Goal: Find specific page/section: Find specific page/section

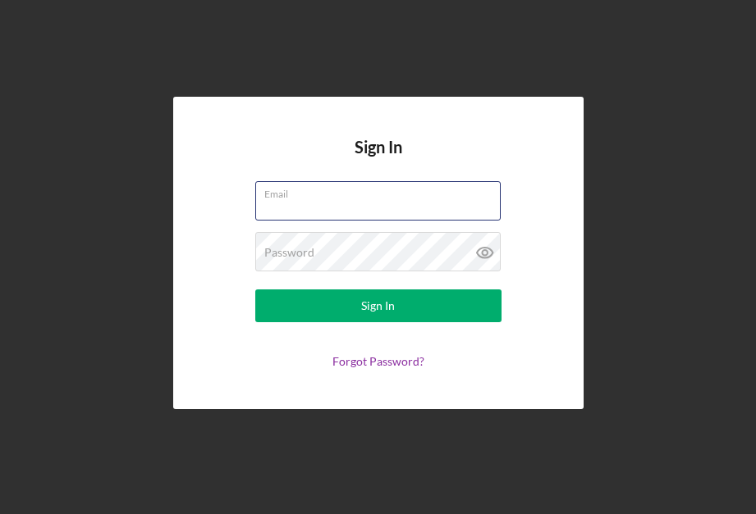
type input "[EMAIL_ADDRESS][DOMAIN_NAME]"
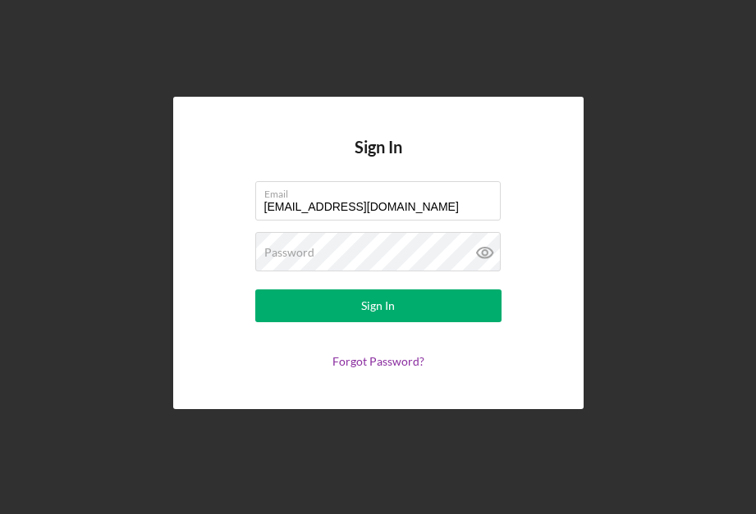
click at [402, 322] on form "Email [EMAIL_ADDRESS][DOMAIN_NAME] Password Sign In Forgot Password?" at bounding box center [378, 274] width 328 height 187
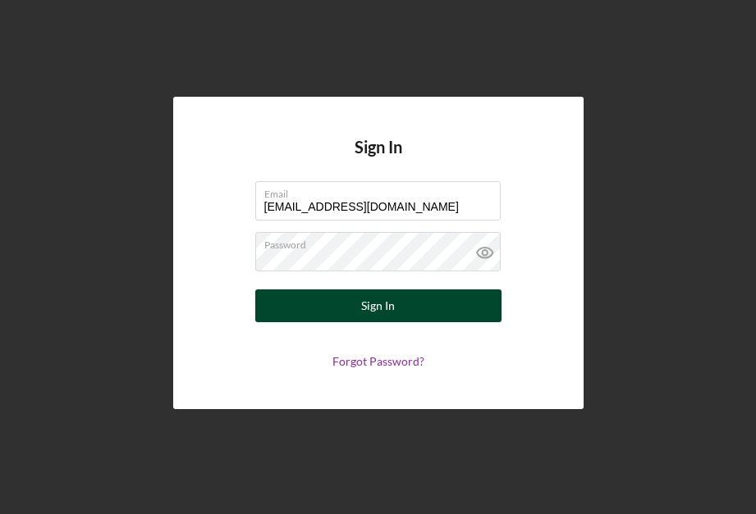
click at [404, 313] on button "Sign In" at bounding box center [378, 306] width 246 height 33
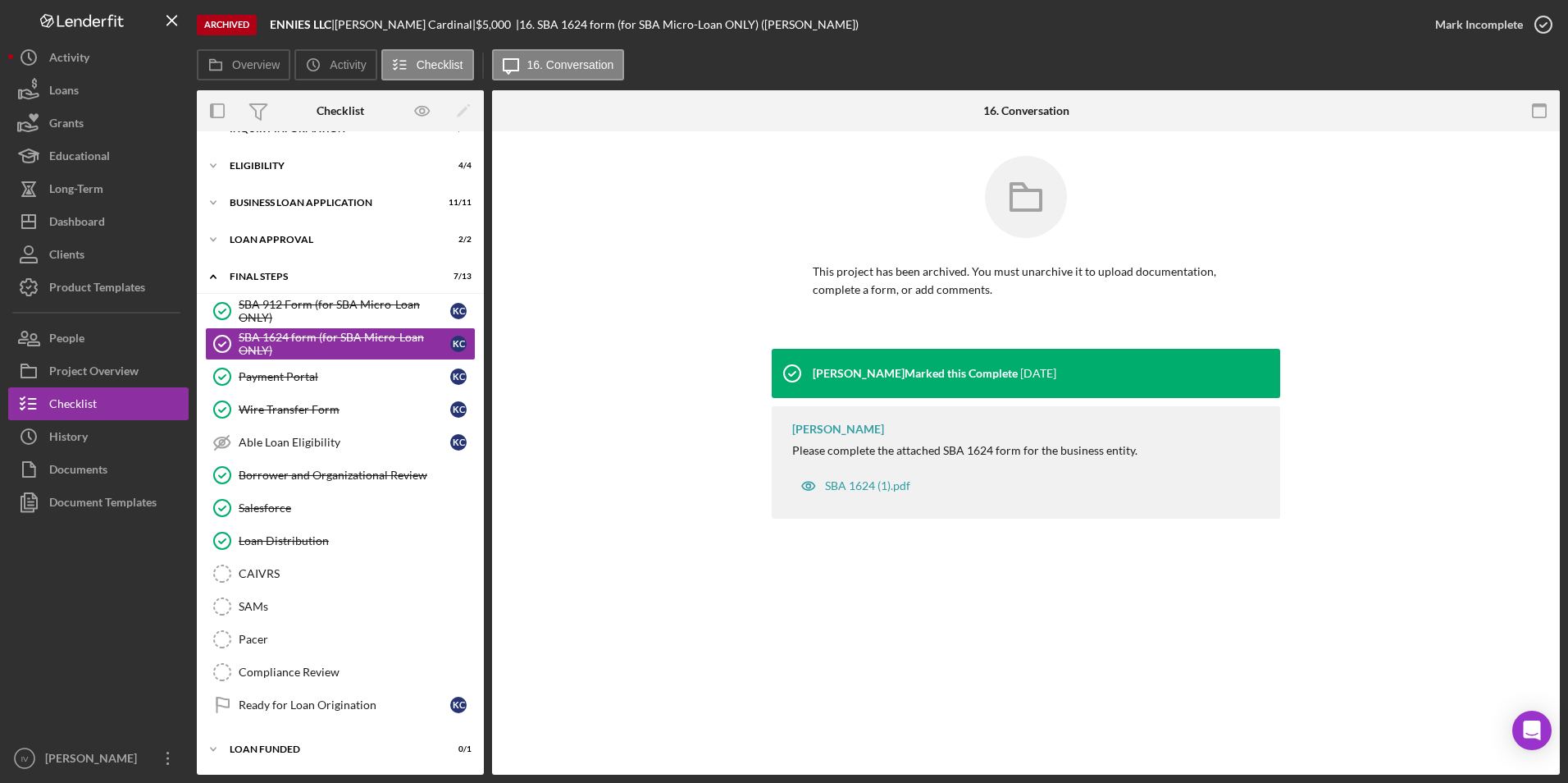
scroll to position [26, 0]
click at [83, 231] on div "Dashboard" at bounding box center [77, 223] width 56 height 37
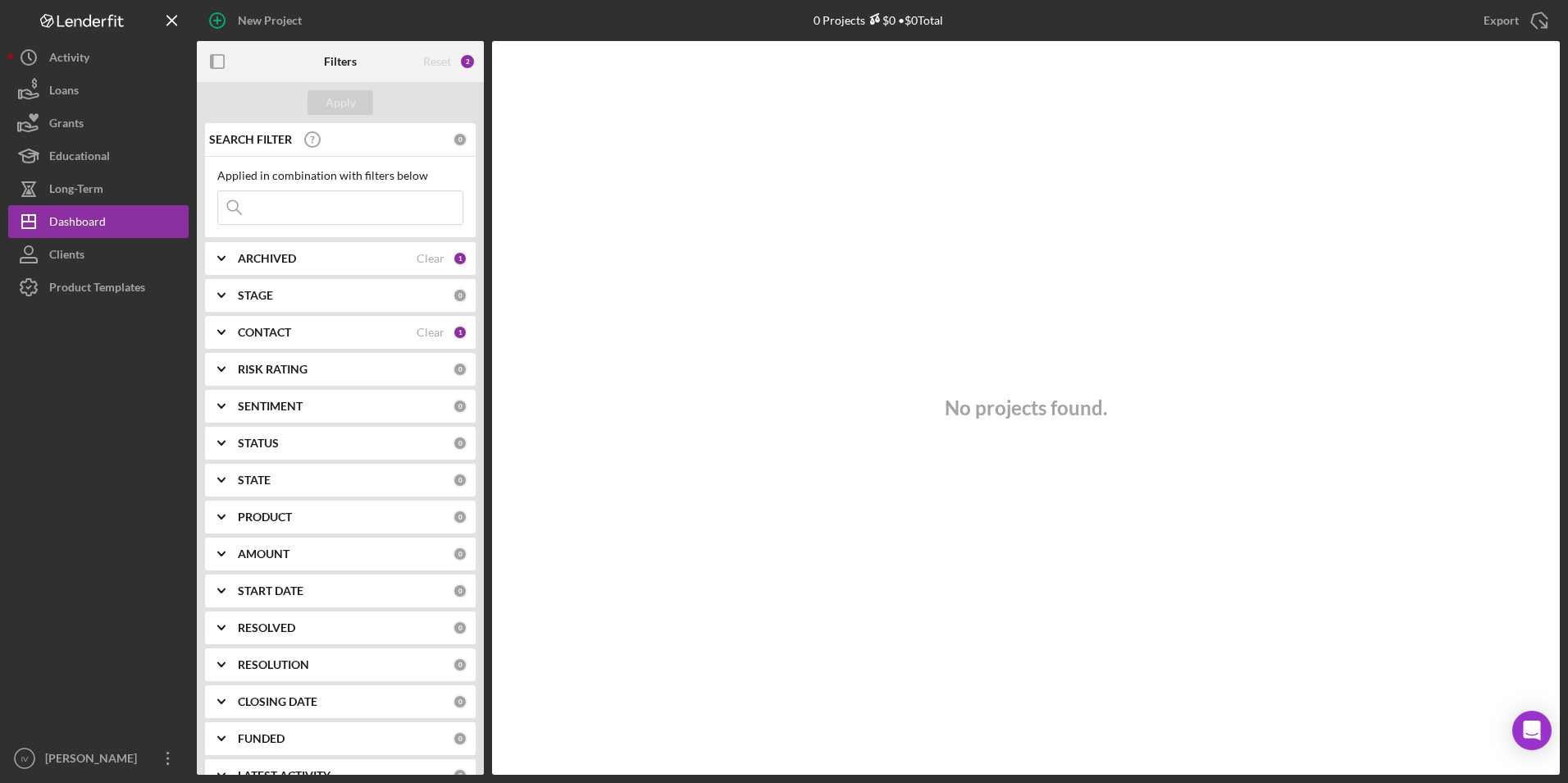
click at [318, 213] on input at bounding box center [340, 207] width 244 height 33
drag, startPoint x: 313, startPoint y: 206, endPoint x: 256, endPoint y: 199, distance: 57.4
click at [256, 199] on input "wooden" at bounding box center [340, 207] width 244 height 33
drag, startPoint x: 251, startPoint y: 207, endPoint x: 187, endPoint y: 203, distance: 64.1
click at [187, 203] on div "New Project 0 Projects $0 • $0 Total Export Icon/Export Filters Reset 3 Apply S…" at bounding box center [784, 387] width 1551 height 775
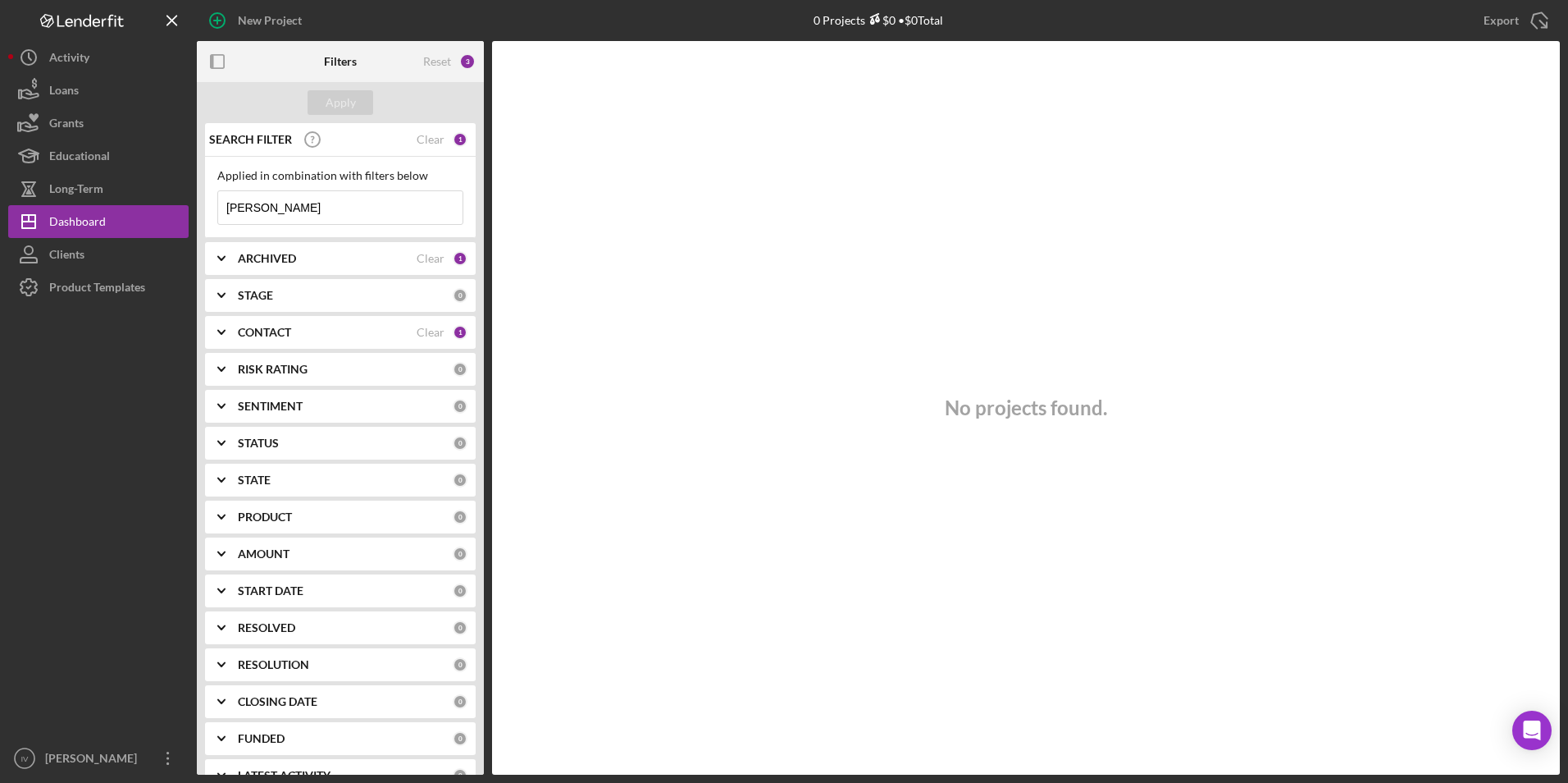
type input "[PERSON_NAME]"
click at [258, 258] on b "ARCHIVED" at bounding box center [267, 258] width 58 height 13
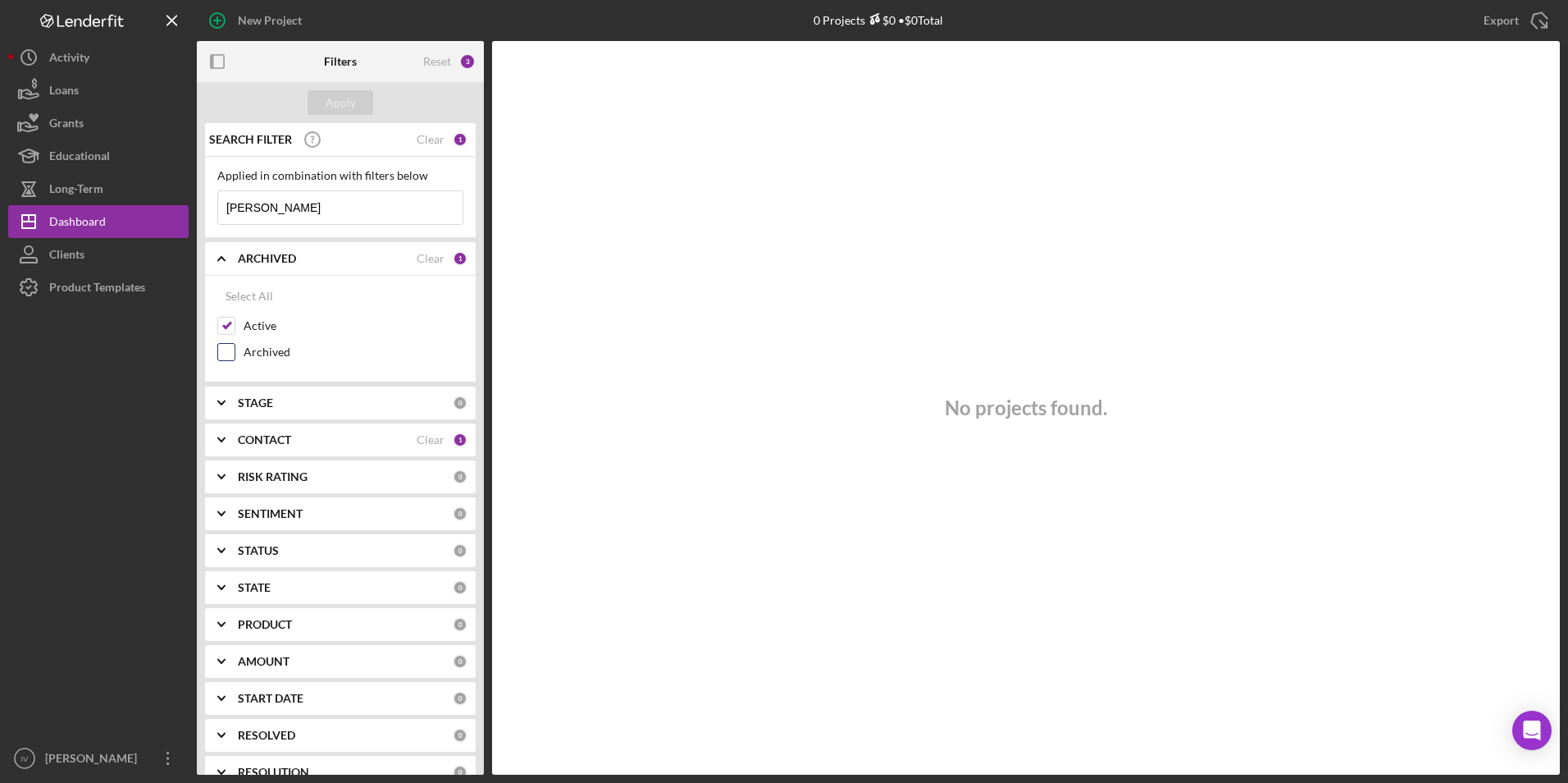
click at [231, 350] on input "Archived" at bounding box center [226, 352] width 16 height 16
checkbox input "true"
drag, startPoint x: 287, startPoint y: 203, endPoint x: 120, endPoint y: 201, distance: 167.0
click at [120, 201] on div "New Project 0 Projects $0 • $0 Total Export Icon/Export Filters Reset 4 Apply S…" at bounding box center [784, 387] width 1551 height 775
drag, startPoint x: 281, startPoint y: 204, endPoint x: 143, endPoint y: 203, distance: 138.0
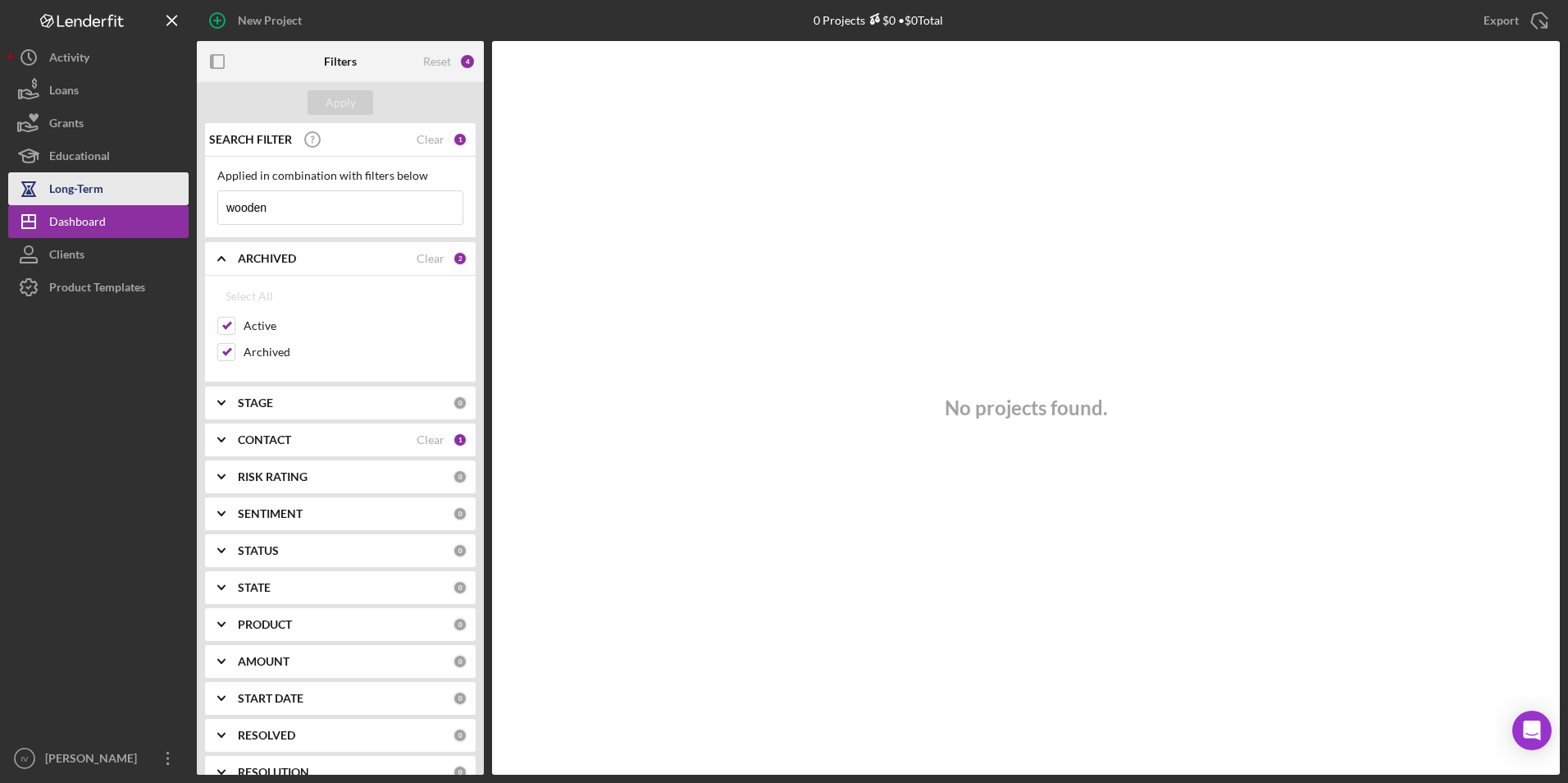
click at [143, 203] on div "New Project 0 Projects $0 • $0 Total Export Icon/Export Filters Reset 4 Apply S…" at bounding box center [784, 387] width 1551 height 775
click at [336, 204] on input "herd" at bounding box center [340, 207] width 244 height 33
type input "herd"
click at [223, 357] on input "Archived" at bounding box center [226, 352] width 16 height 16
checkbox input "false"
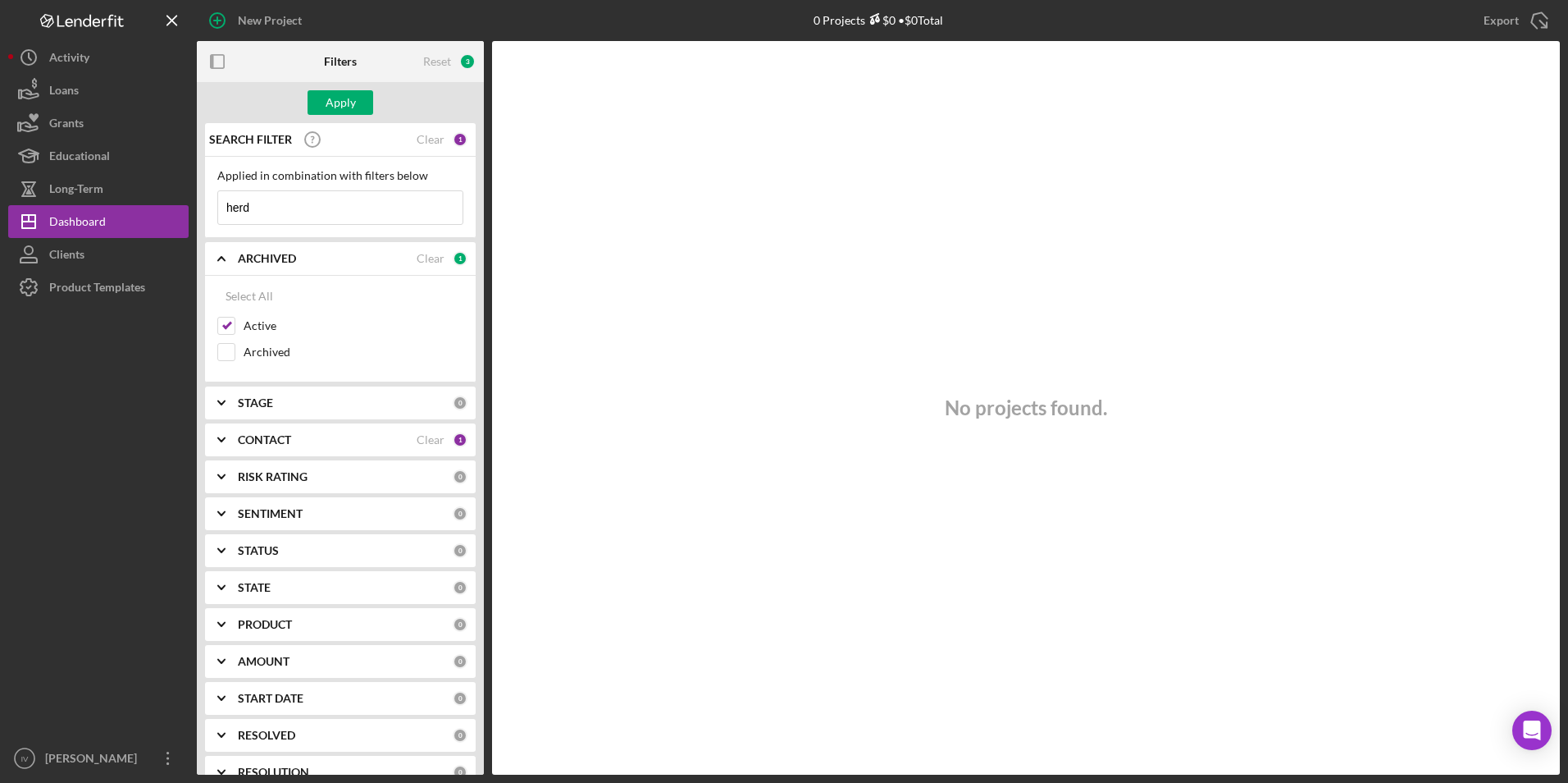
click at [282, 408] on div "STAGE" at bounding box center [345, 402] width 215 height 13
click at [262, 448] on div "Select All" at bounding box center [250, 440] width 48 height 33
checkbox input "true"
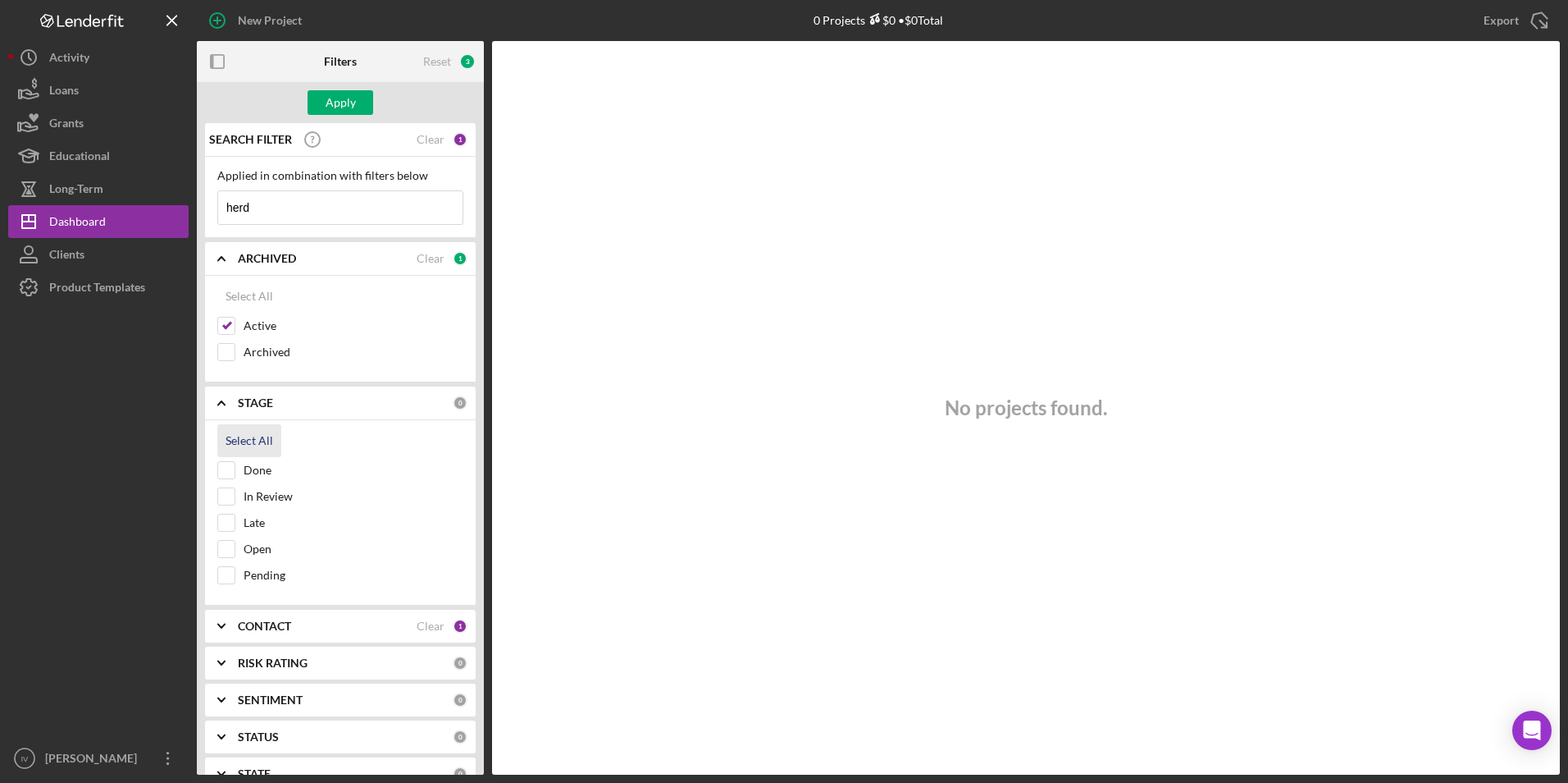
checkbox input "true"
click at [243, 396] on b "STAGE" at bounding box center [255, 402] width 35 height 13
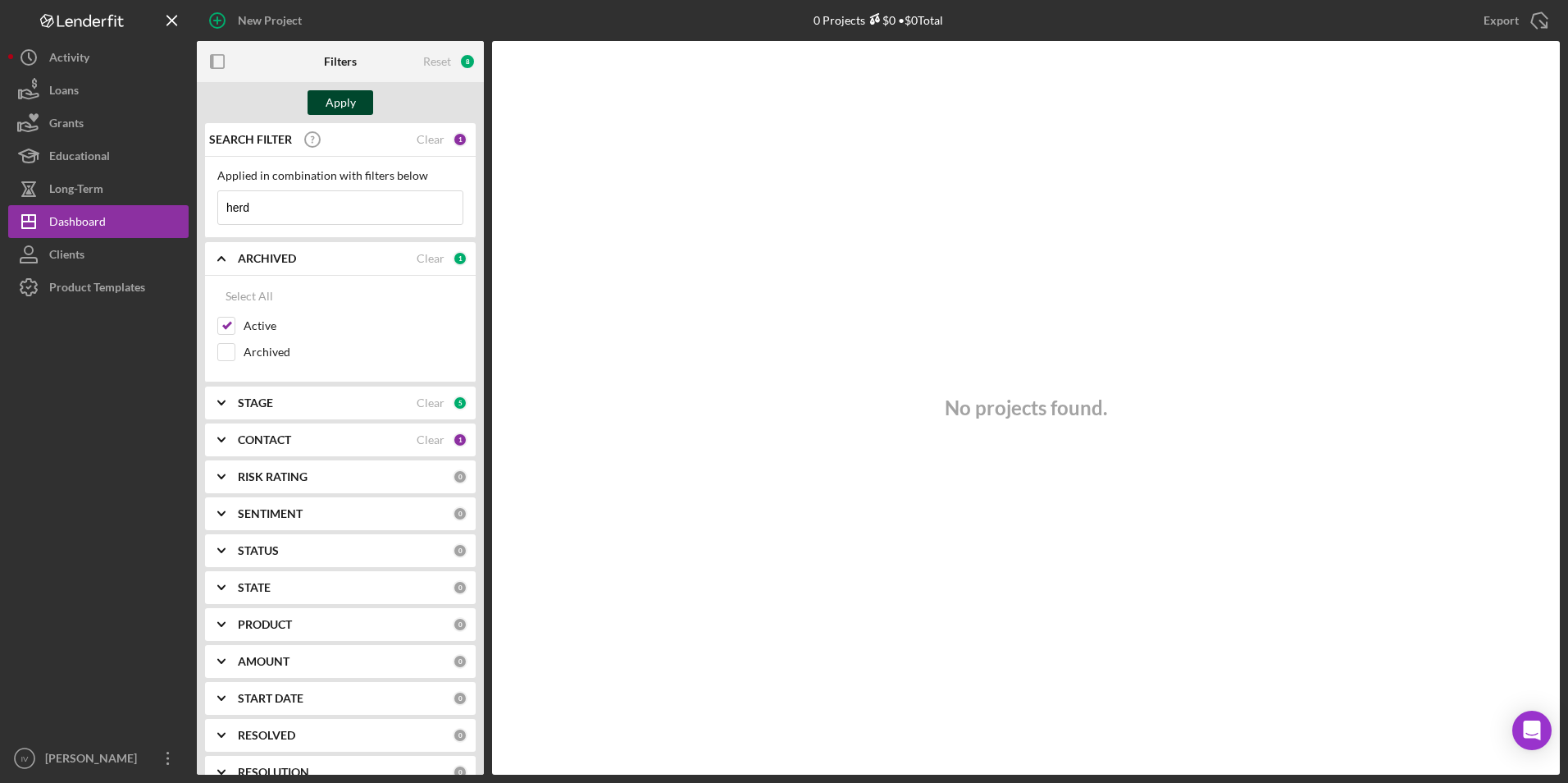
click at [343, 98] on div "Apply" at bounding box center [341, 102] width 30 height 25
click at [267, 436] on b "CONTACT" at bounding box center [264, 439] width 53 height 13
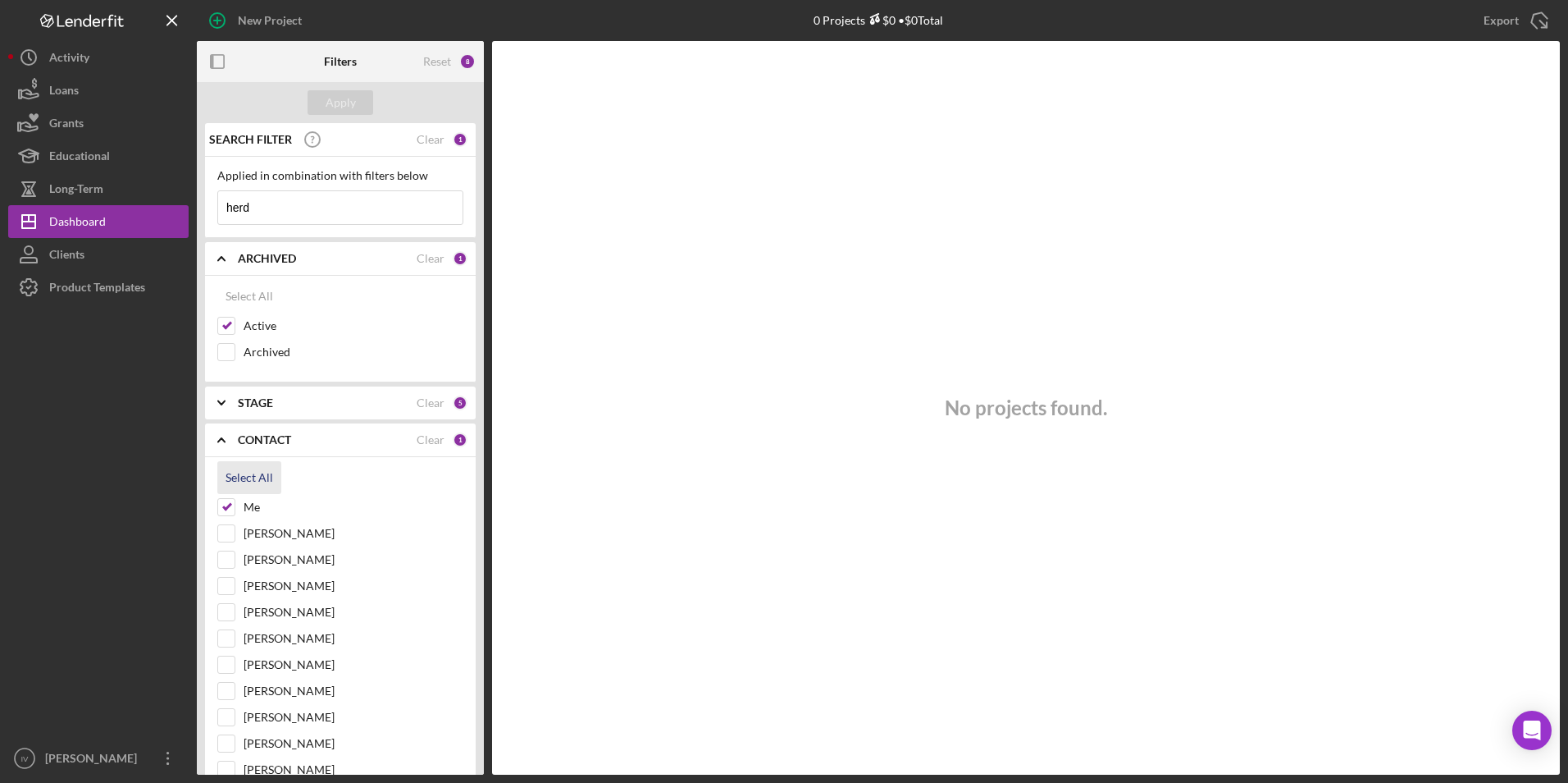
click at [245, 478] on div "Select All" at bounding box center [250, 477] width 48 height 33
checkbox input "true"
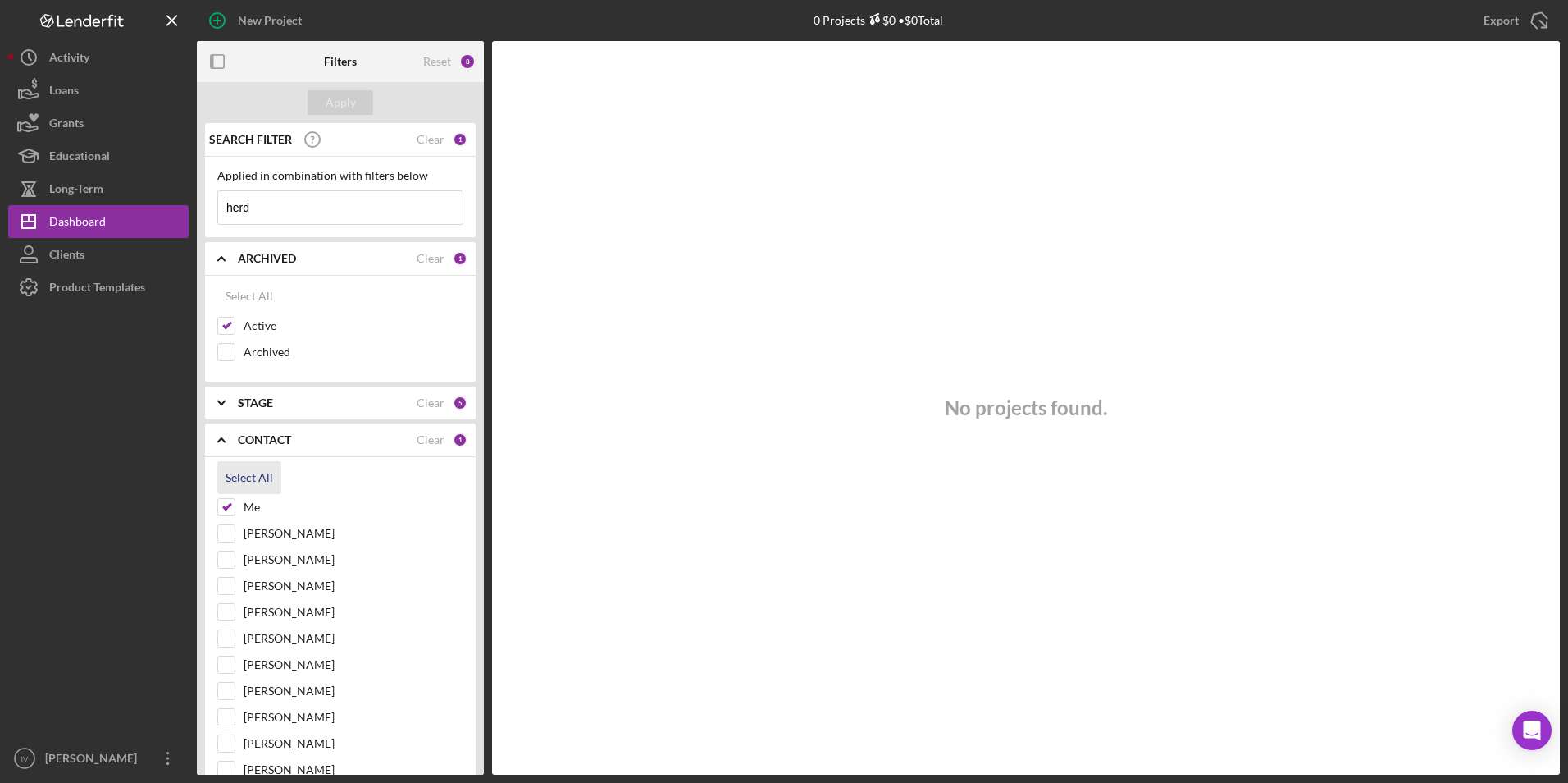
checkbox input "true"
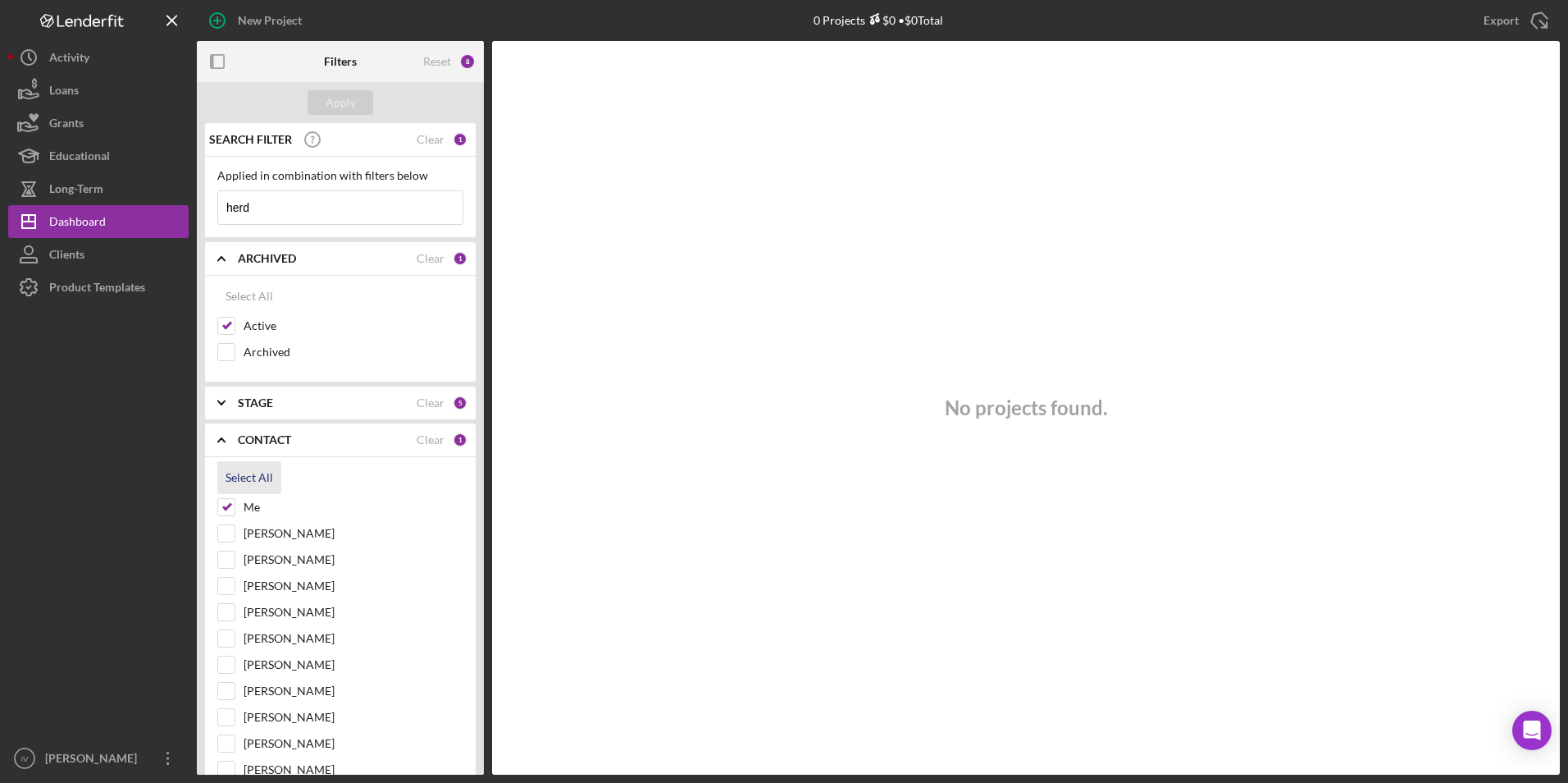
checkbox input "true"
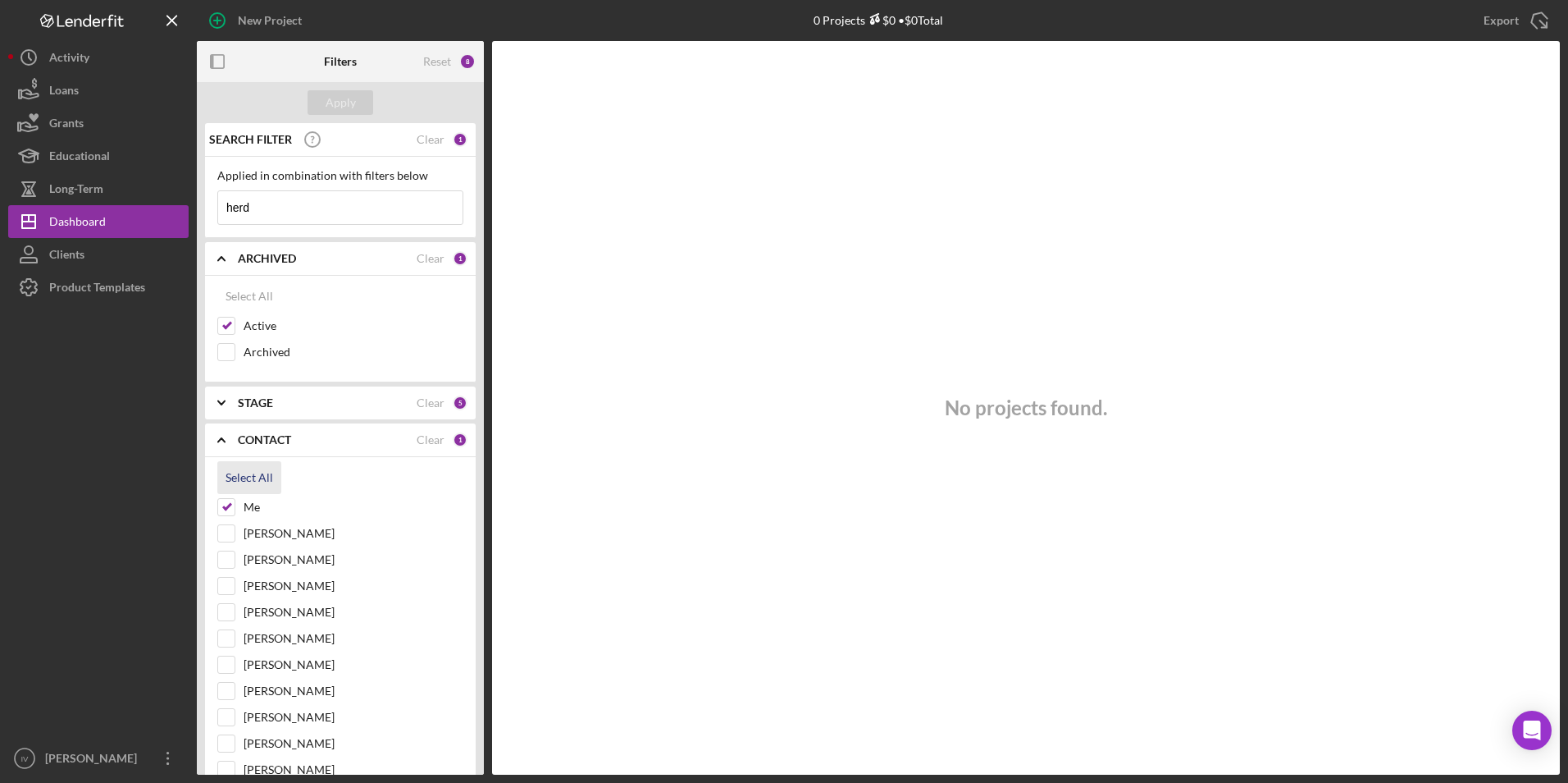
checkbox input "true"
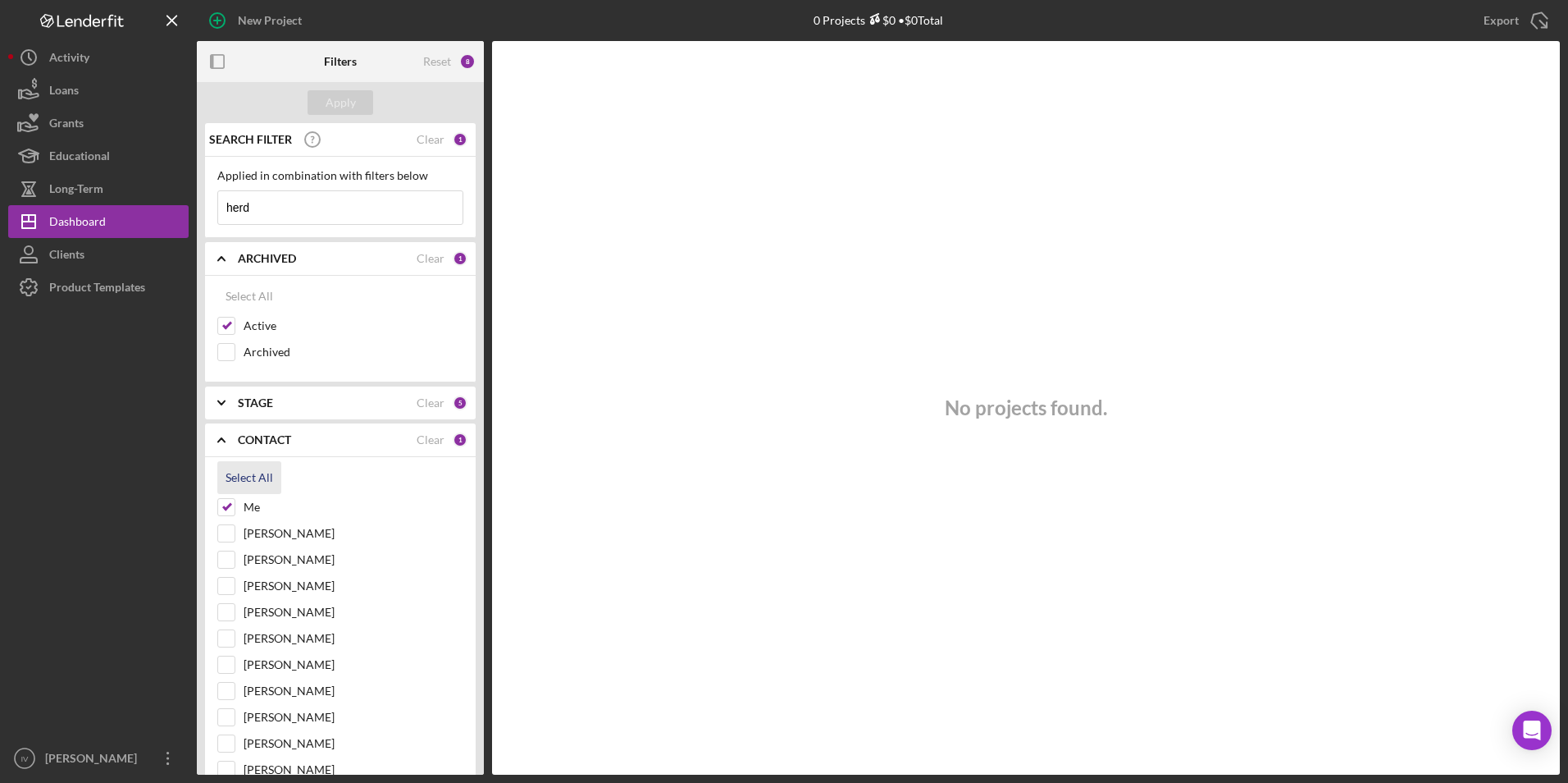
checkbox input "true"
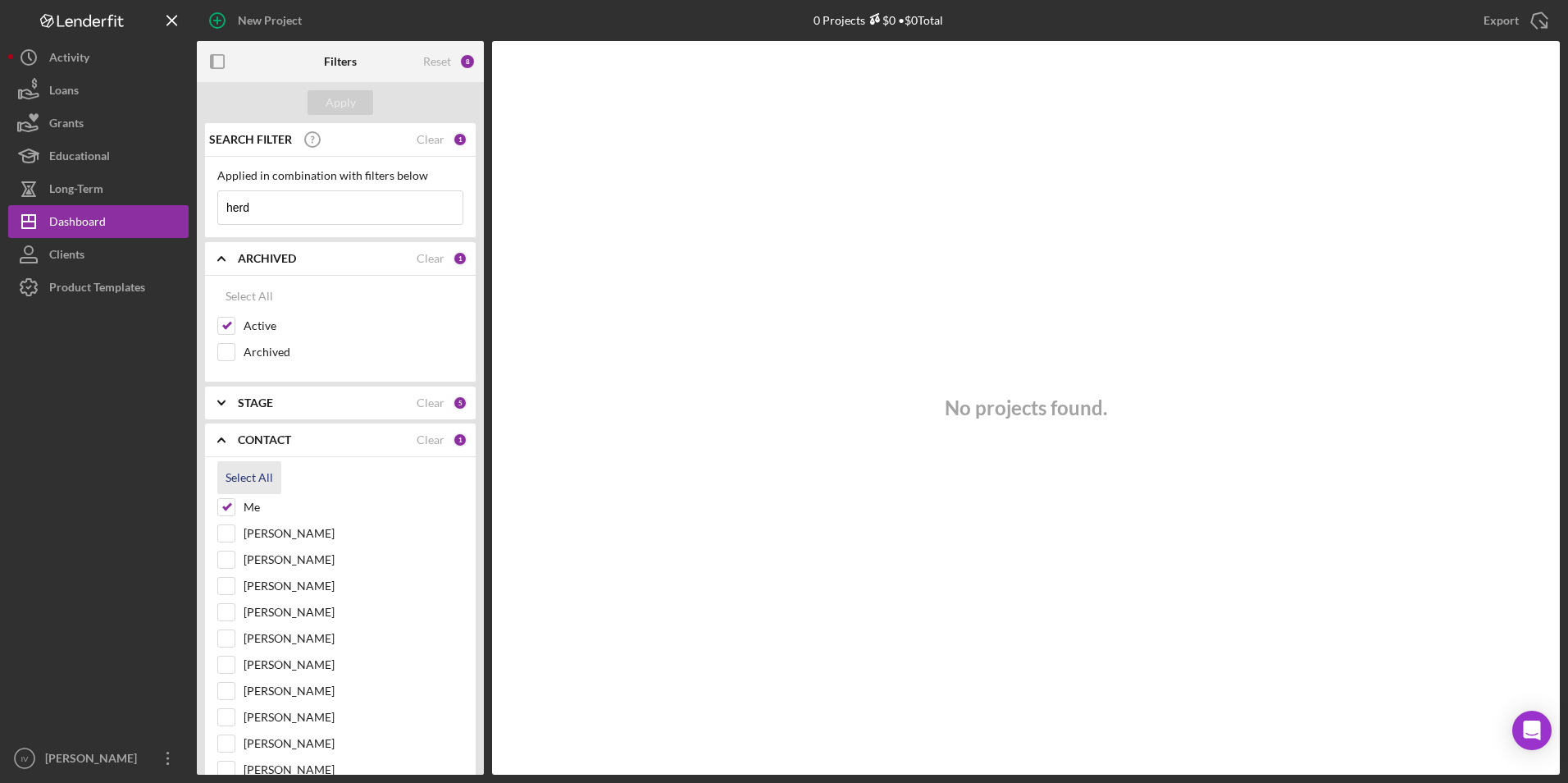
checkbox input "true"
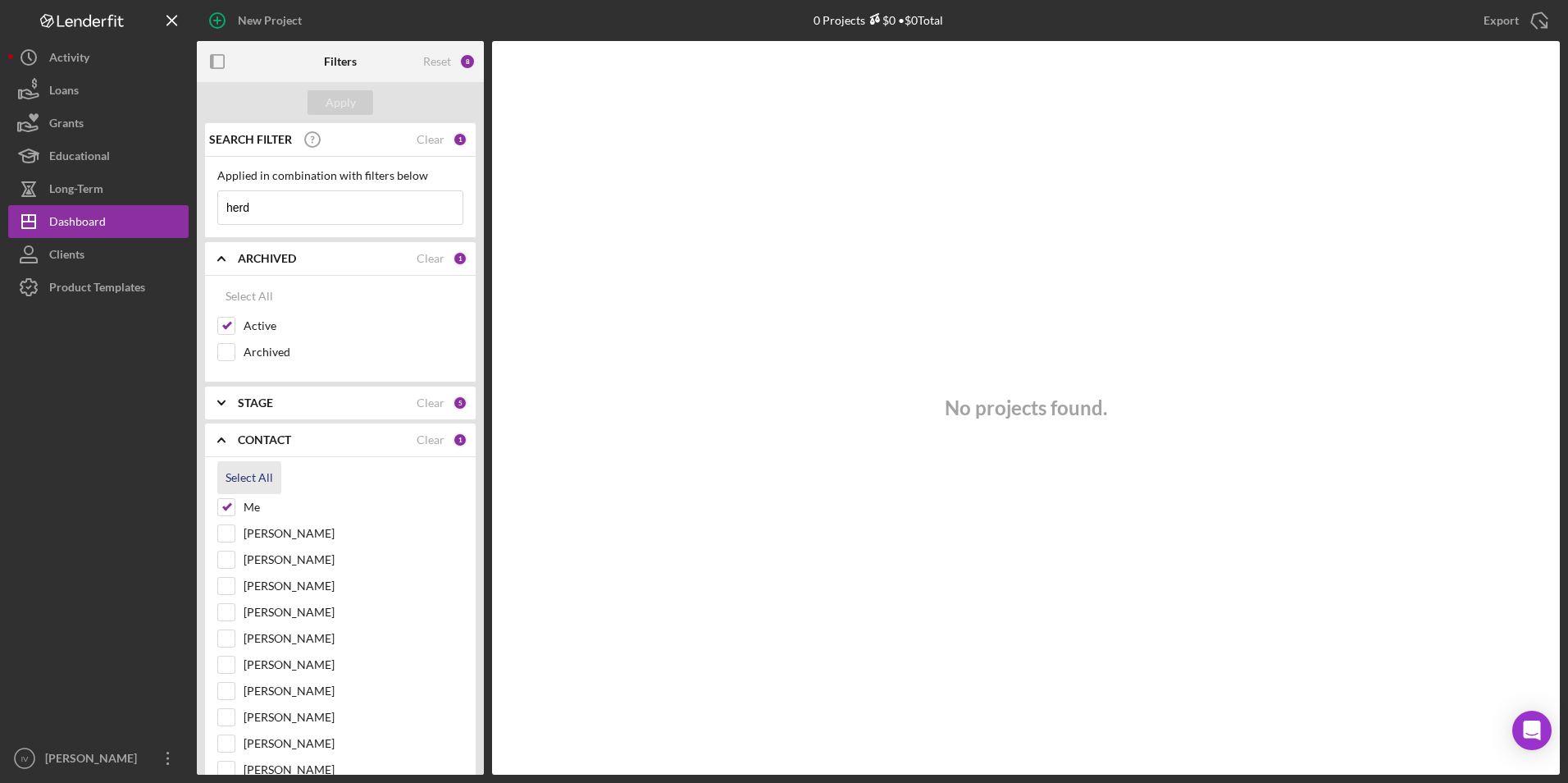
checkbox input "true"
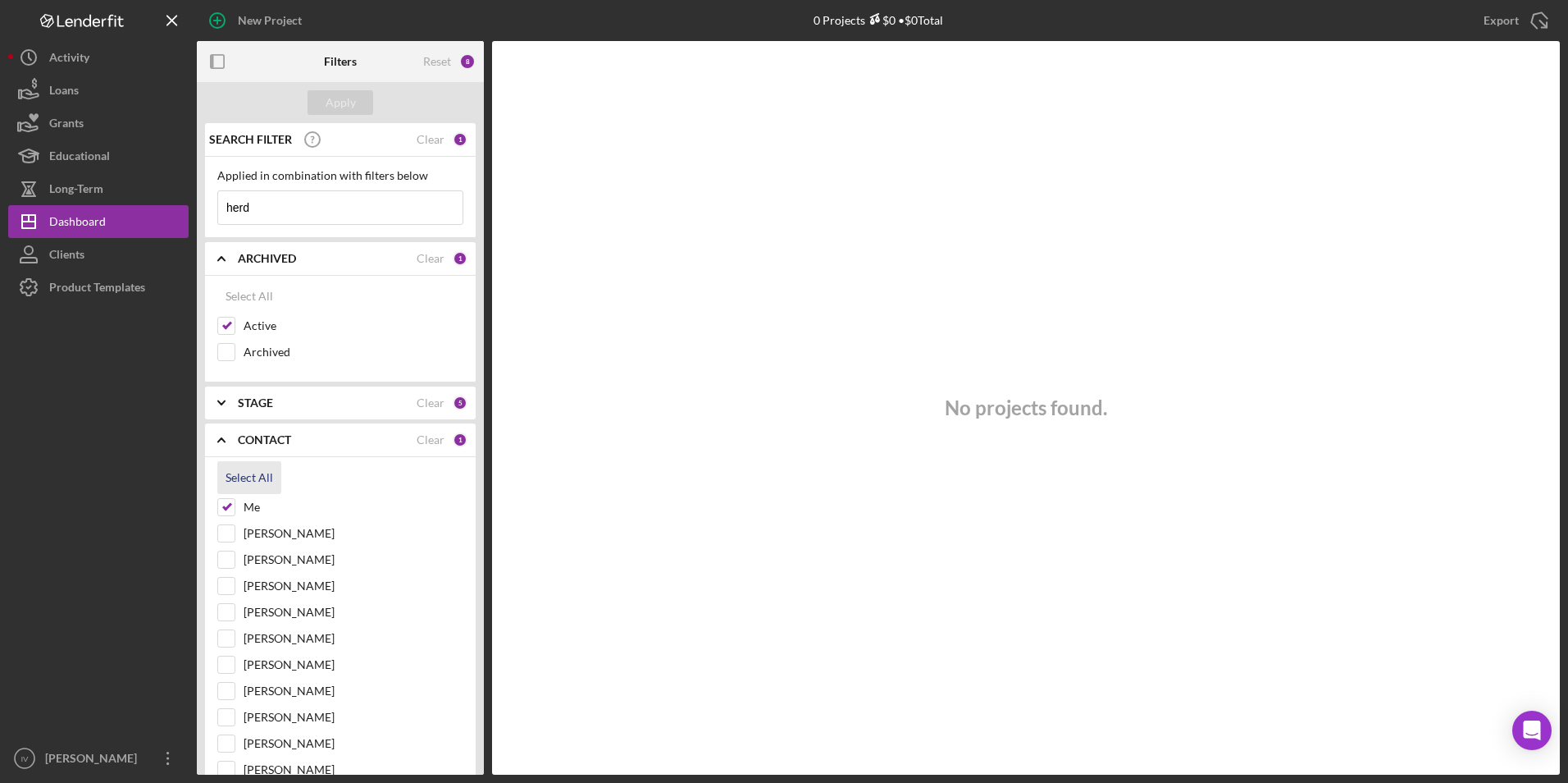
checkbox input "true"
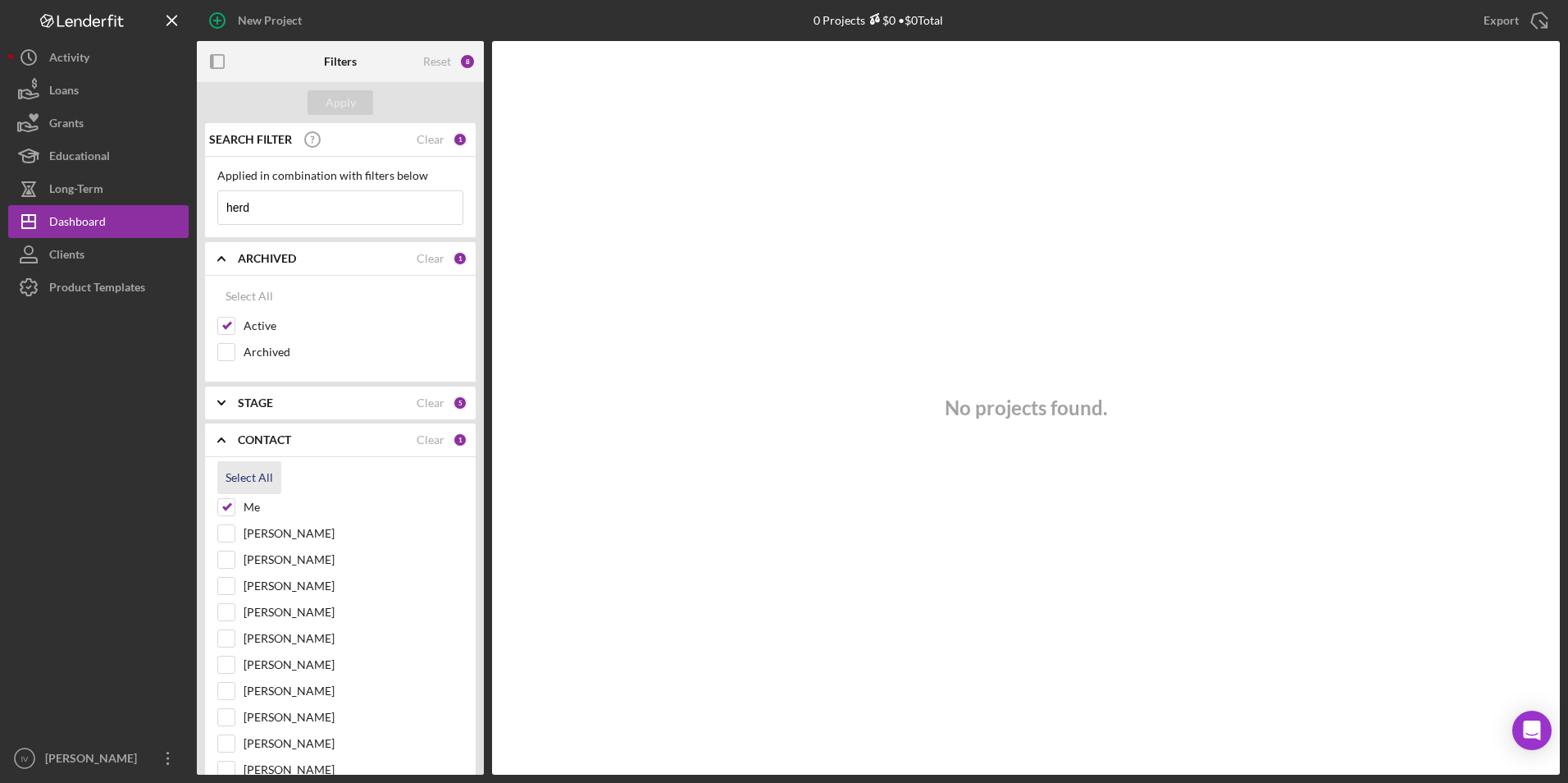
checkbox input "true"
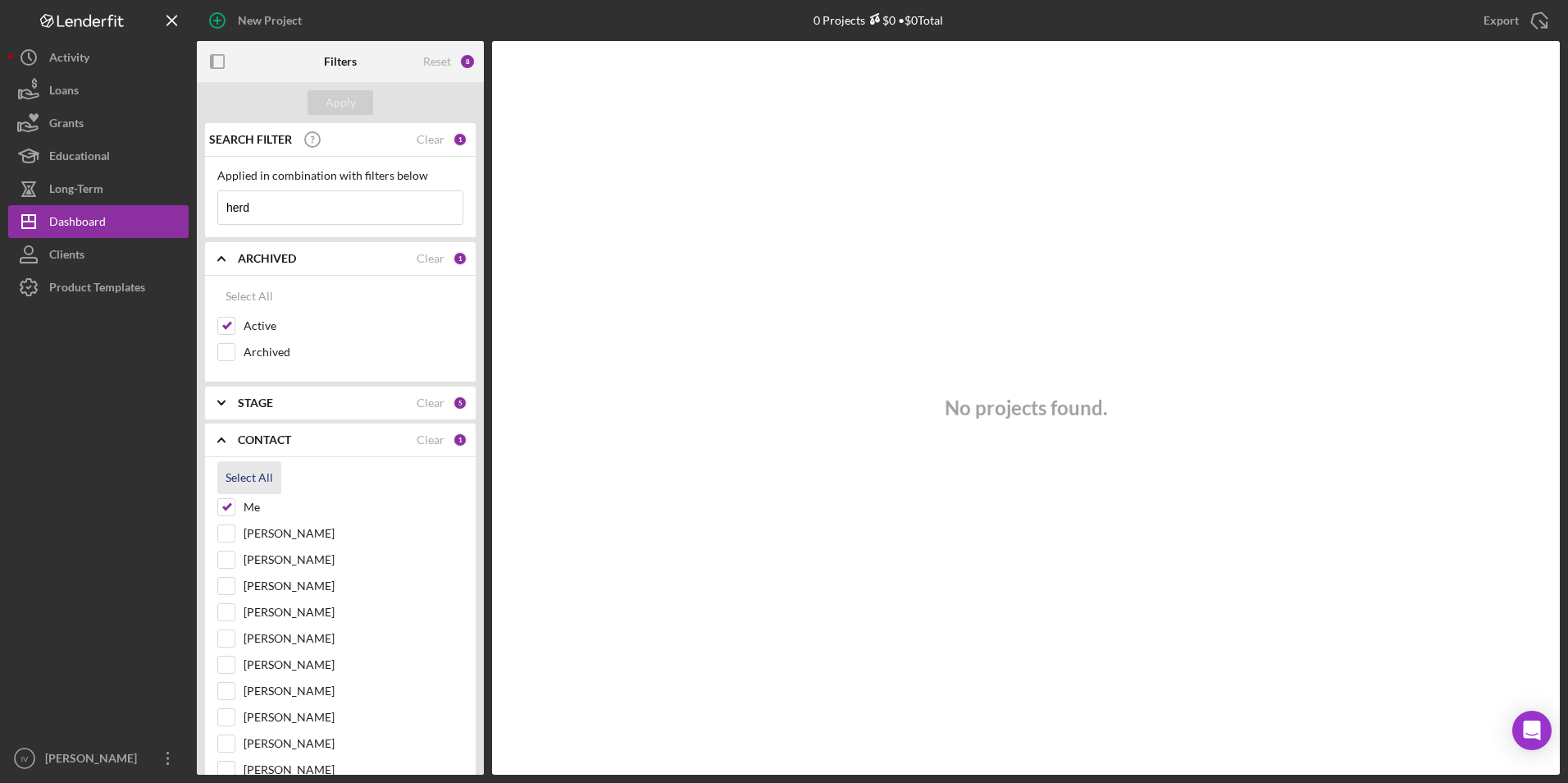
checkbox input "true"
click at [342, 80] on div "Filters" at bounding box center [340, 61] width 33 height 41
click at [342, 96] on div "Apply" at bounding box center [341, 102] width 30 height 25
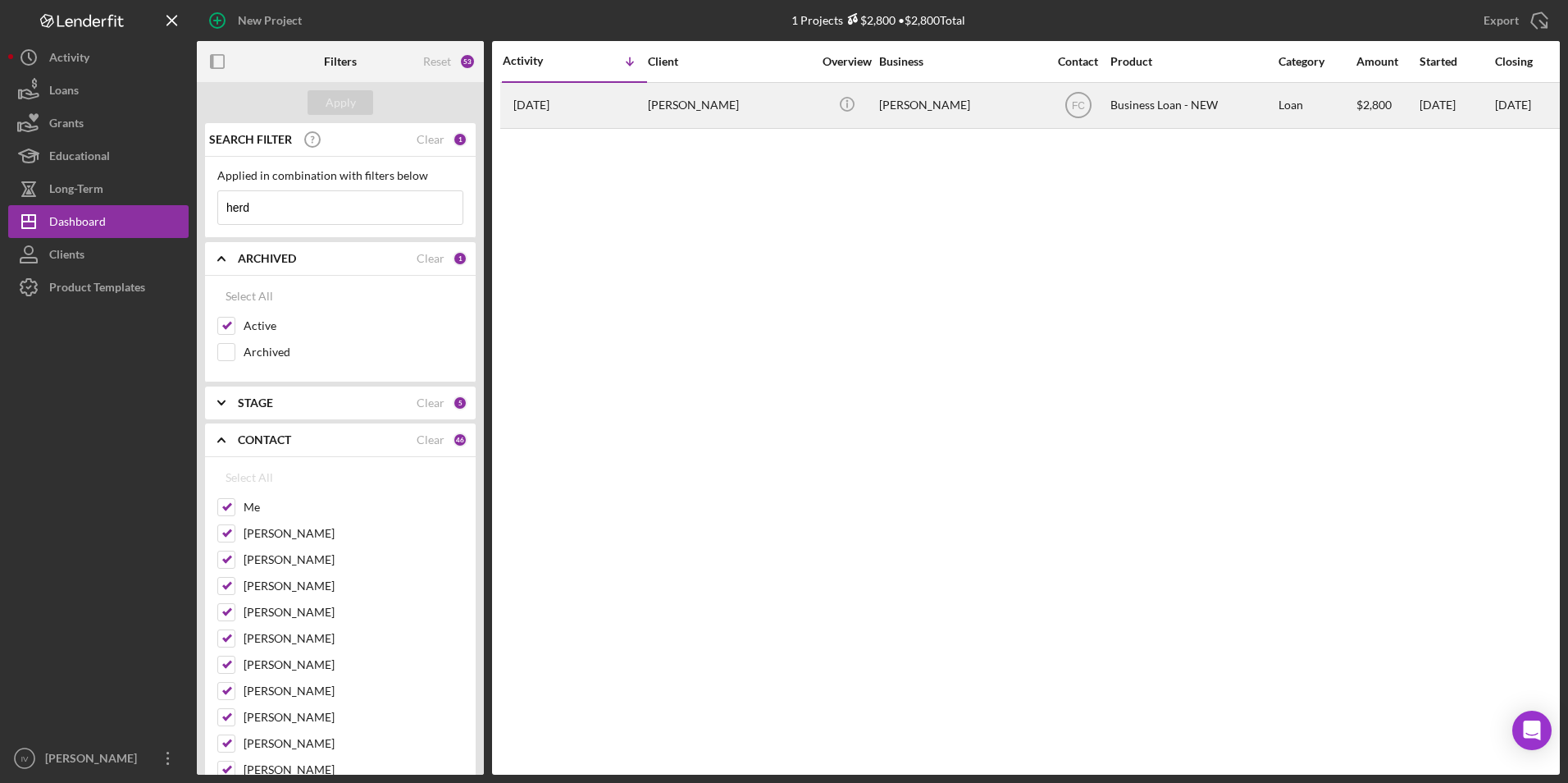
click at [737, 113] on div "[PERSON_NAME]" at bounding box center [730, 105] width 164 height 43
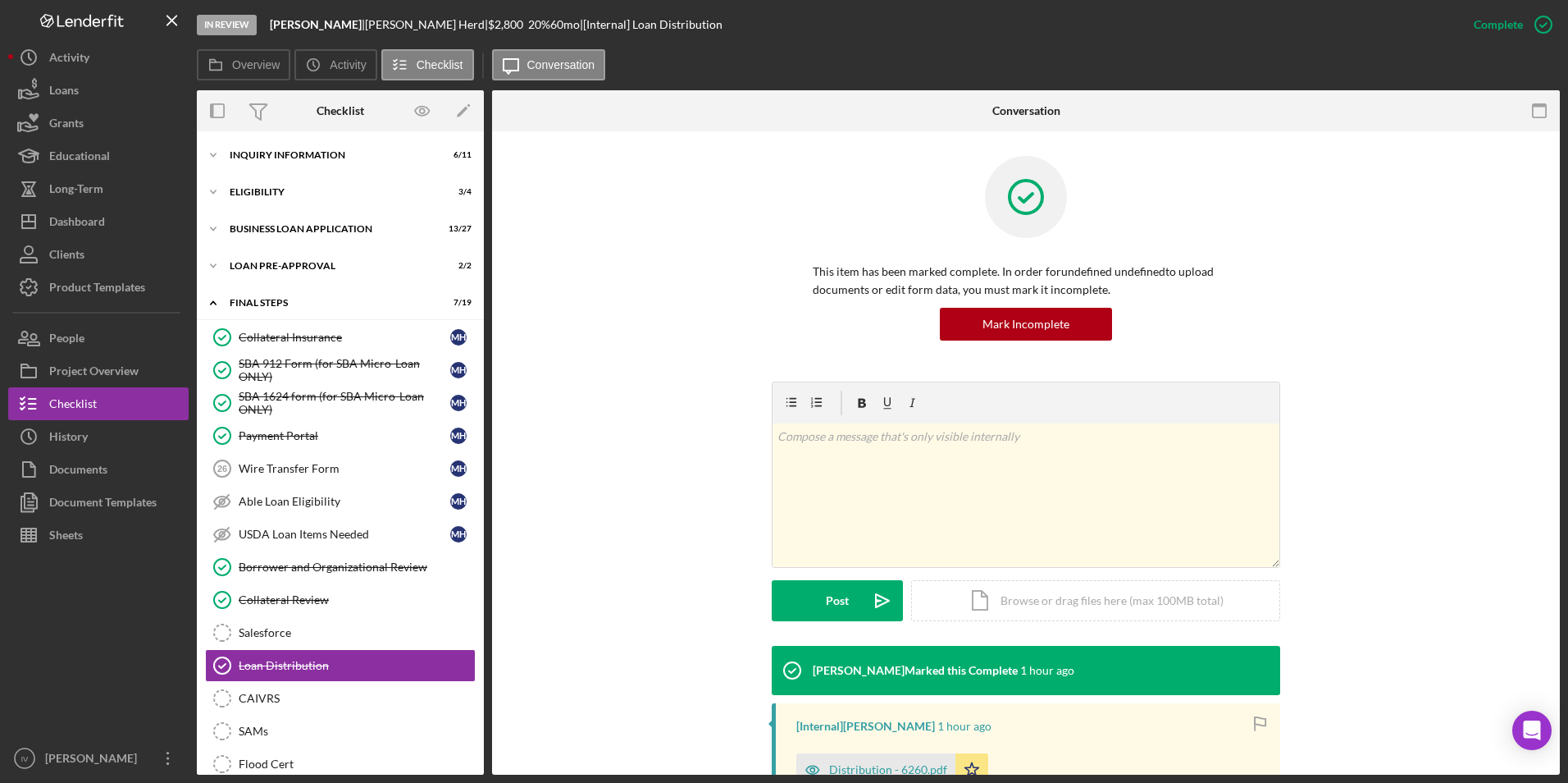
scroll to position [212, 0]
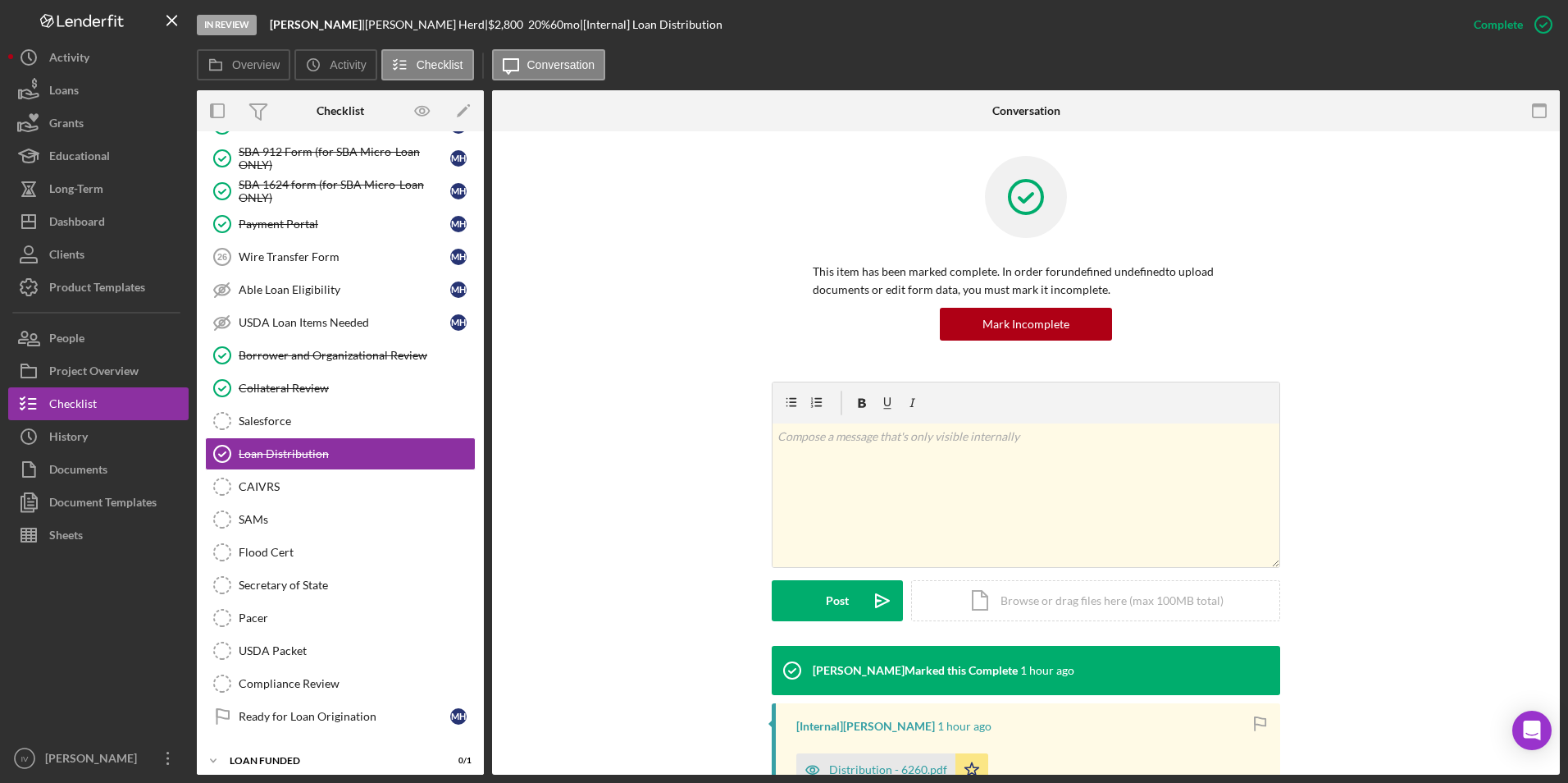
click at [755, 489] on icon at bounding box center [791, 670] width 41 height 41
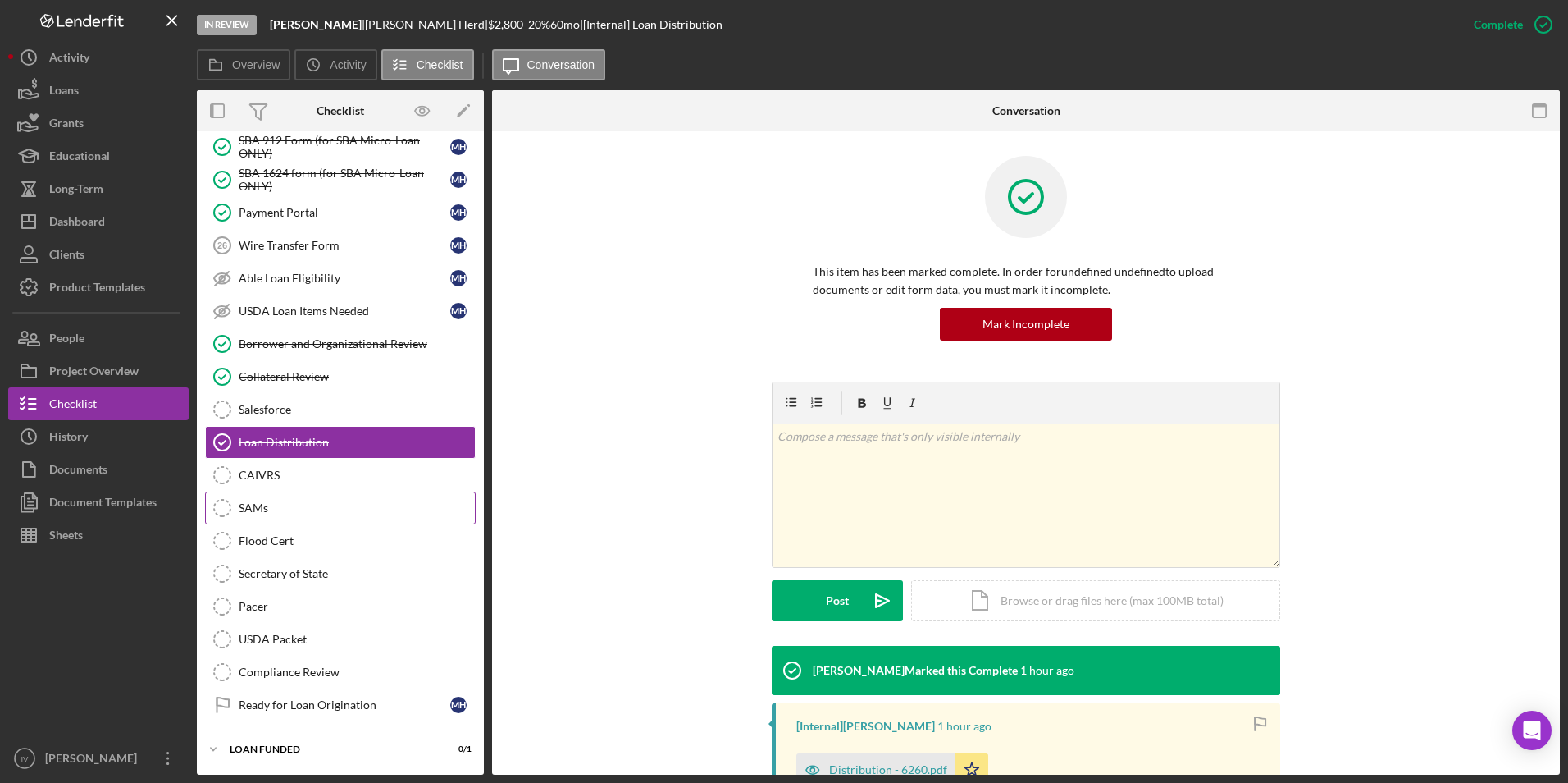
scroll to position [0, 0]
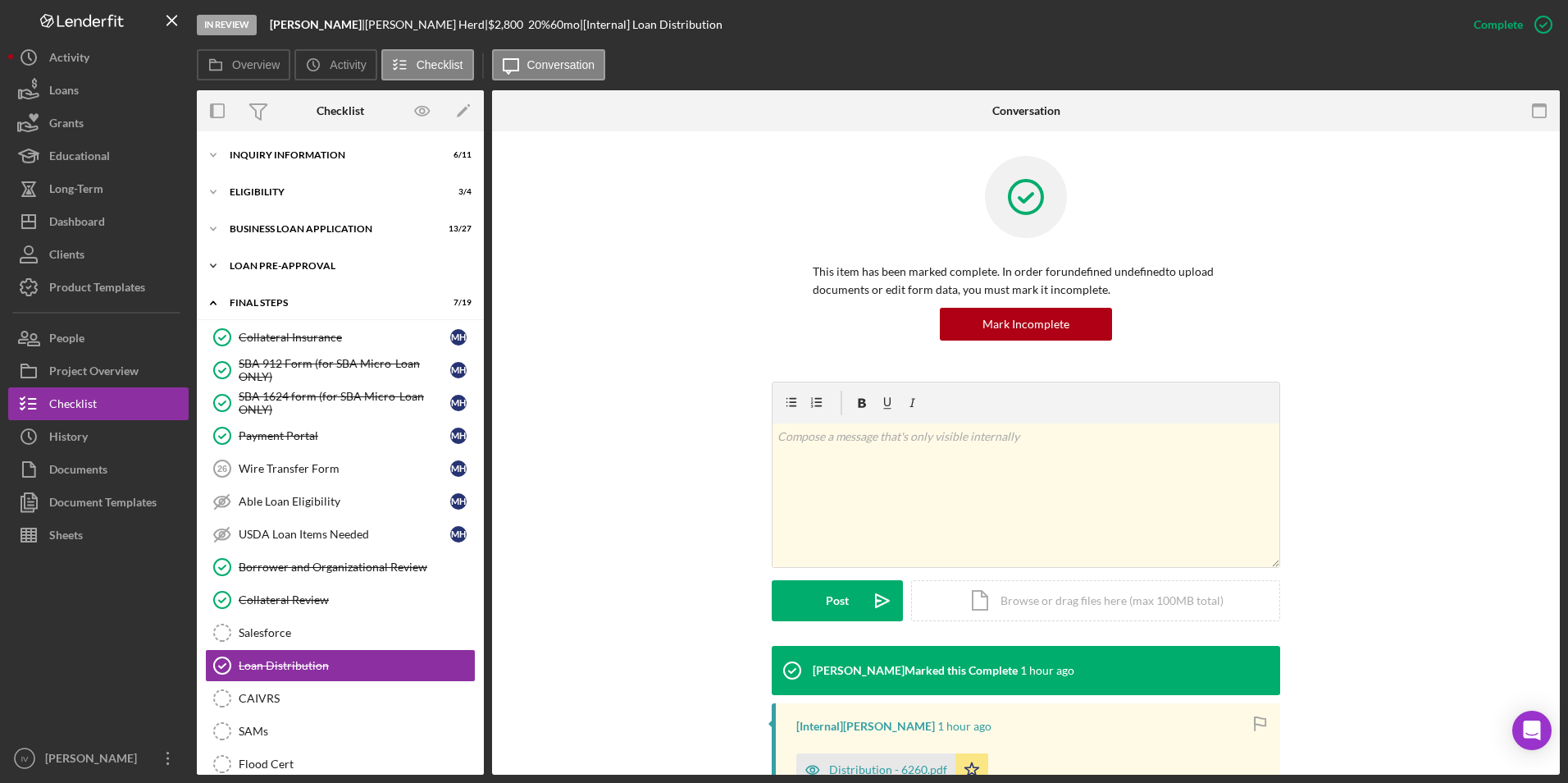
click at [257, 269] on div "LOAN PRE-APPROVAL" at bounding box center [347, 266] width 234 height 10
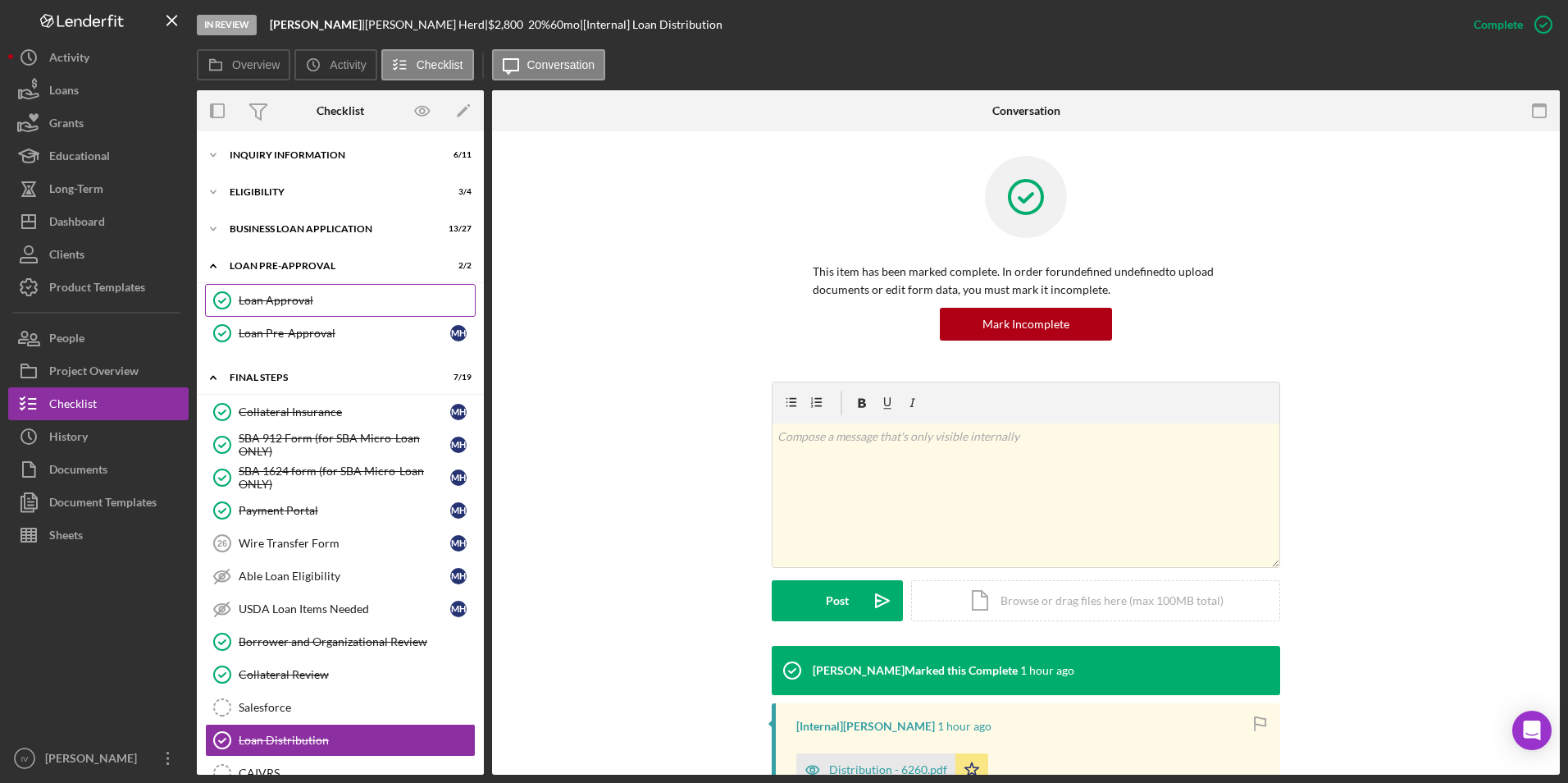
click at [267, 305] on div "Loan Approval" at bounding box center [357, 300] width 236 height 13
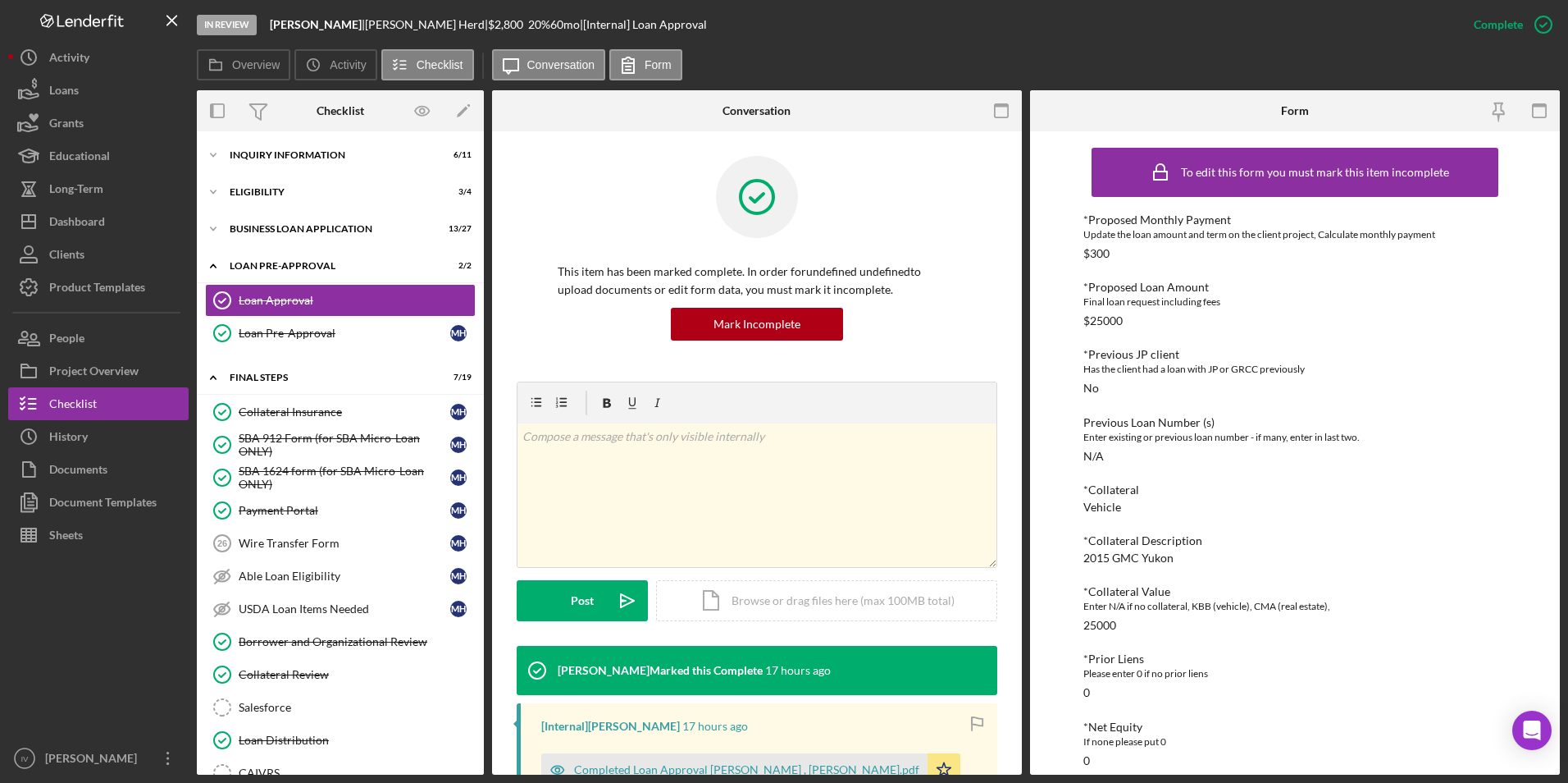
scroll to position [246, 0]
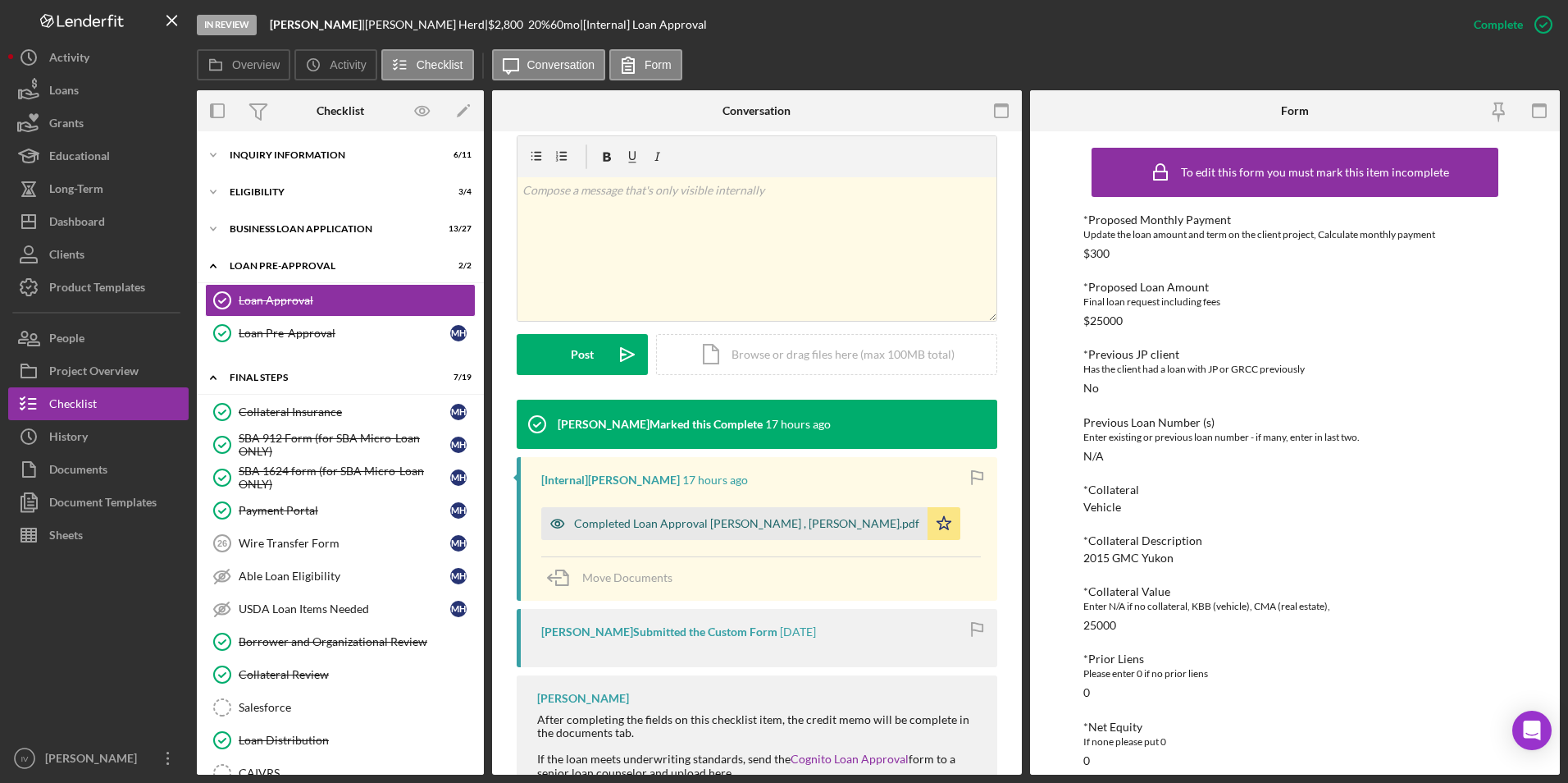
click at [731, 489] on div "Completed Loan Approval [PERSON_NAME] , [PERSON_NAME].pdf" at bounding box center [746, 523] width 345 height 13
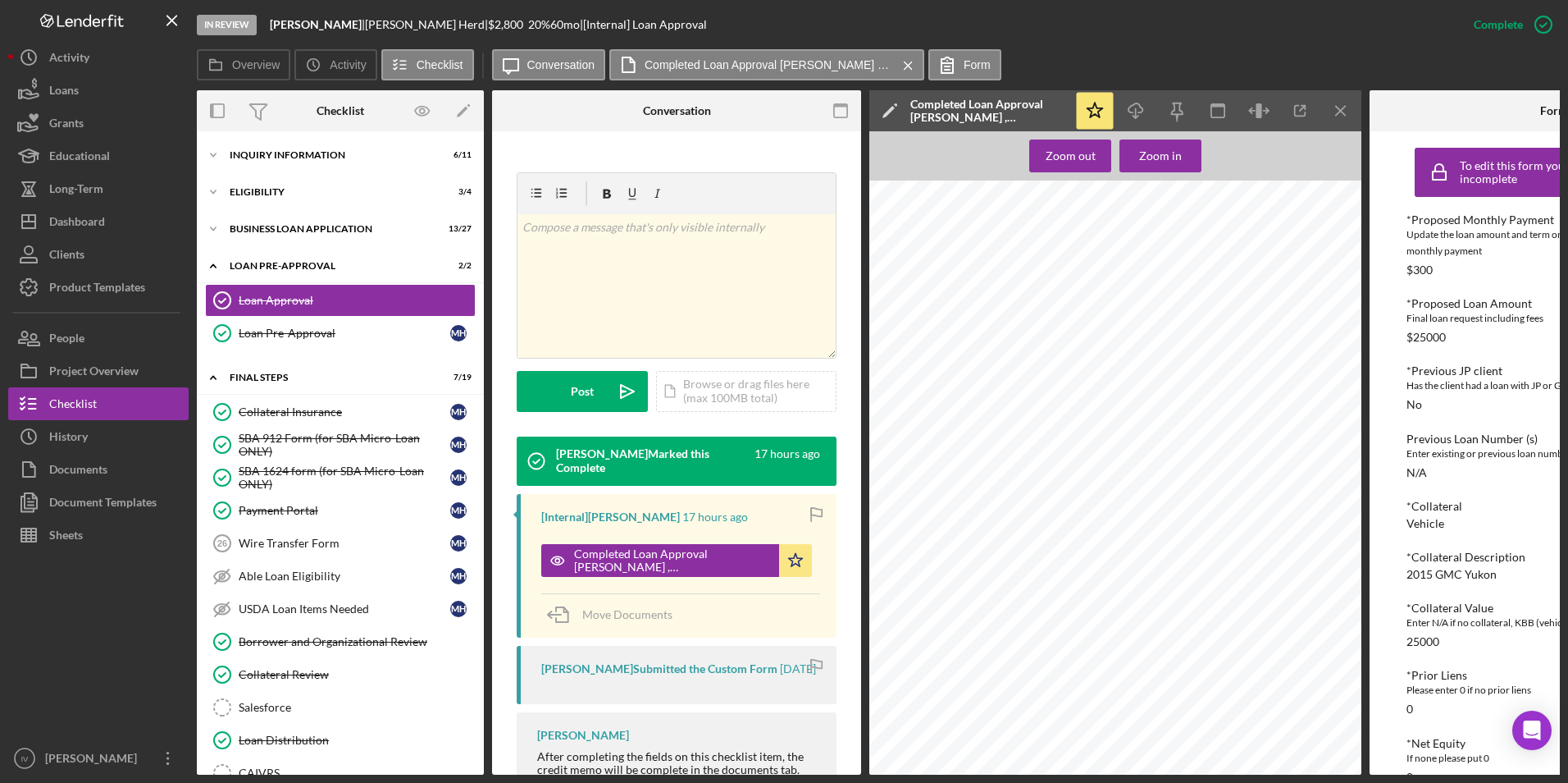
scroll to position [82, 0]
drag, startPoint x: 89, startPoint y: 222, endPoint x: 174, endPoint y: 242, distance: 87.3
click at [89, 222] on div "Dashboard" at bounding box center [77, 223] width 56 height 37
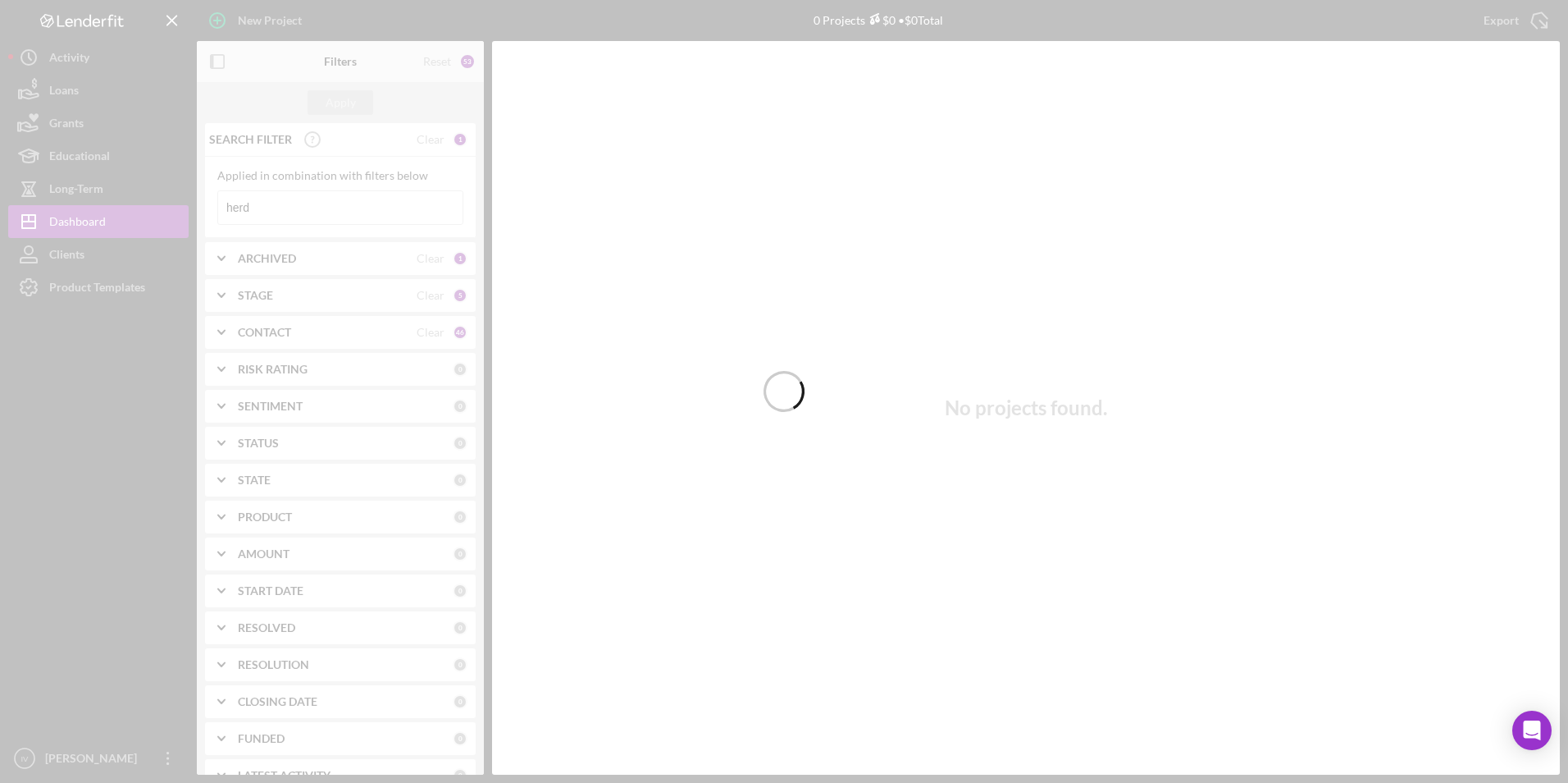
click at [322, 217] on div at bounding box center [784, 391] width 1568 height 783
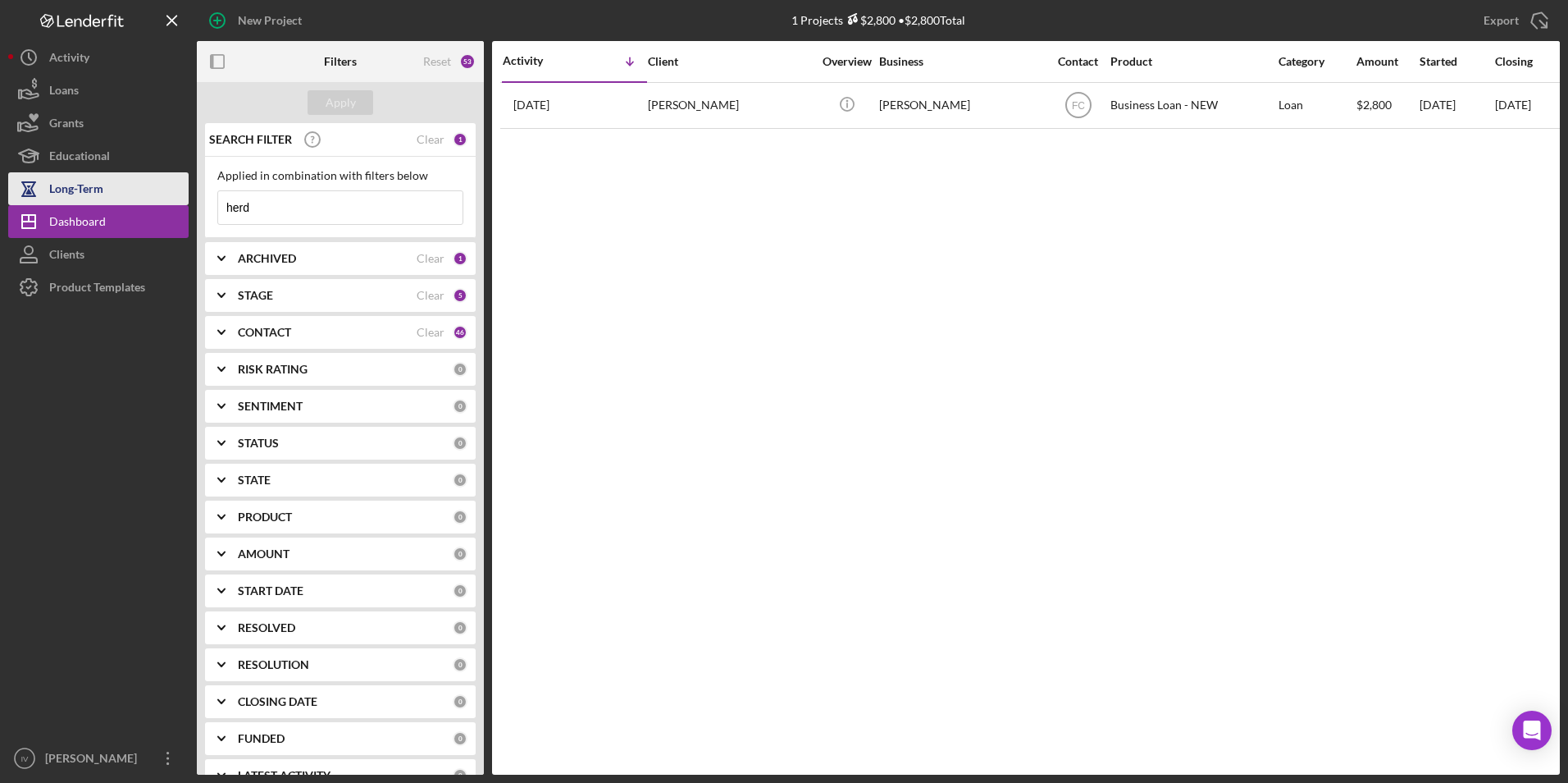
drag, startPoint x: 276, startPoint y: 211, endPoint x: 133, endPoint y: 182, distance: 145.9
click at [112, 195] on div "New Project 1 Projects $2,800 • $2,800 Total herd Export Icon/Export Filters Re…" at bounding box center [784, 387] width 1551 height 775
type input "woodford"
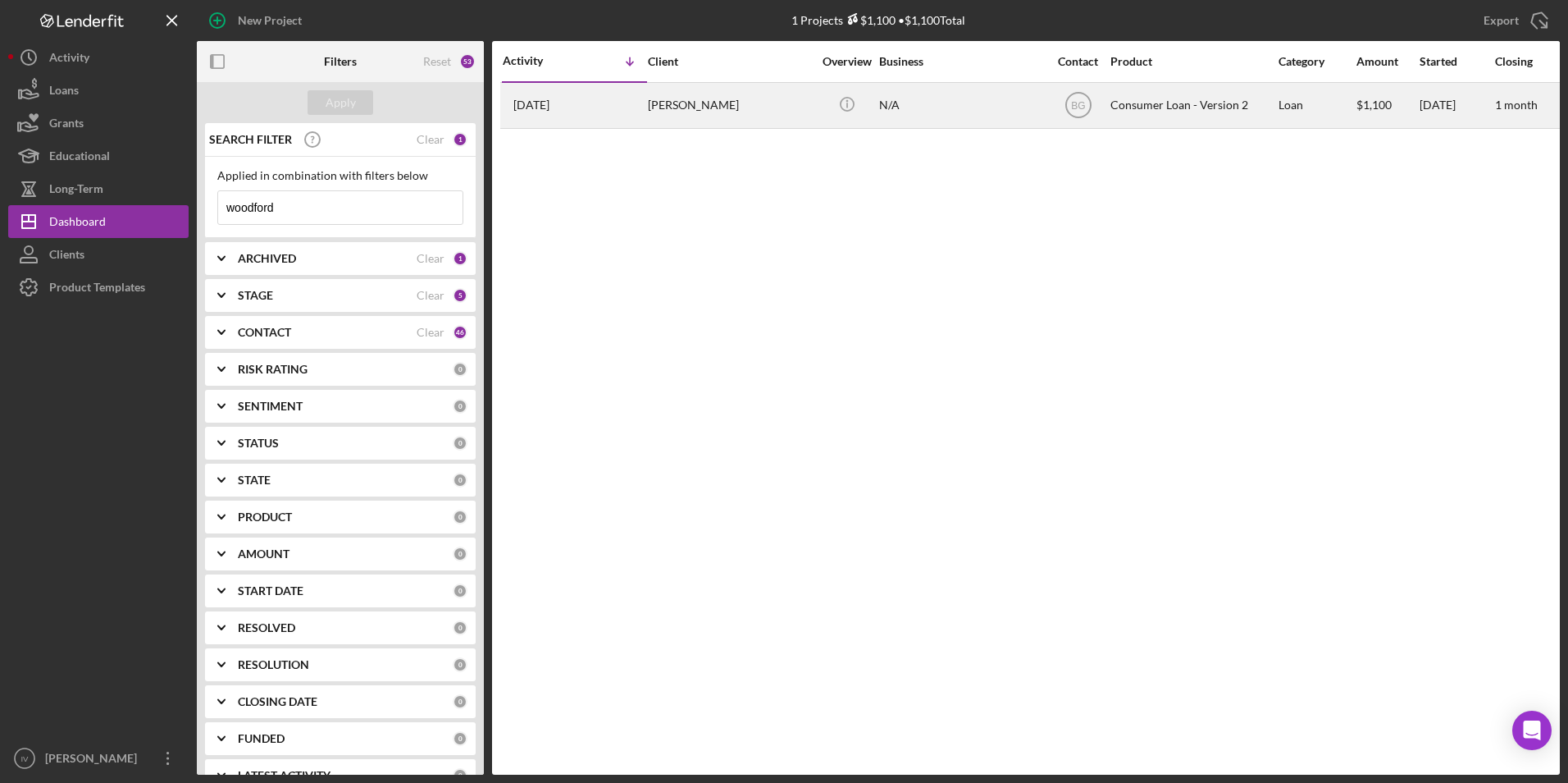
click at [755, 114] on div "[PERSON_NAME]" at bounding box center [730, 105] width 164 height 43
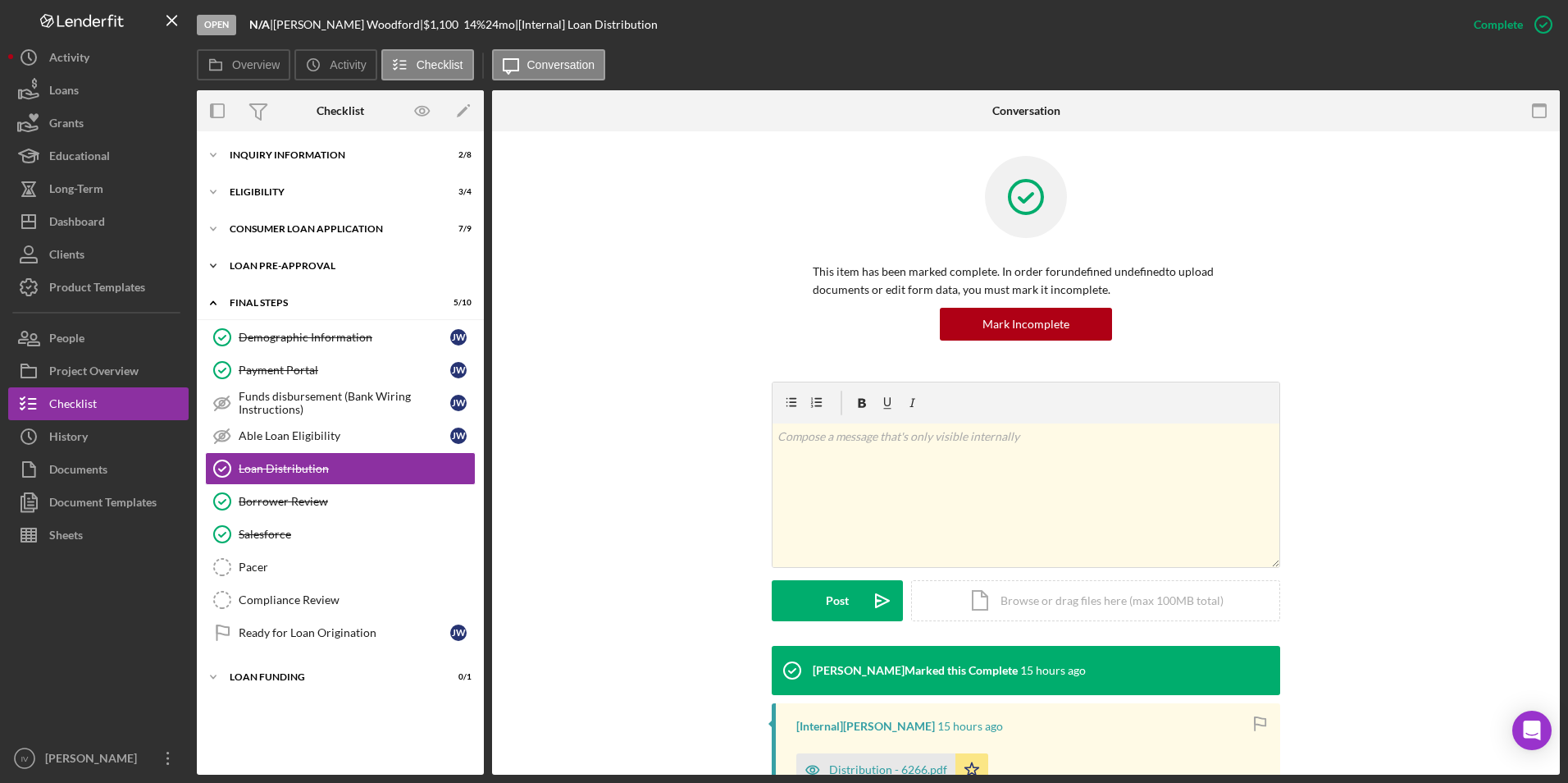
click at [276, 273] on div "Icon/Expander Loan Pre-Approval 2 / 2" at bounding box center [340, 265] width 287 height 33
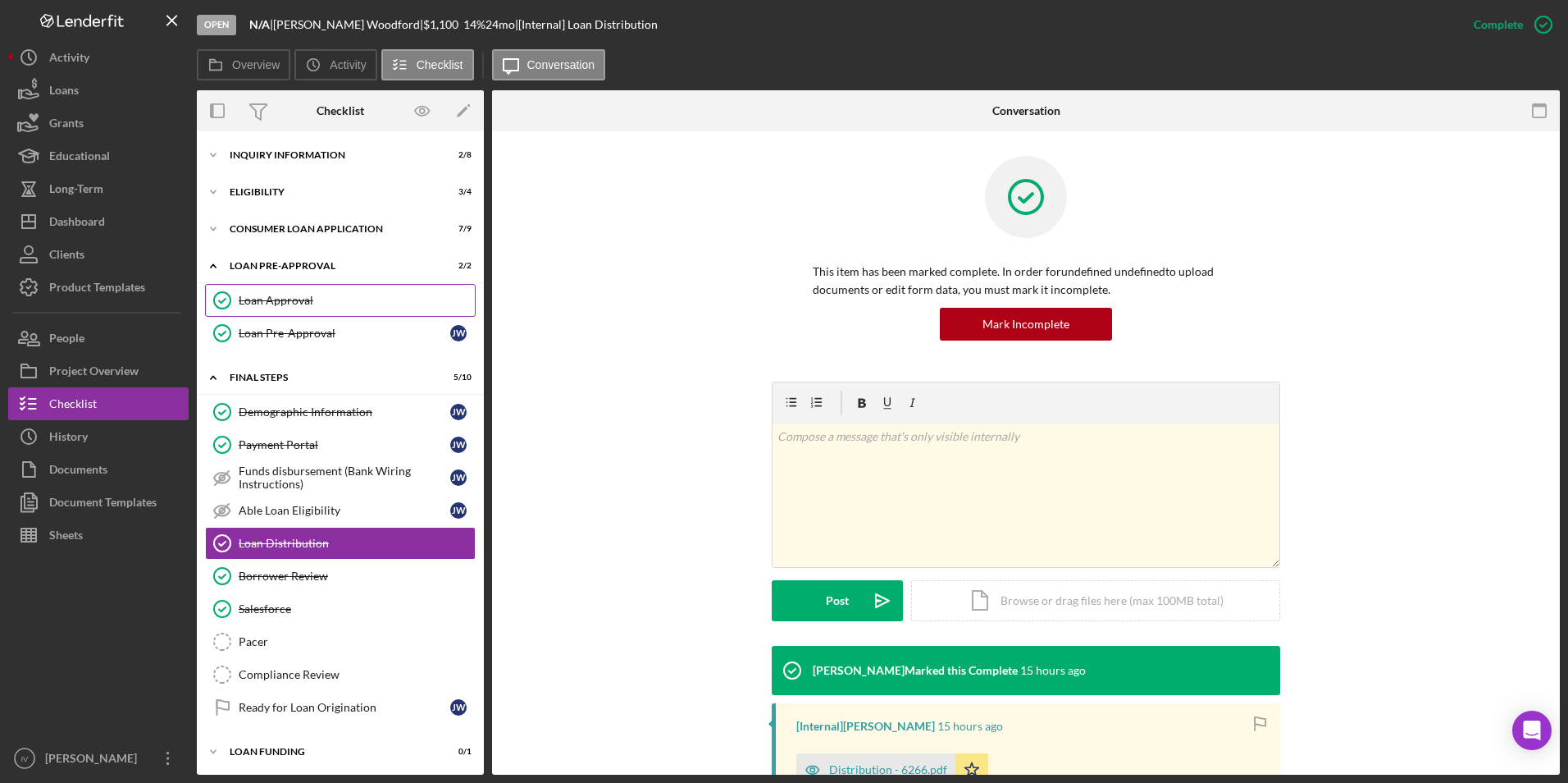
click at [286, 302] on div "Loan Approval" at bounding box center [357, 300] width 236 height 13
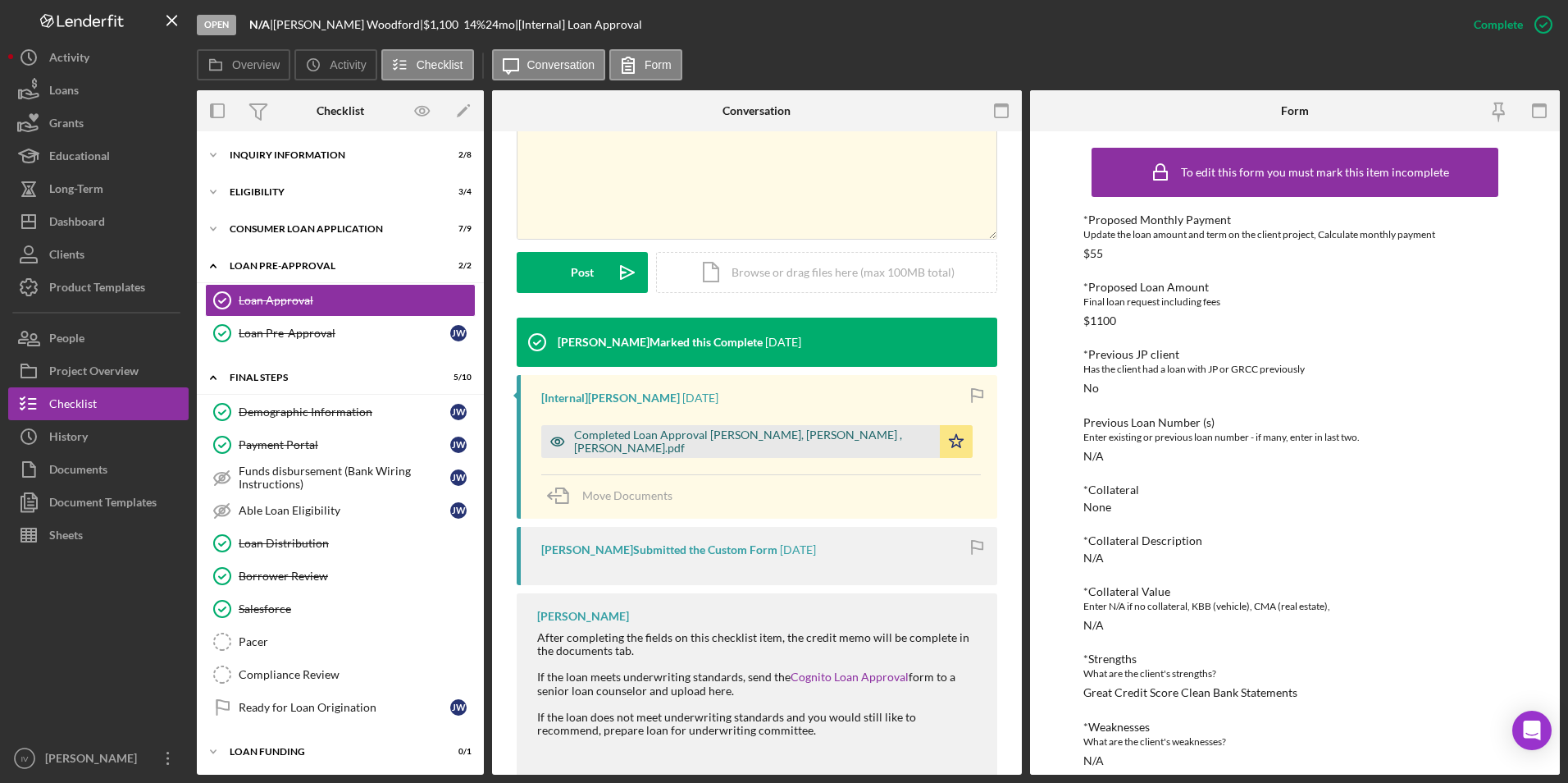
click at [728, 434] on div "Completed Loan Approval [PERSON_NAME], [PERSON_NAME] , [PERSON_NAME].pdf" at bounding box center [753, 441] width 358 height 26
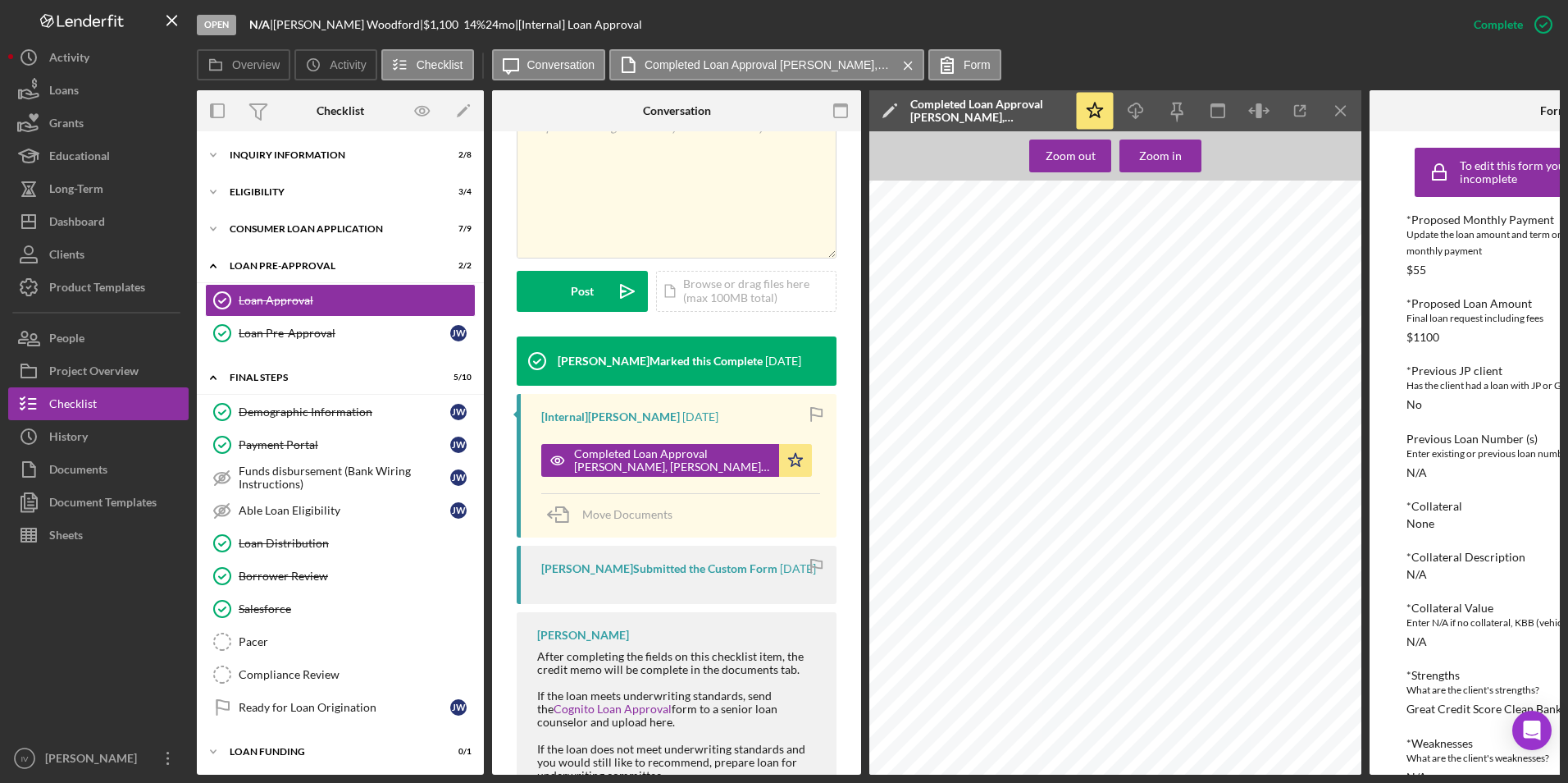
scroll to position [1373, 0]
click at [280, 156] on div "Inquiry Information" at bounding box center [347, 155] width 234 height 10
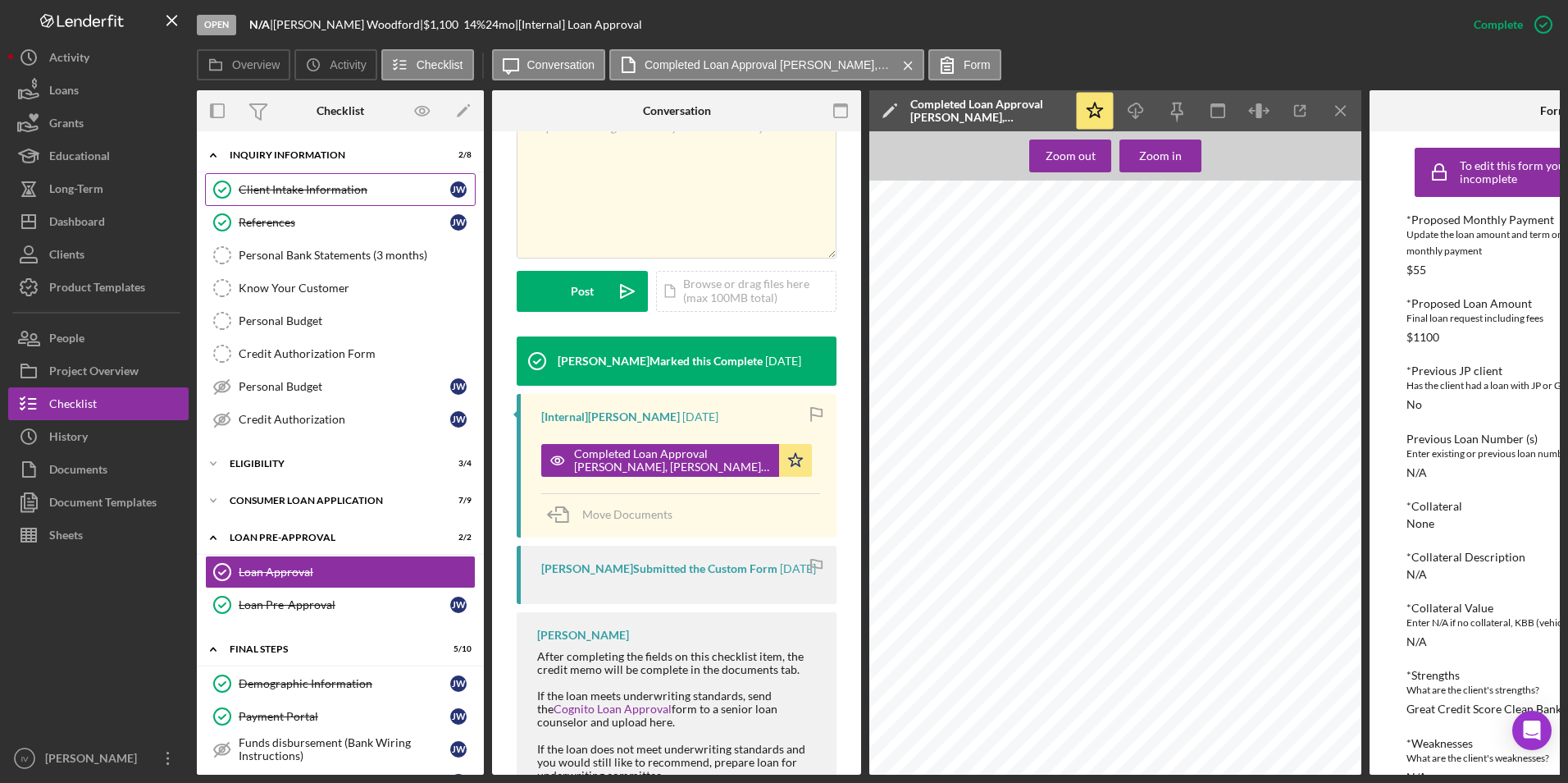
drag, startPoint x: 285, startPoint y: 187, endPoint x: 438, endPoint y: 203, distance: 153.8
click at [285, 187] on div "Client Intake Information" at bounding box center [345, 189] width 212 height 13
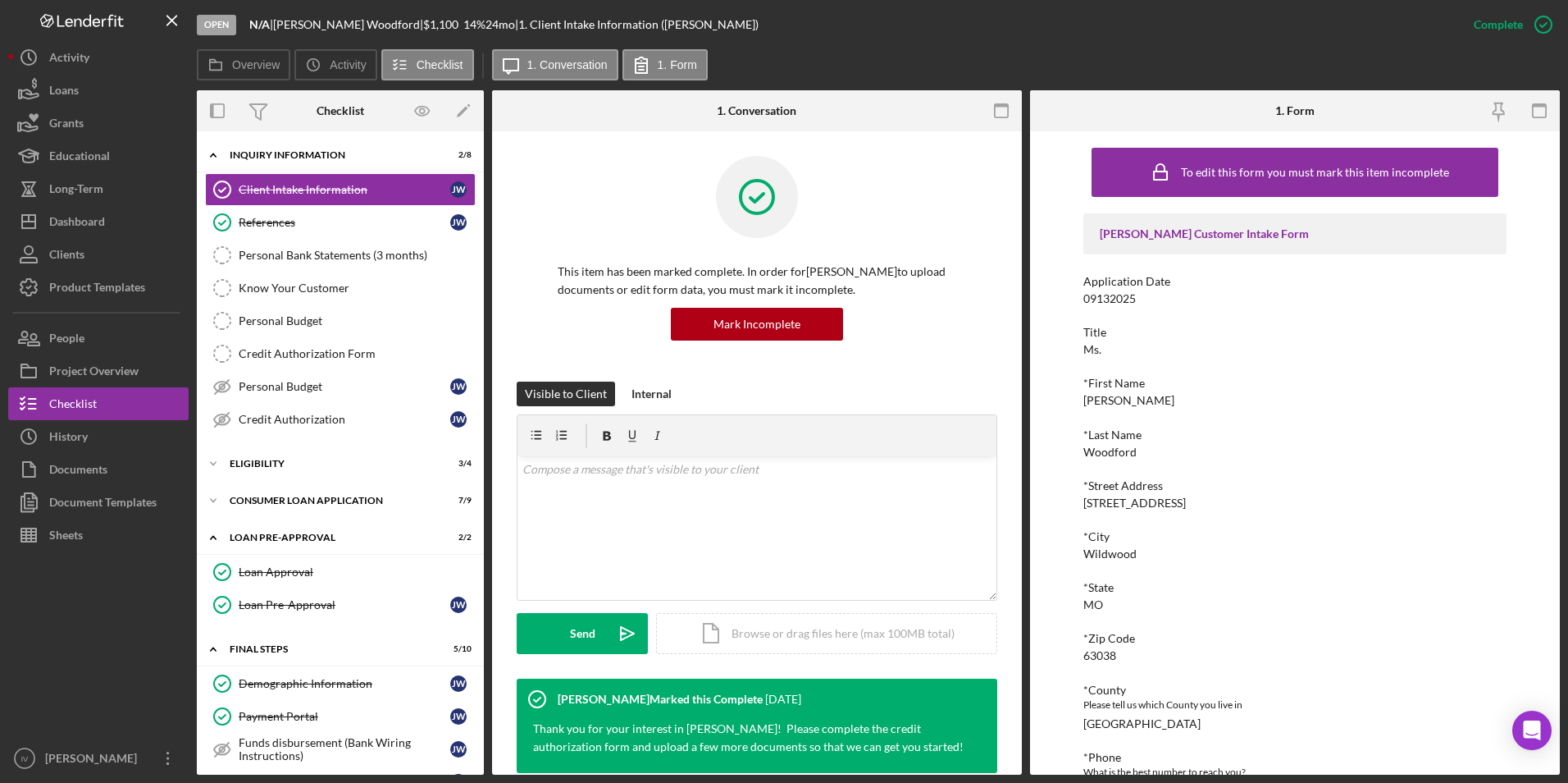
scroll to position [164, 0]
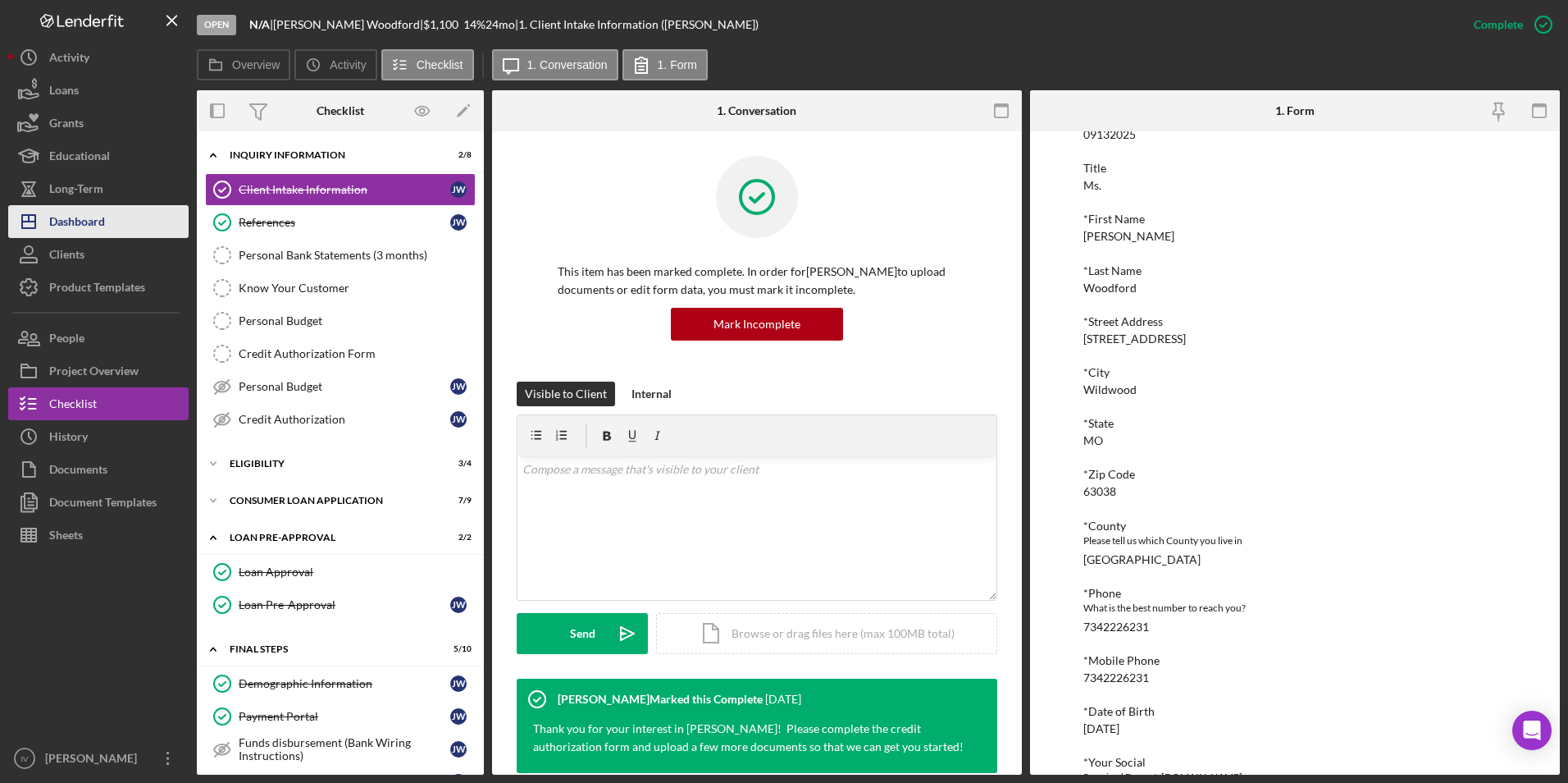
click at [101, 219] on div "Dashboard" at bounding box center [77, 223] width 56 height 37
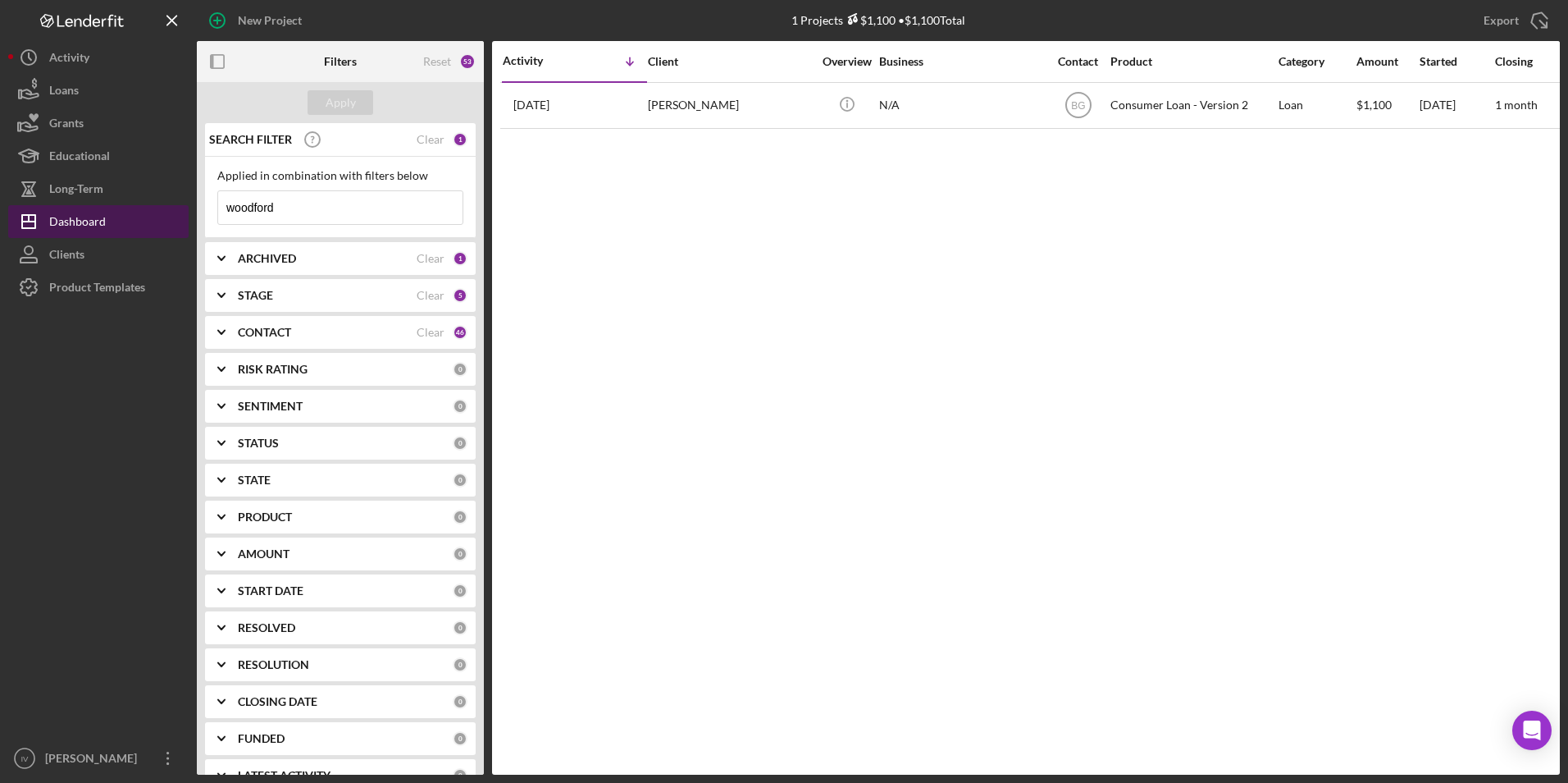
drag, startPoint x: 322, startPoint y: 203, endPoint x: 164, endPoint y: 205, distance: 158.0
click at [164, 205] on div "New Project 1 Projects $1,100 • $1,100 Total woodford Export Icon/Export Filter…" at bounding box center [784, 387] width 1551 height 775
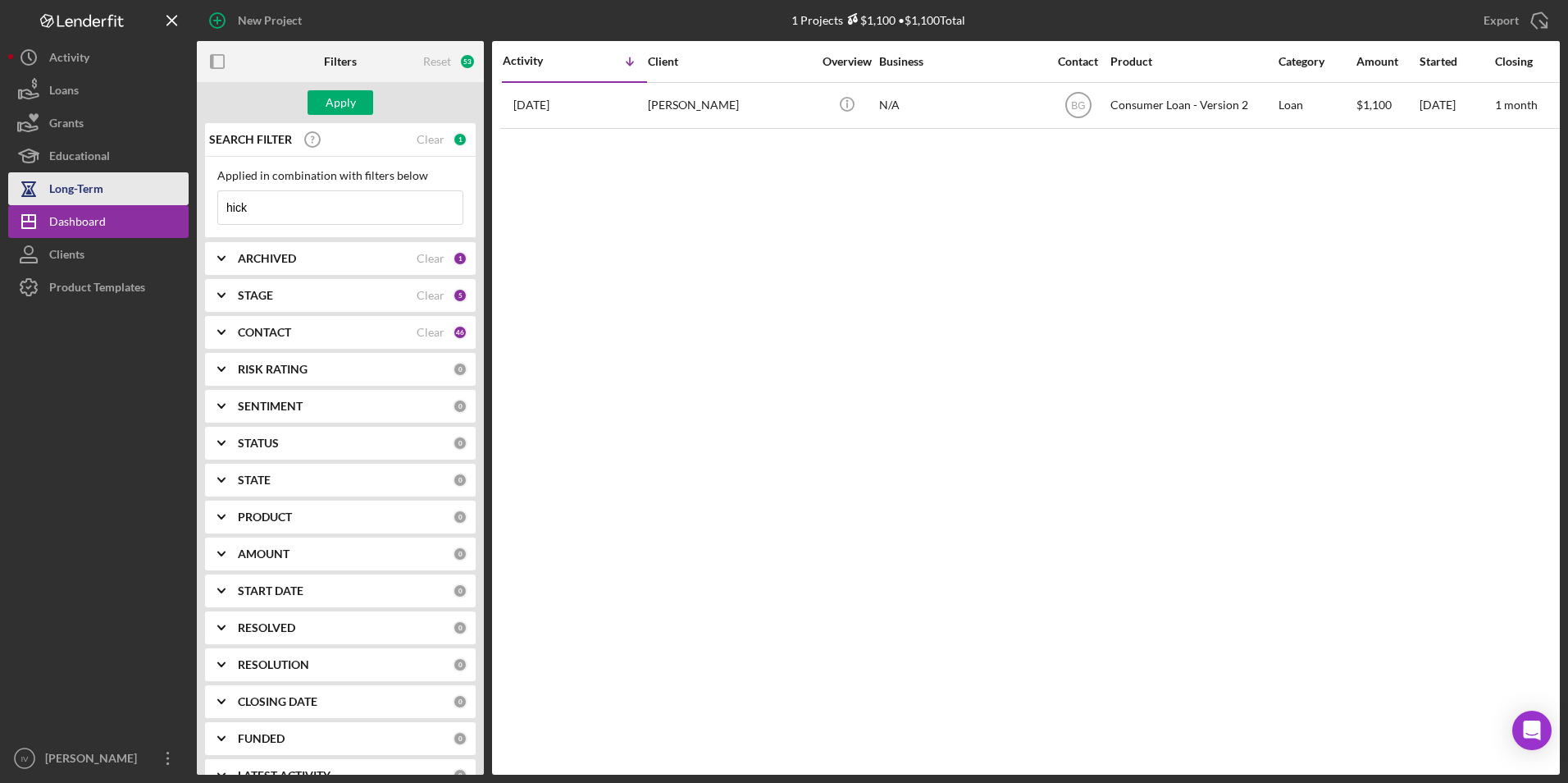
type input "[PERSON_NAME]"
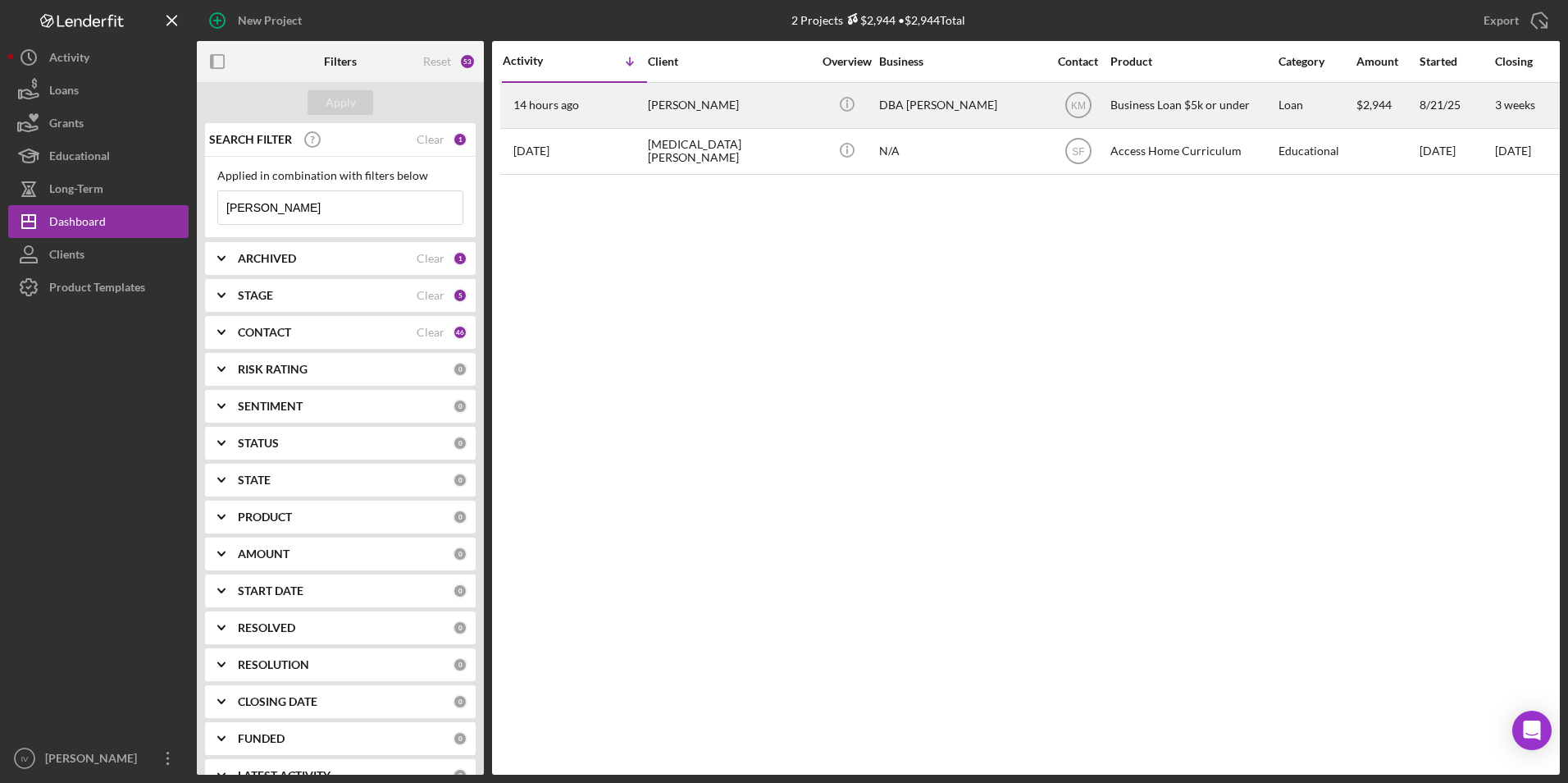
click at [701, 98] on div "[PERSON_NAME]" at bounding box center [730, 105] width 164 height 43
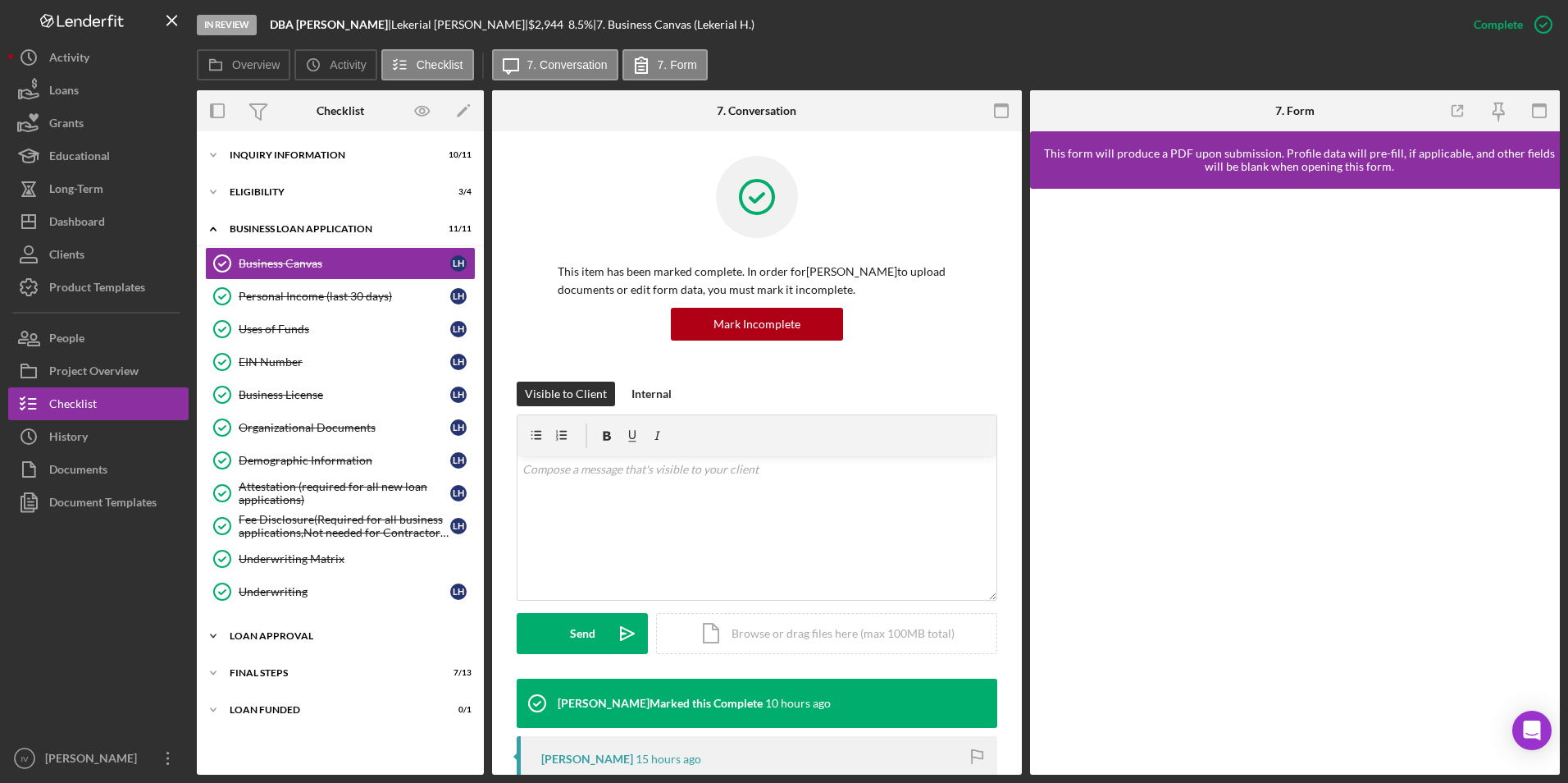
click at [318, 489] on div "Icon/Expander Loan Approval 1 / 2" at bounding box center [340, 635] width 287 height 33
click at [313, 489] on link "Loan Approval Loan Approval" at bounding box center [340, 670] width 271 height 33
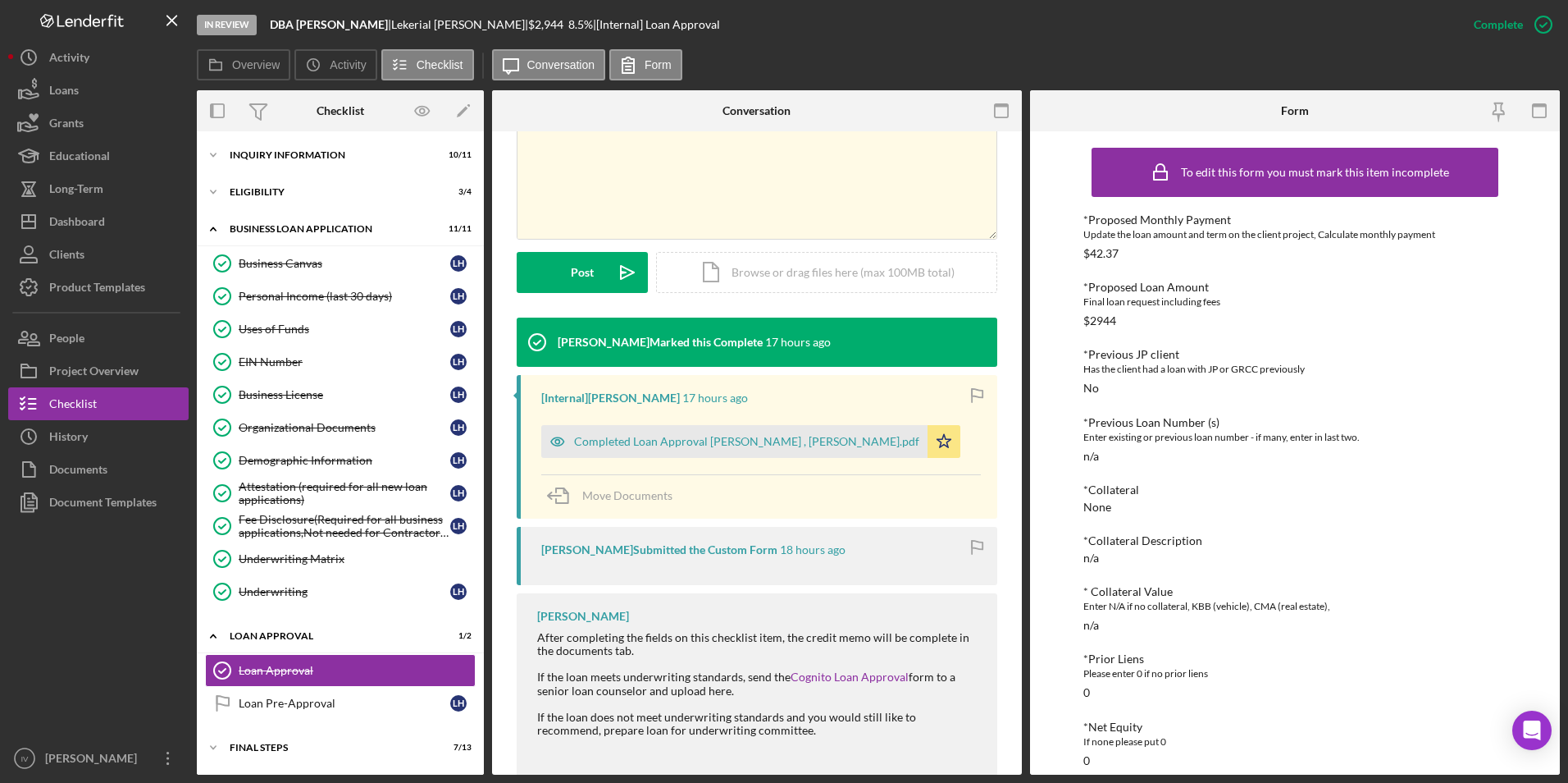
scroll to position [411, 0]
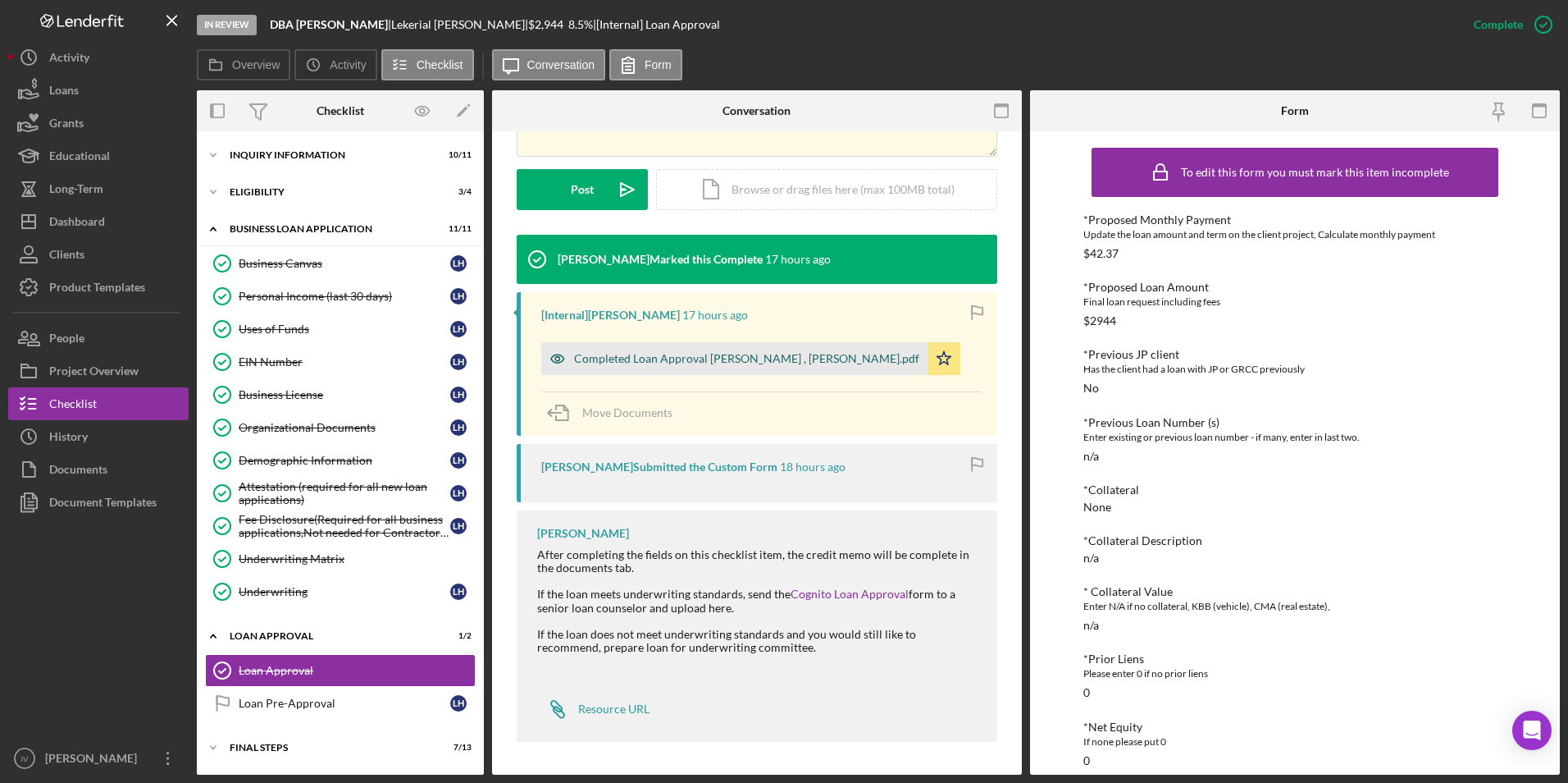
click at [755, 350] on div "Completed Loan Approval [PERSON_NAME] , [PERSON_NAME].pdf" at bounding box center [734, 358] width 386 height 33
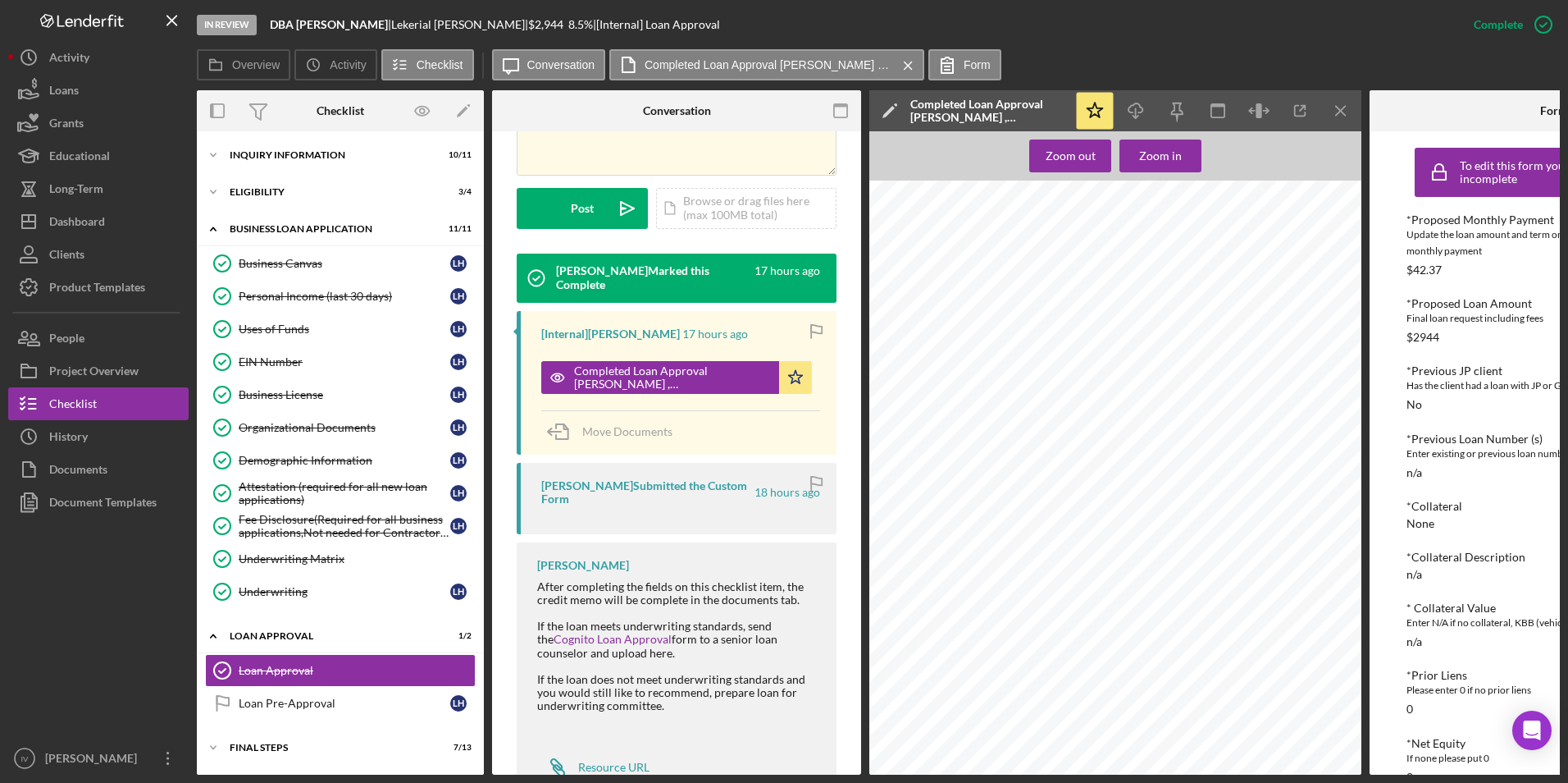
scroll to position [1373, 0]
drag, startPoint x: 92, startPoint y: 211, endPoint x: 113, endPoint y: 220, distance: 22.8
click at [92, 211] on div "Dashboard" at bounding box center [77, 223] width 56 height 37
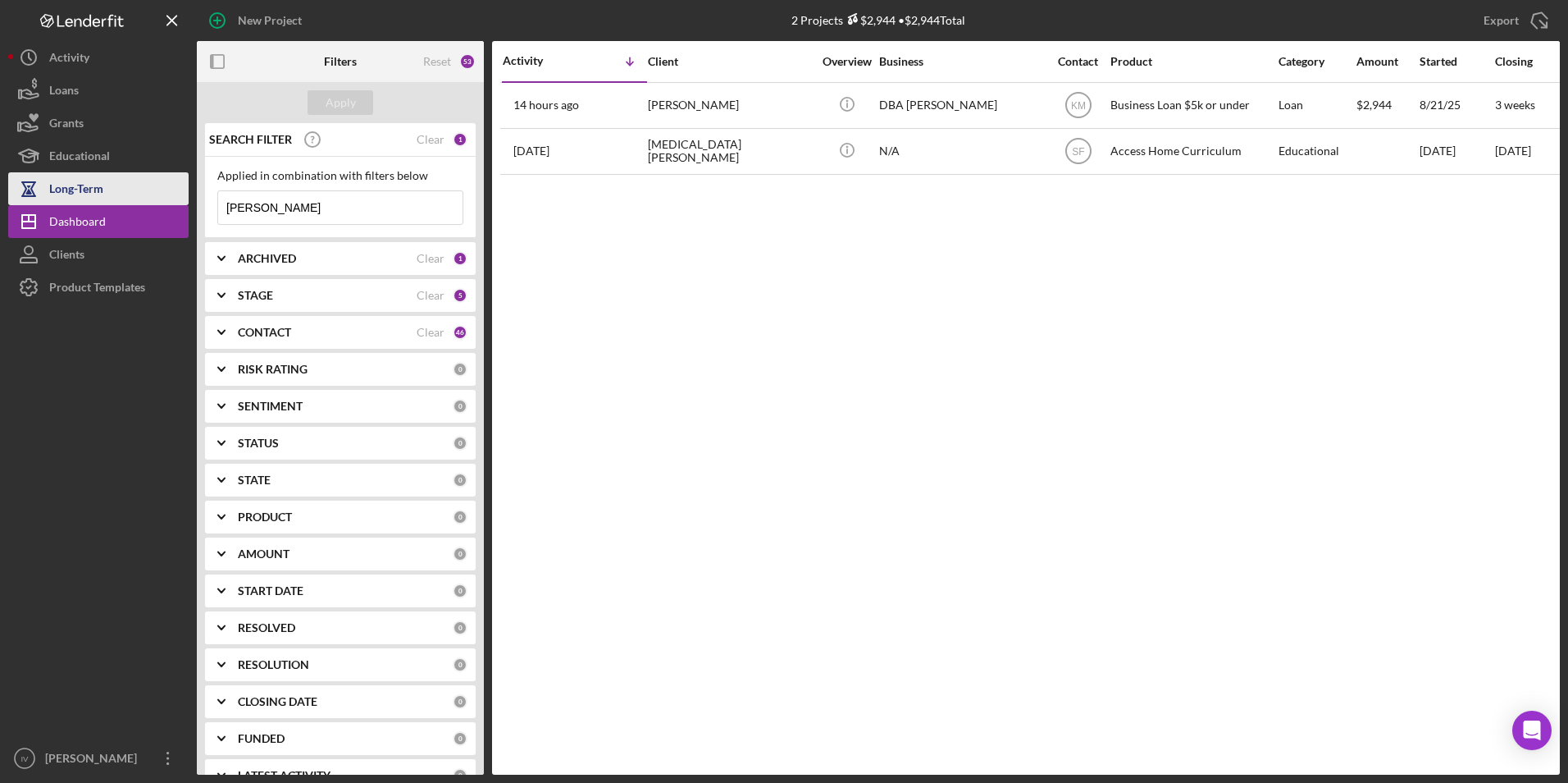
drag, startPoint x: 291, startPoint y: 209, endPoint x: 99, endPoint y: 175, distance: 195.0
click at [94, 195] on div "New Project 2 Projects $2,944 • $2,944 Total [PERSON_NAME] Export Icon/Export F…" at bounding box center [784, 387] width 1551 height 775
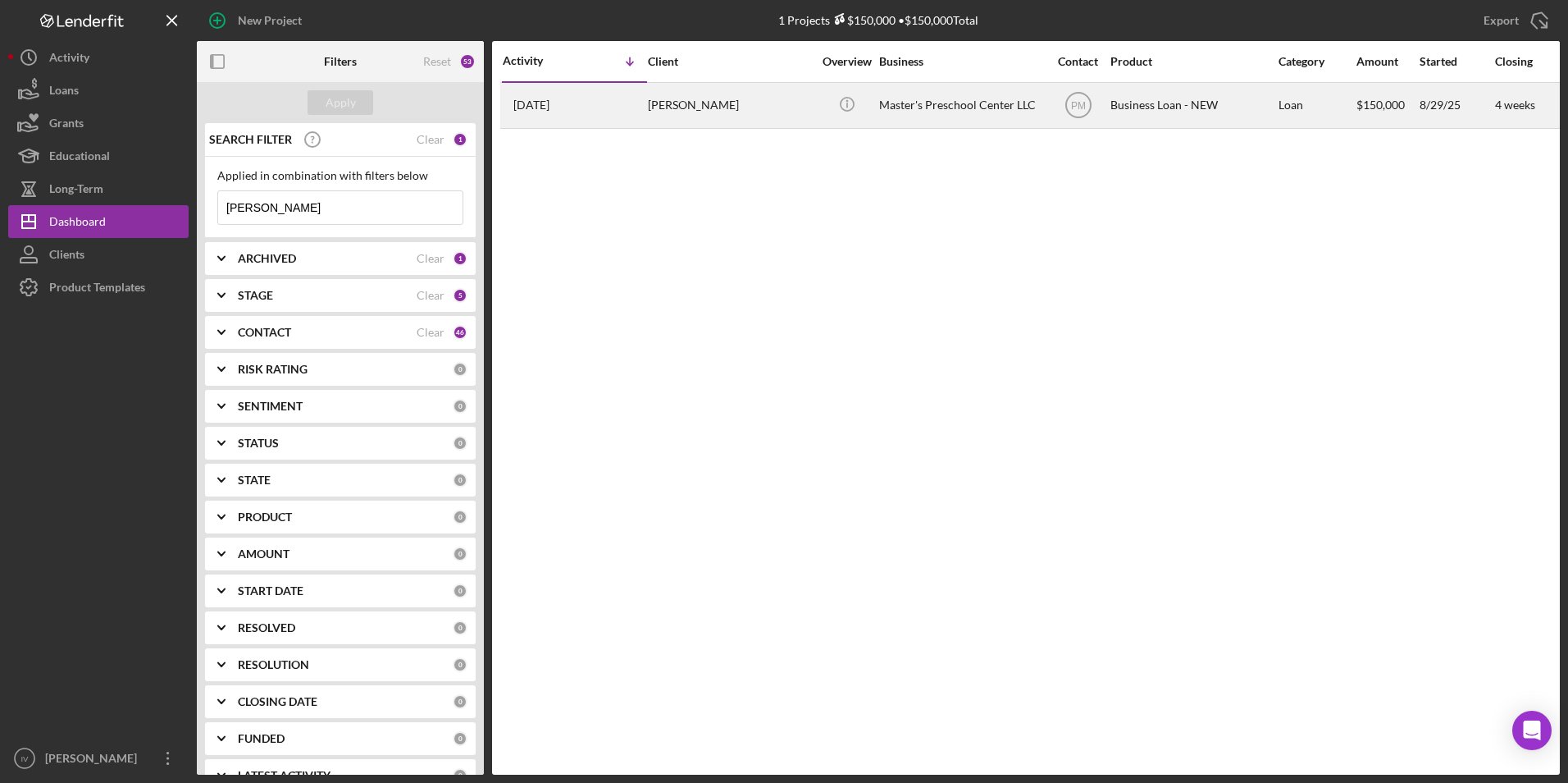
type input "[PERSON_NAME]"
click at [688, 122] on div "[PERSON_NAME]" at bounding box center [730, 105] width 164 height 43
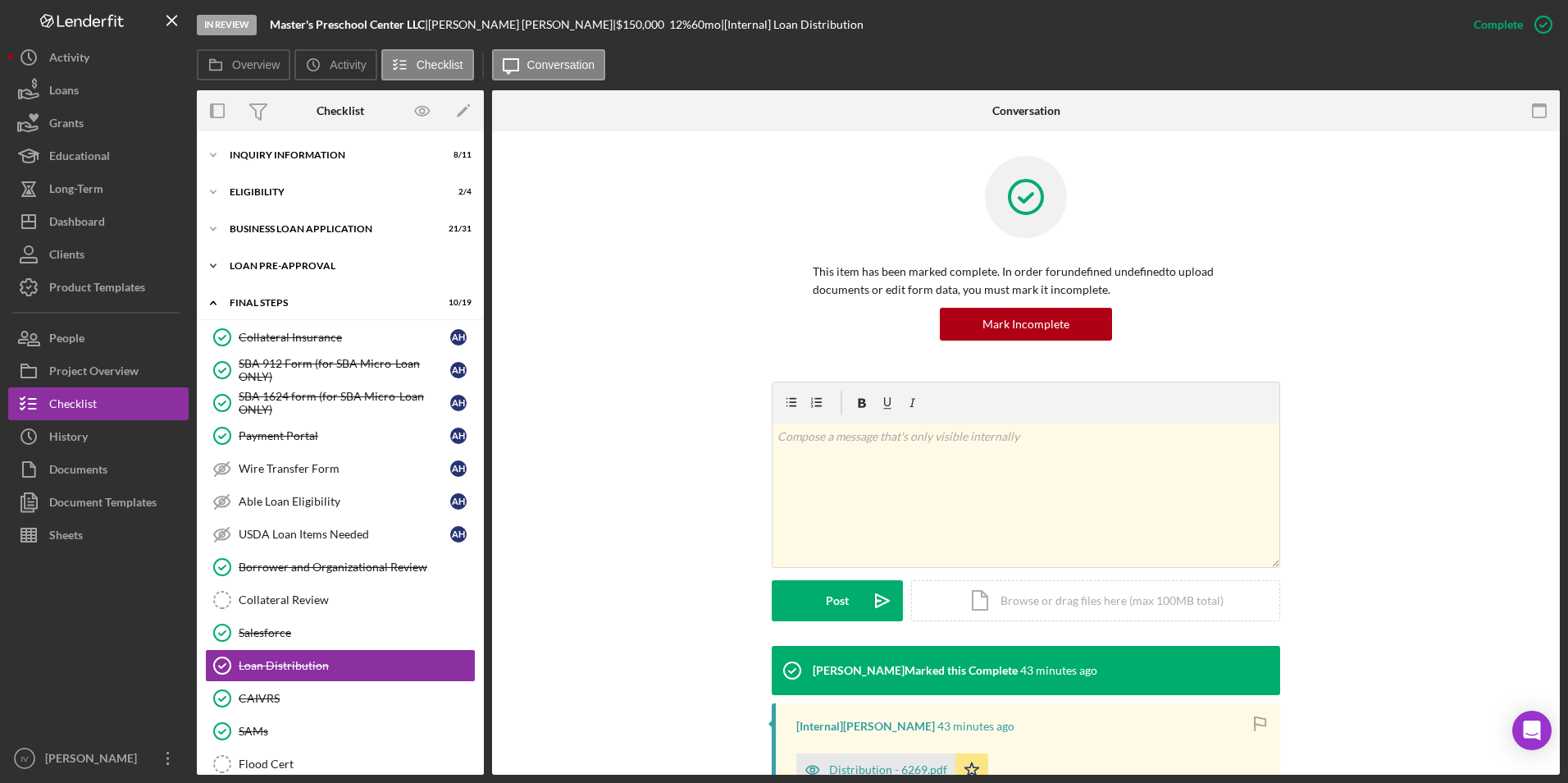
click at [282, 272] on div "Icon/Expander LOAN PRE-APPROVAL 2 / 2" at bounding box center [340, 265] width 287 height 33
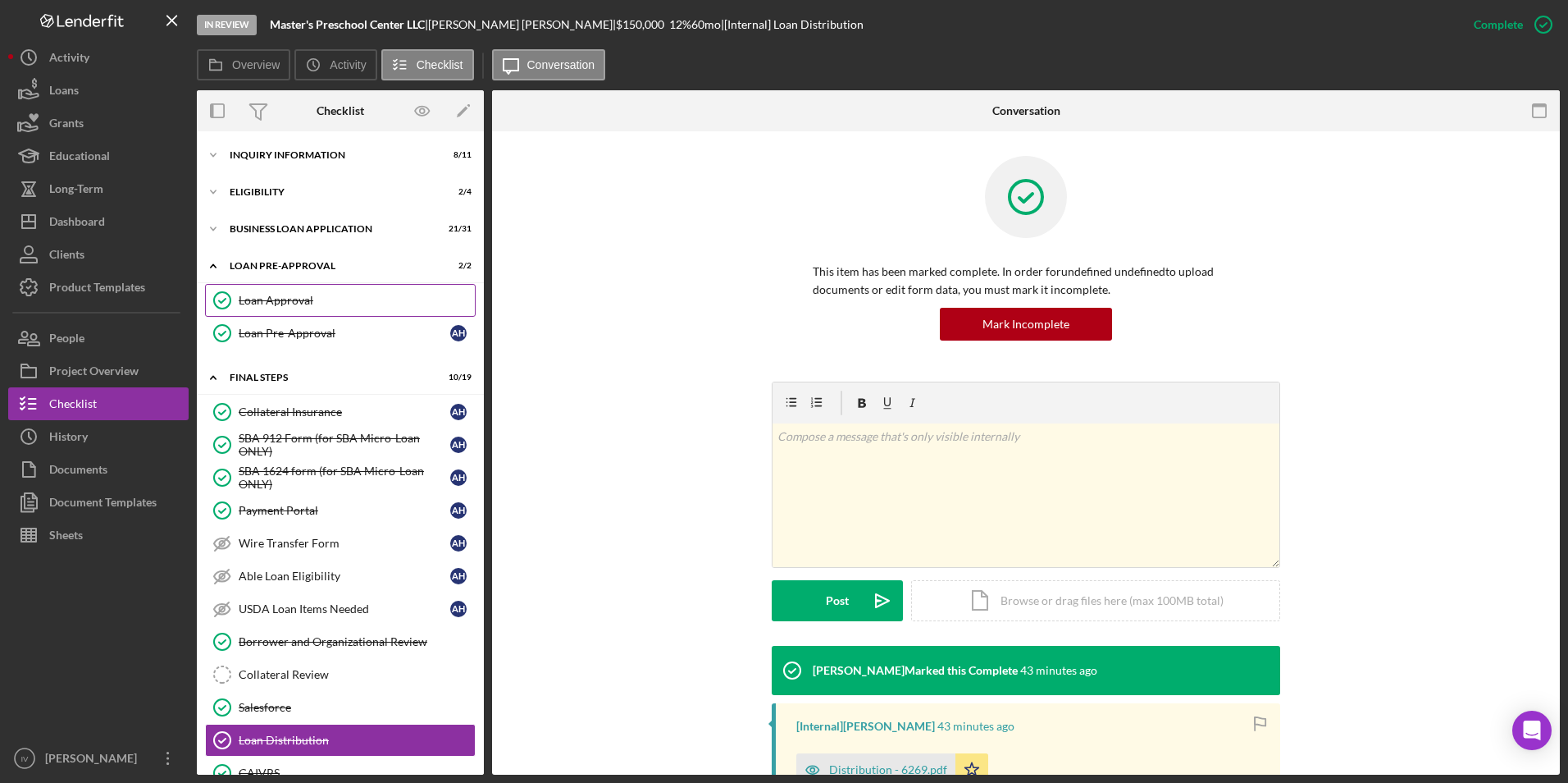
click at [280, 303] on div "Loan Approval" at bounding box center [357, 300] width 236 height 13
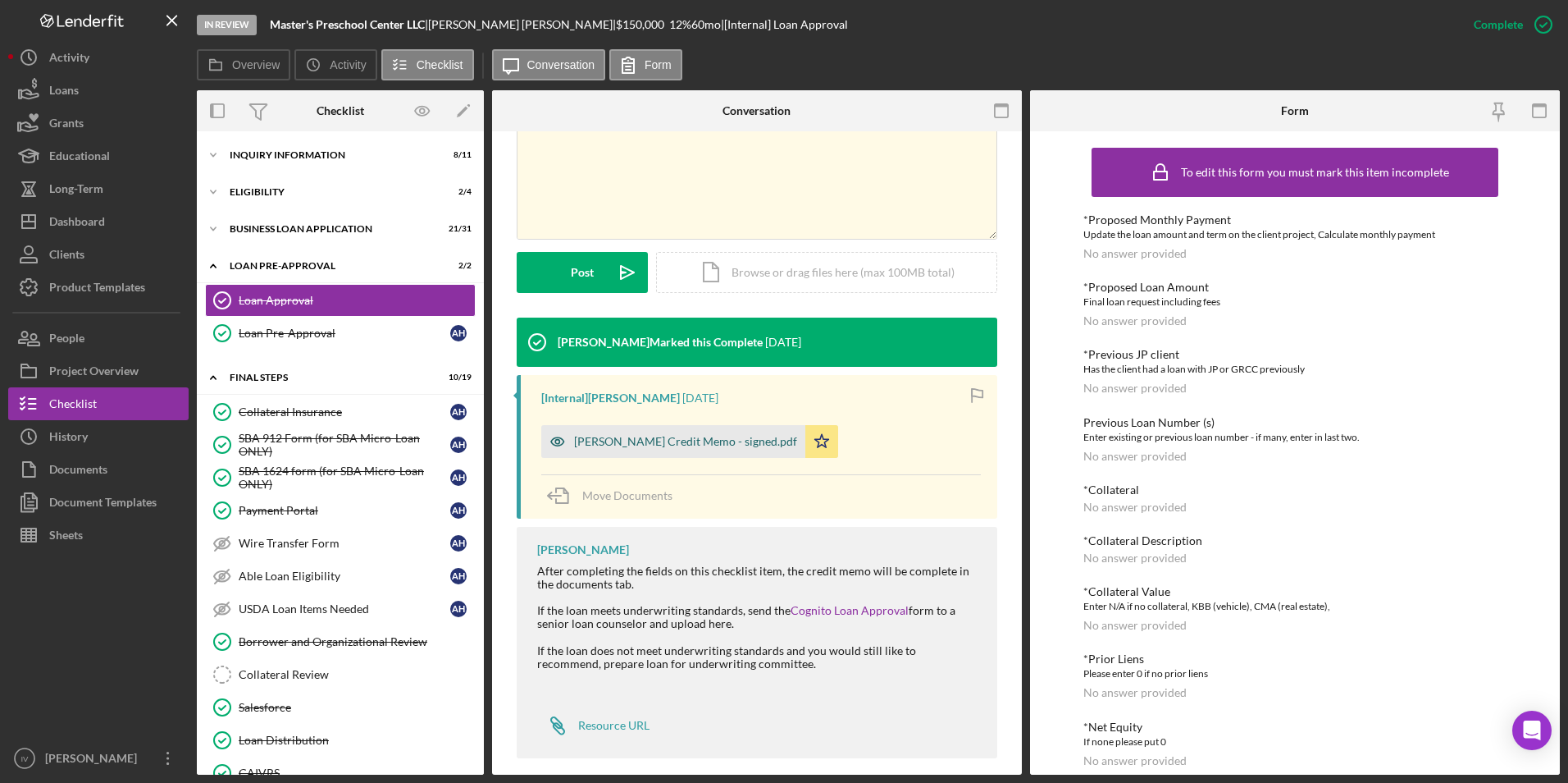
click at [711, 455] on div "[PERSON_NAME] Credit Memo - signed.pdf" at bounding box center [673, 441] width 264 height 33
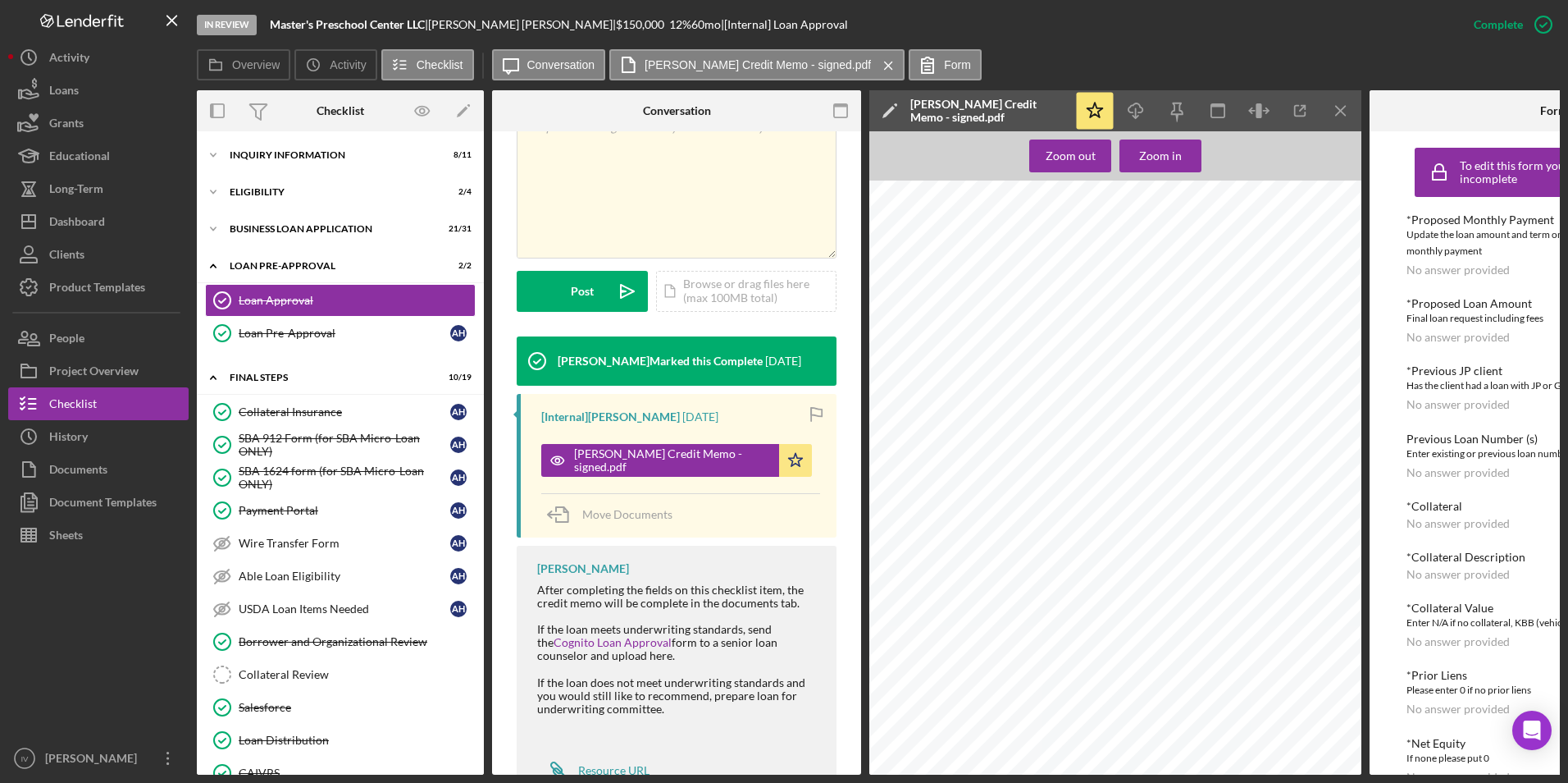
scroll to position [574, 0]
click at [104, 210] on div "Dashboard" at bounding box center [77, 223] width 56 height 37
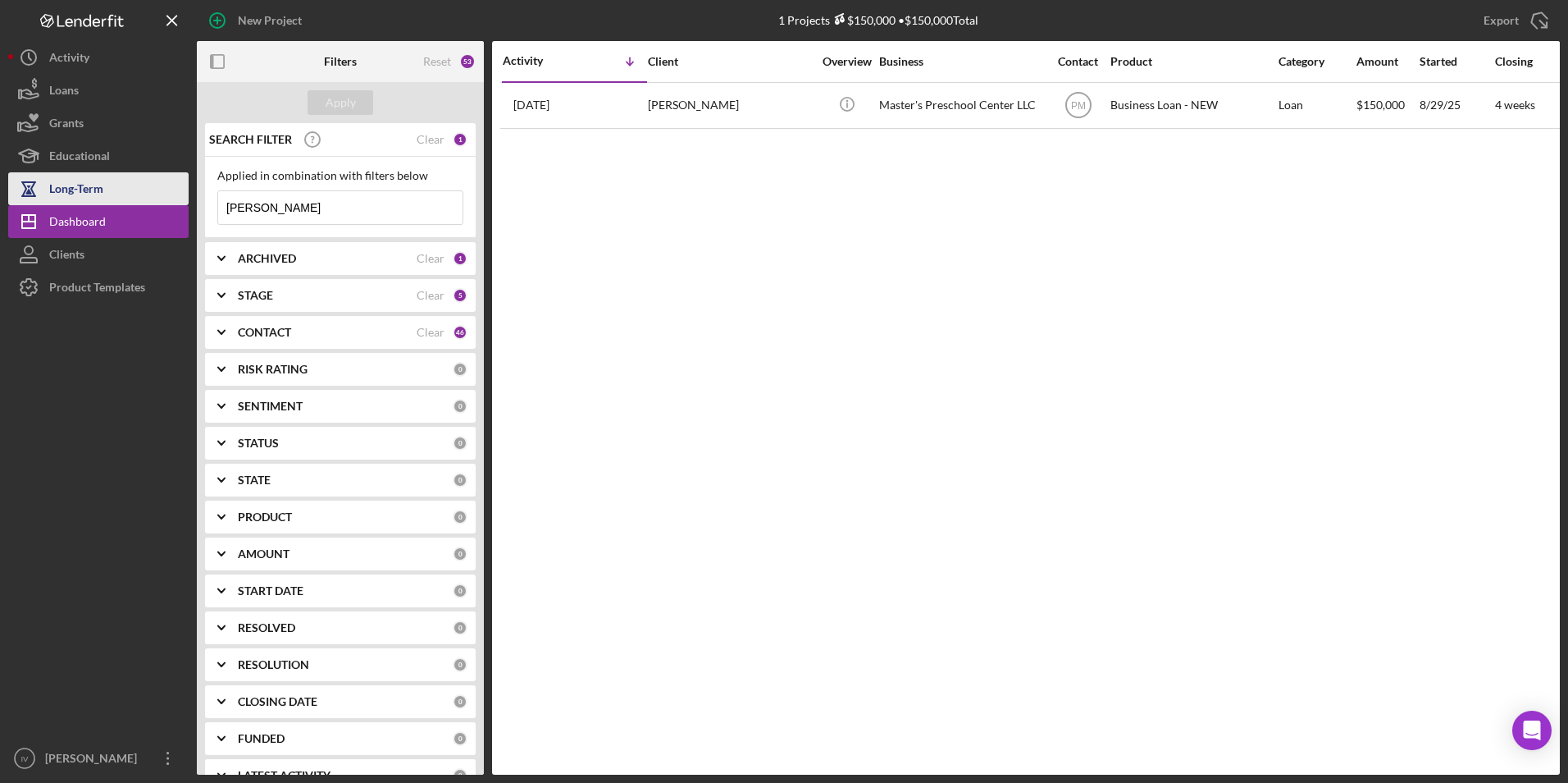
drag, startPoint x: 284, startPoint y: 205, endPoint x: 183, endPoint y: 192, distance: 101.8
click at [181, 195] on div "New Project 1 Projects $150,000 • $150,000 Total [PERSON_NAME] Export Icon/Expo…" at bounding box center [784, 387] width 1551 height 775
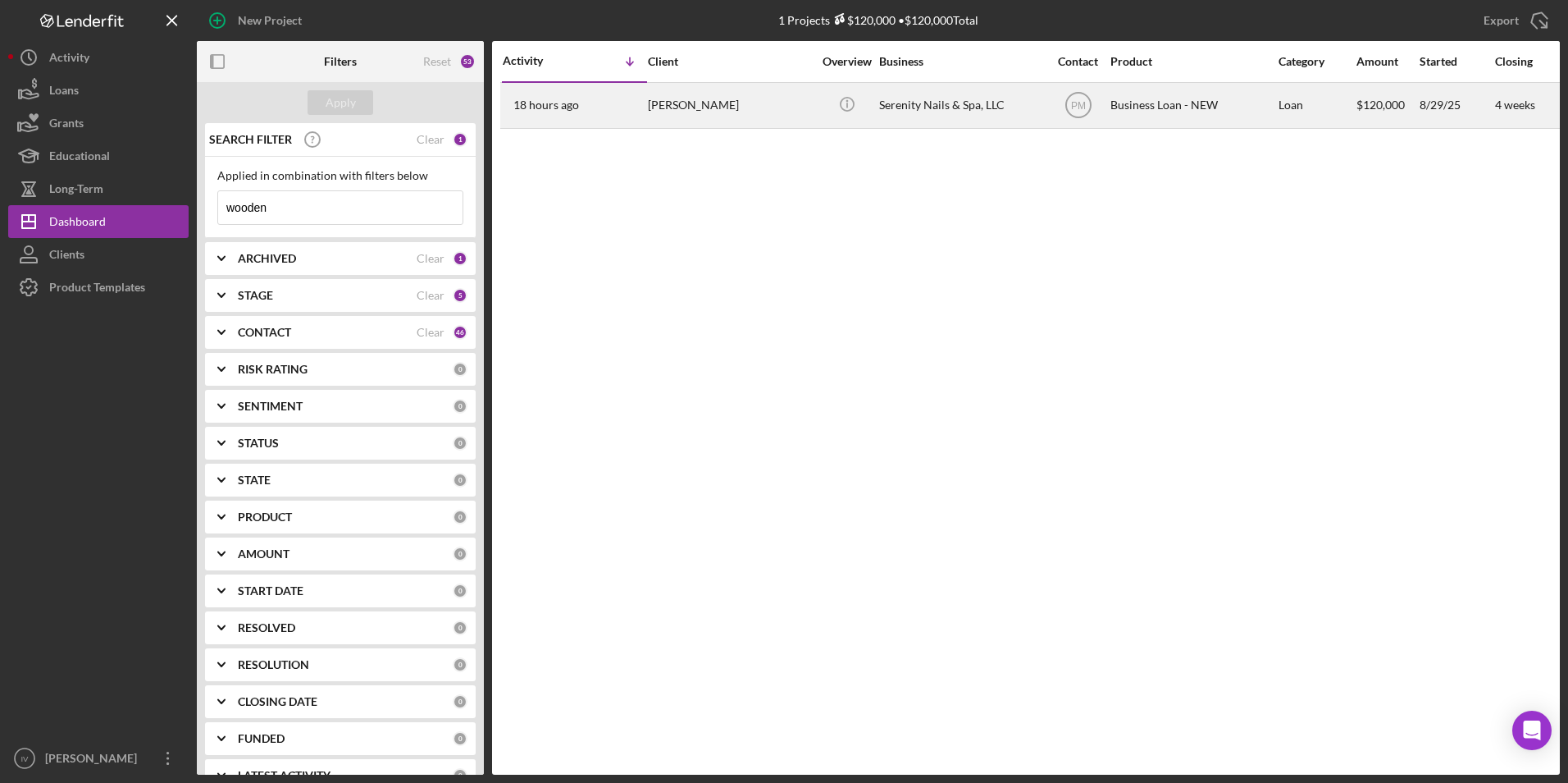
type input "wooden"
click at [697, 107] on div "[PERSON_NAME]" at bounding box center [730, 105] width 164 height 43
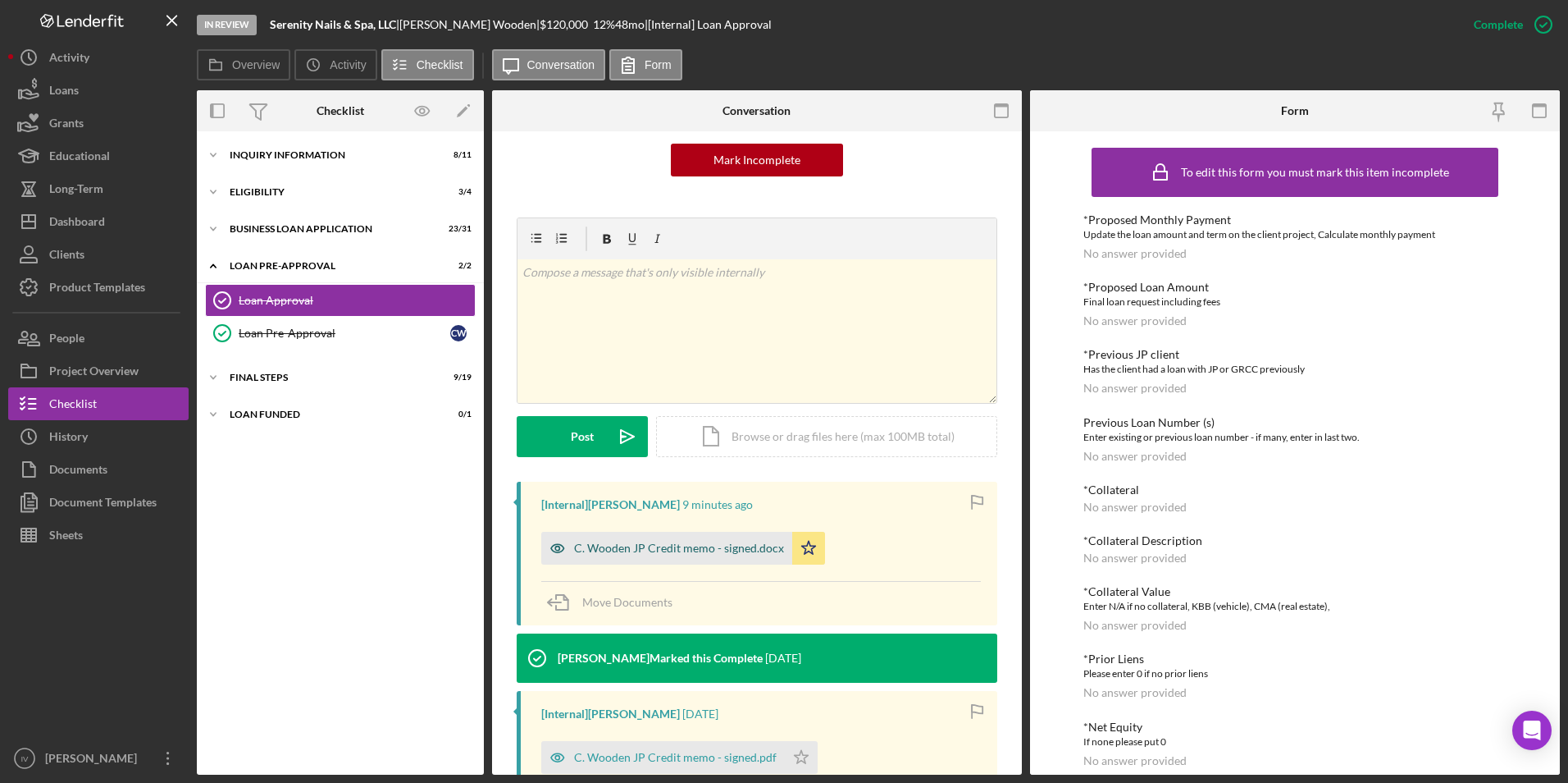
click at [701, 489] on div "C. Wooden JP Credit memo - signed.docx" at bounding box center [666, 548] width 251 height 33
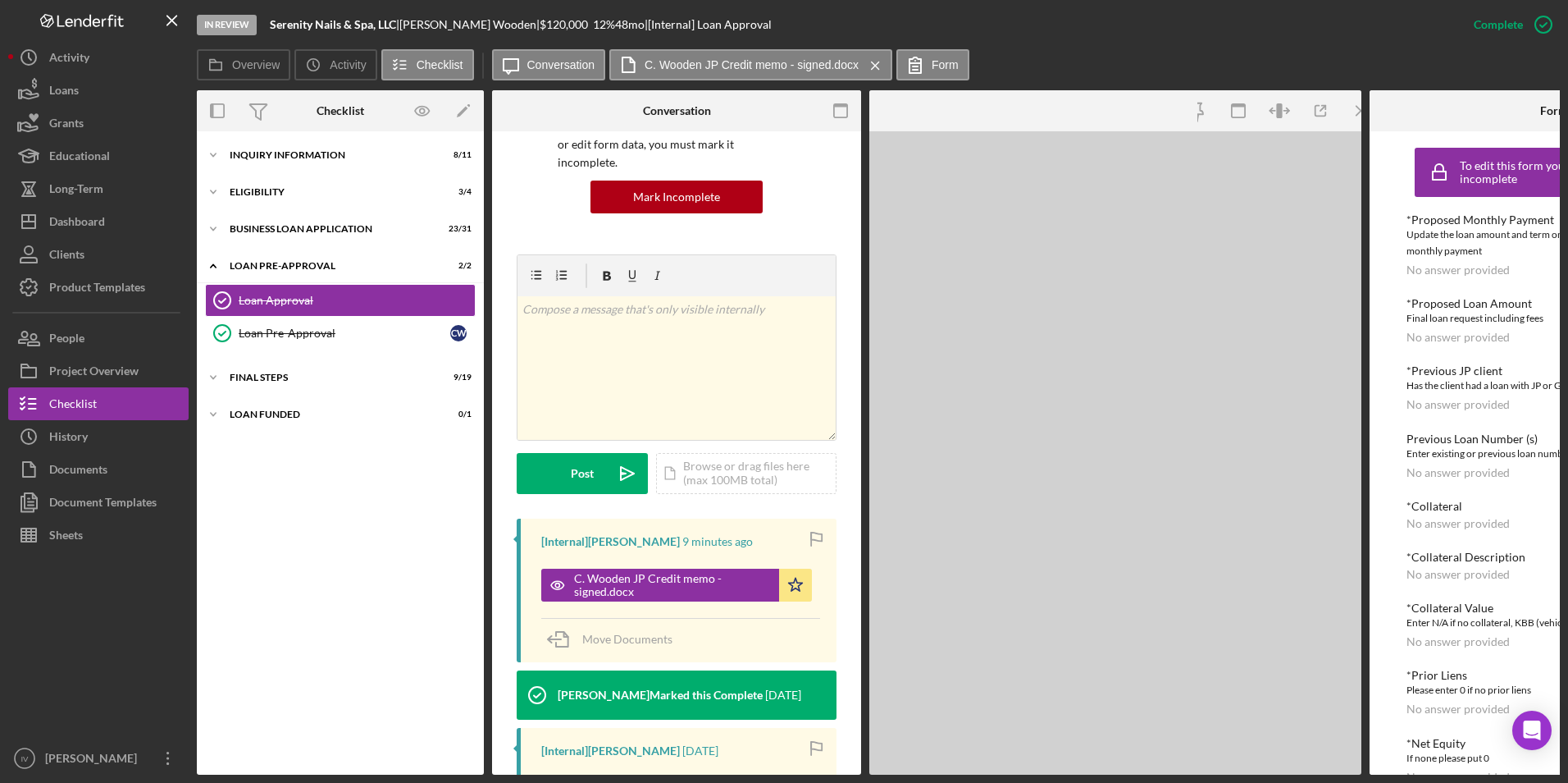
scroll to position [182, 0]
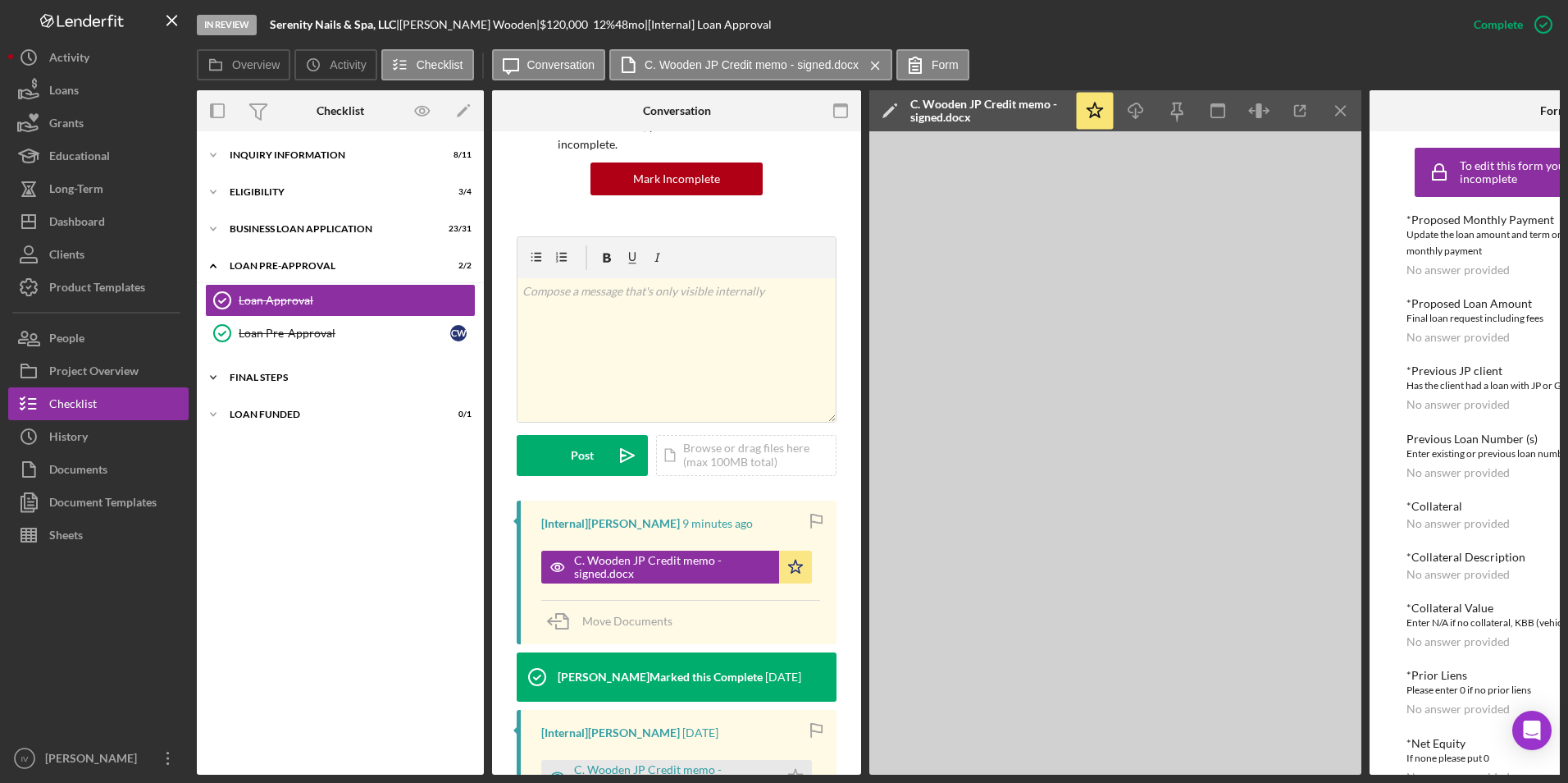
click at [234, 372] on div "FINAL STEPS" at bounding box center [347, 377] width 234 height 10
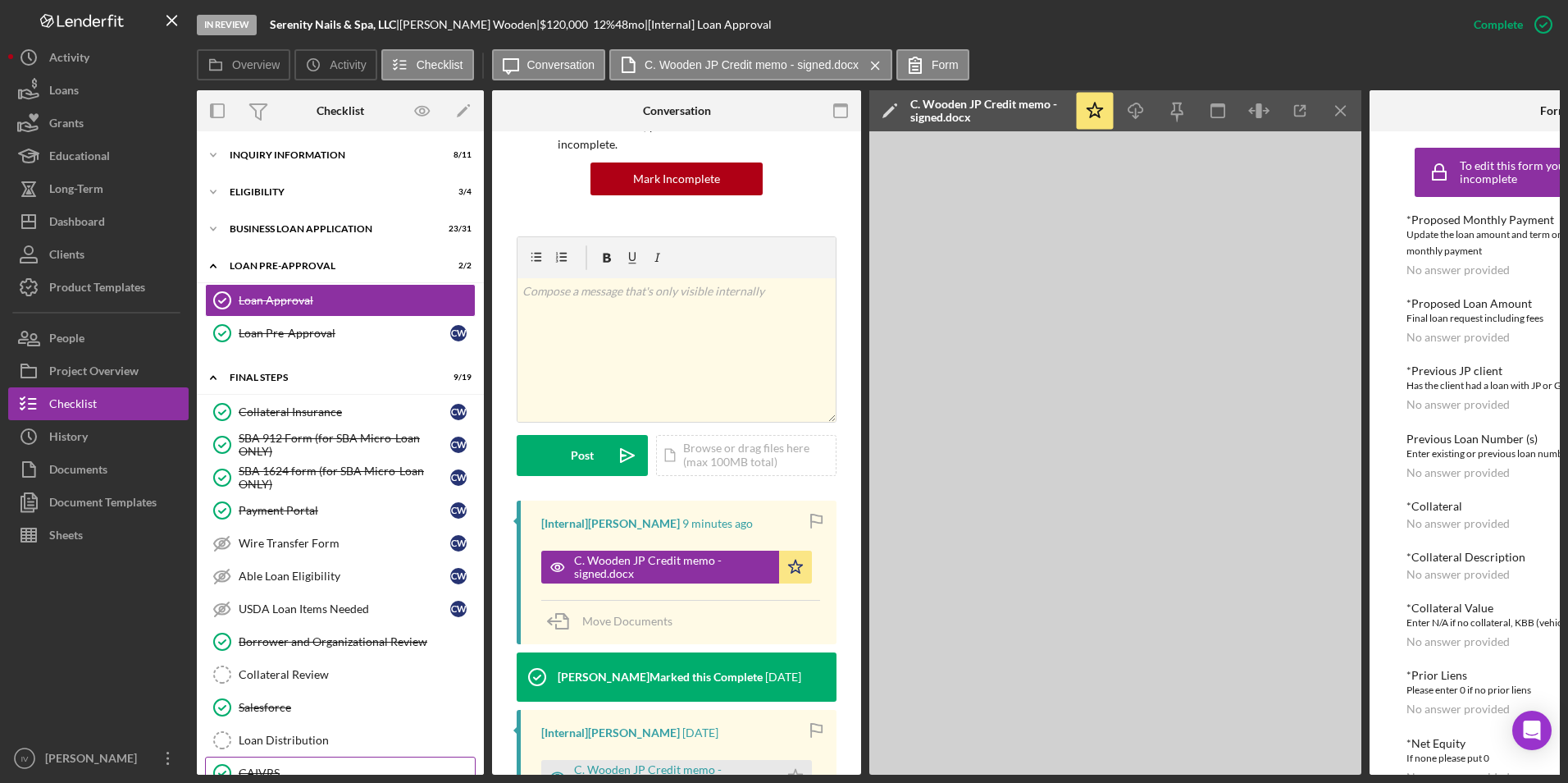
scroll to position [303, 0]
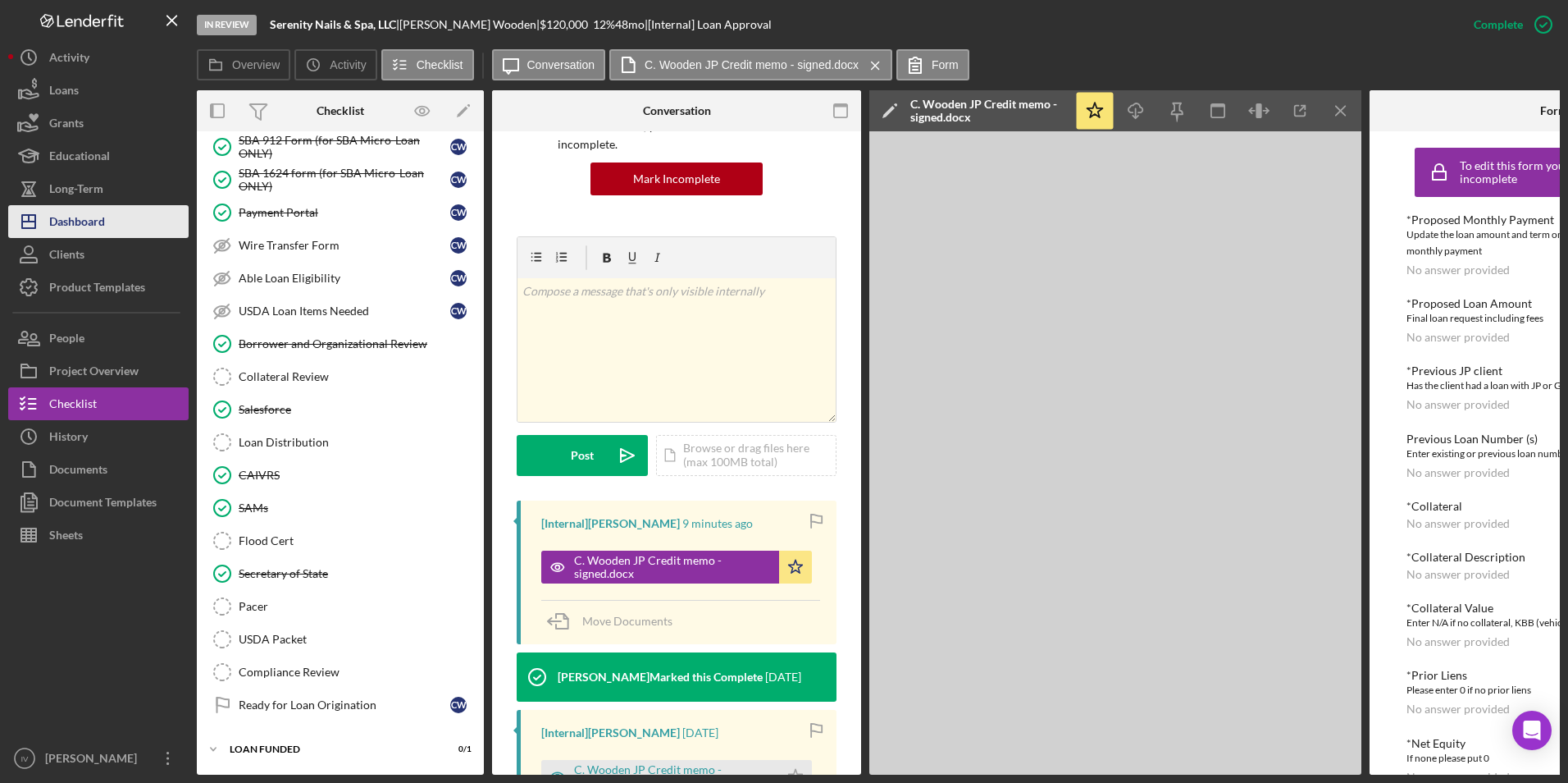
click at [107, 231] on button "Icon/Dashboard Dashboard" at bounding box center [98, 221] width 180 height 33
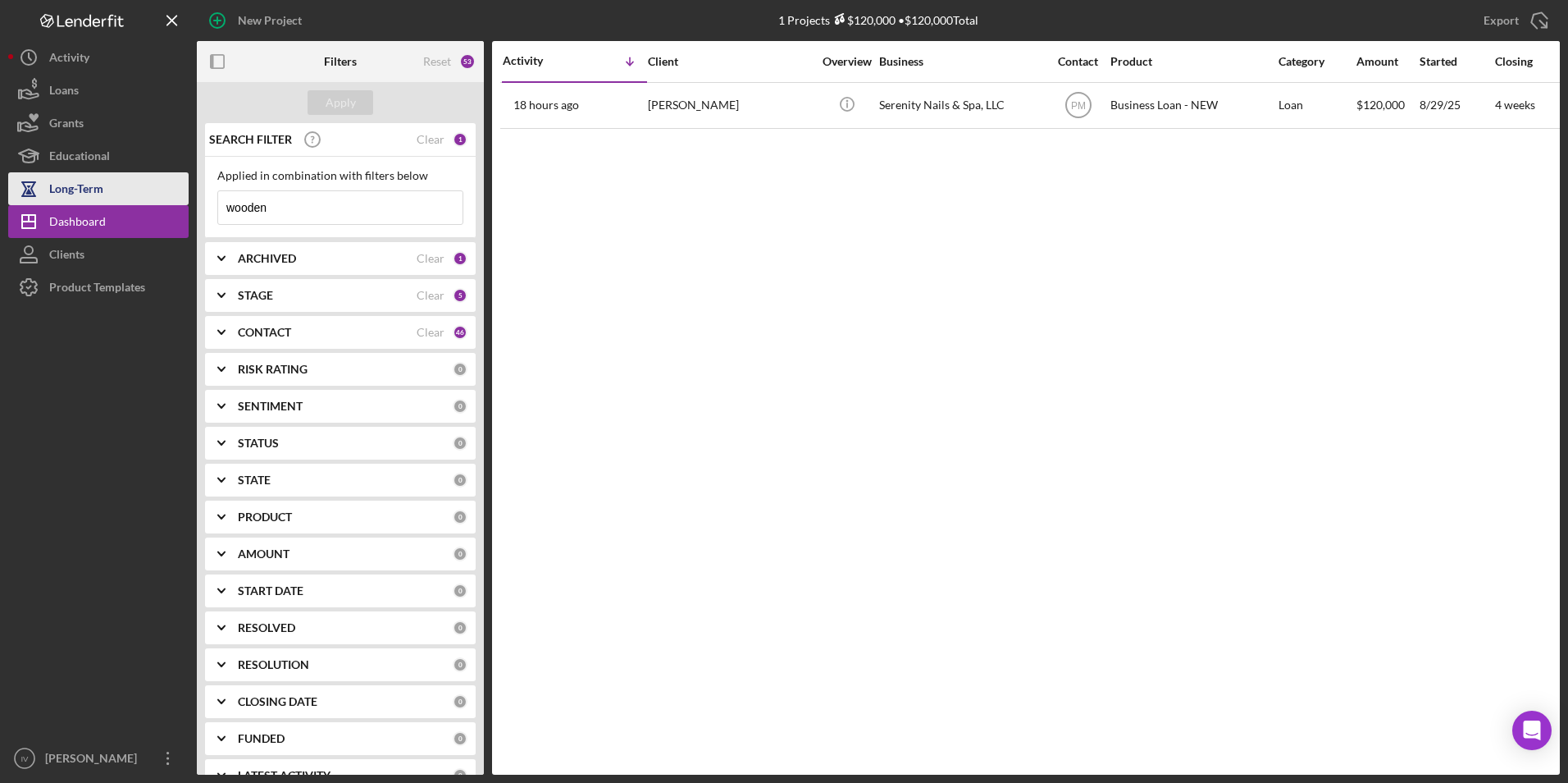
drag, startPoint x: 280, startPoint y: 208, endPoint x: 119, endPoint y: 203, distance: 161.1
click at [119, 203] on div "New Project 1 Projects $120,000 • $120,000 Total wooden Export Icon/Export Filt…" at bounding box center [784, 387] width 1551 height 775
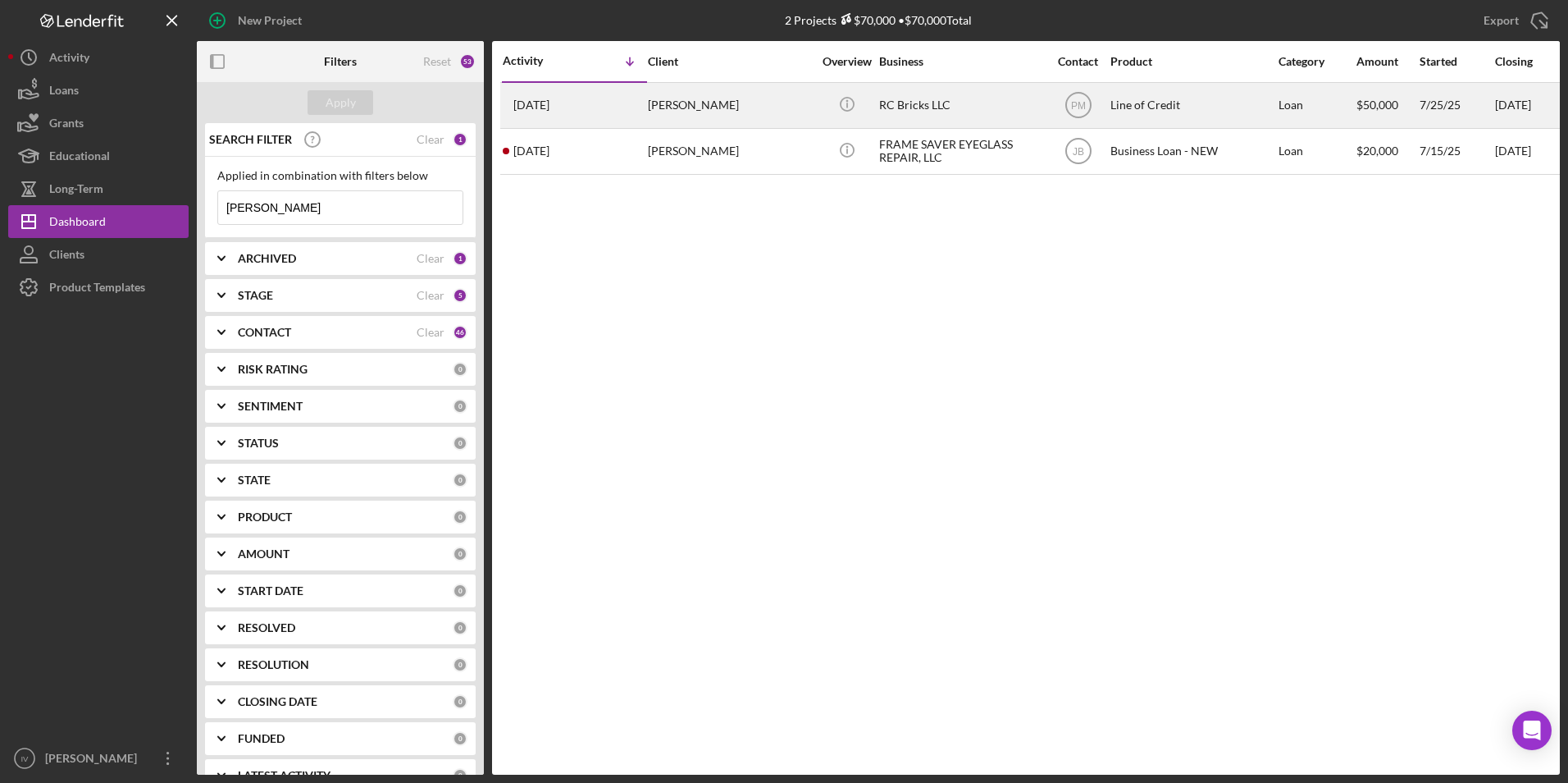
type input "[PERSON_NAME]"
click at [670, 112] on div "[PERSON_NAME]" at bounding box center [730, 105] width 164 height 43
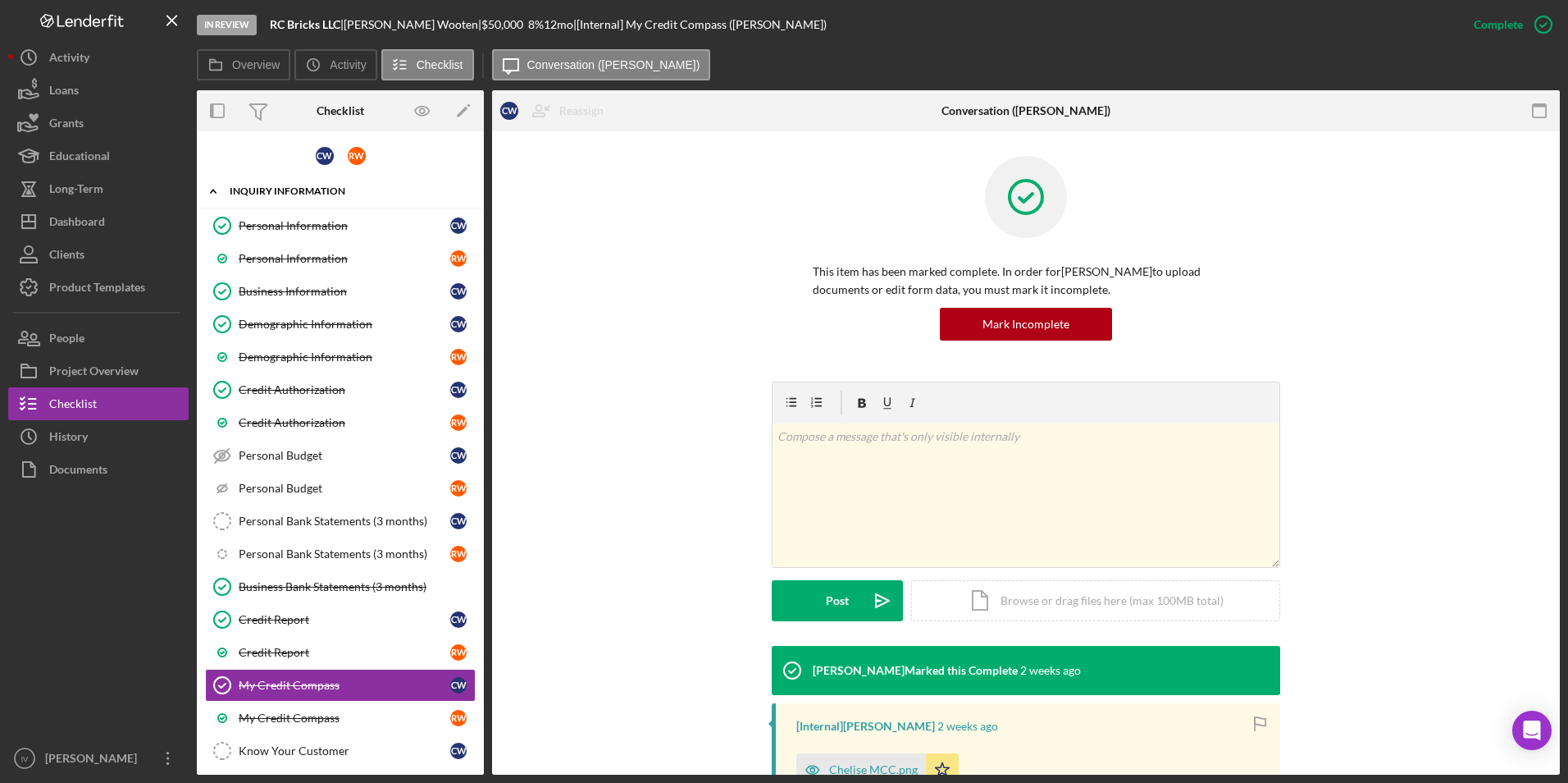
click at [232, 186] on div "INQUIRY INFORMATION" at bounding box center [347, 191] width 234 height 10
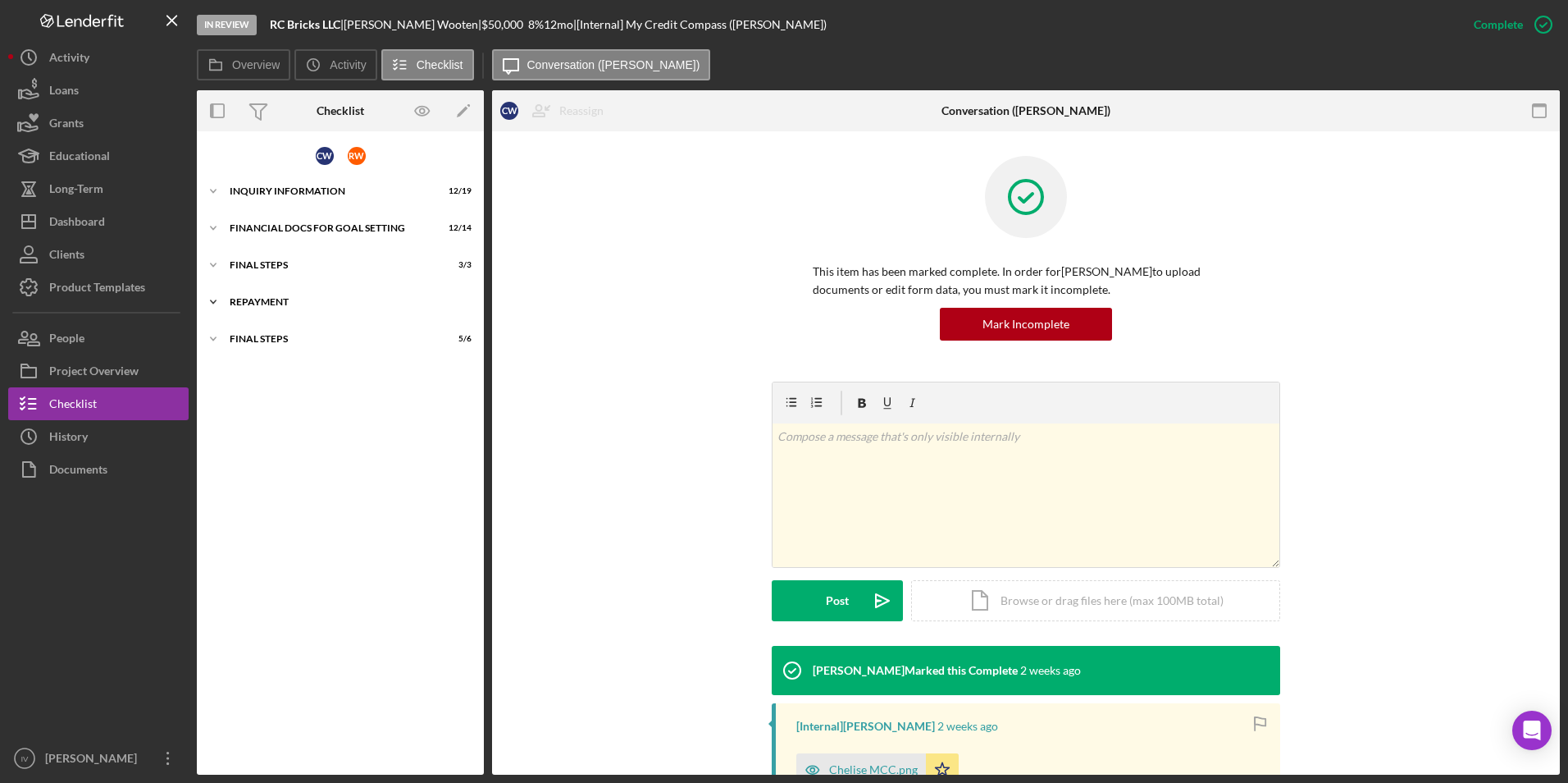
click at [231, 297] on div "Repayment" at bounding box center [347, 302] width 234 height 10
click at [238, 268] on div "FINAL STEPS" at bounding box center [347, 265] width 234 height 10
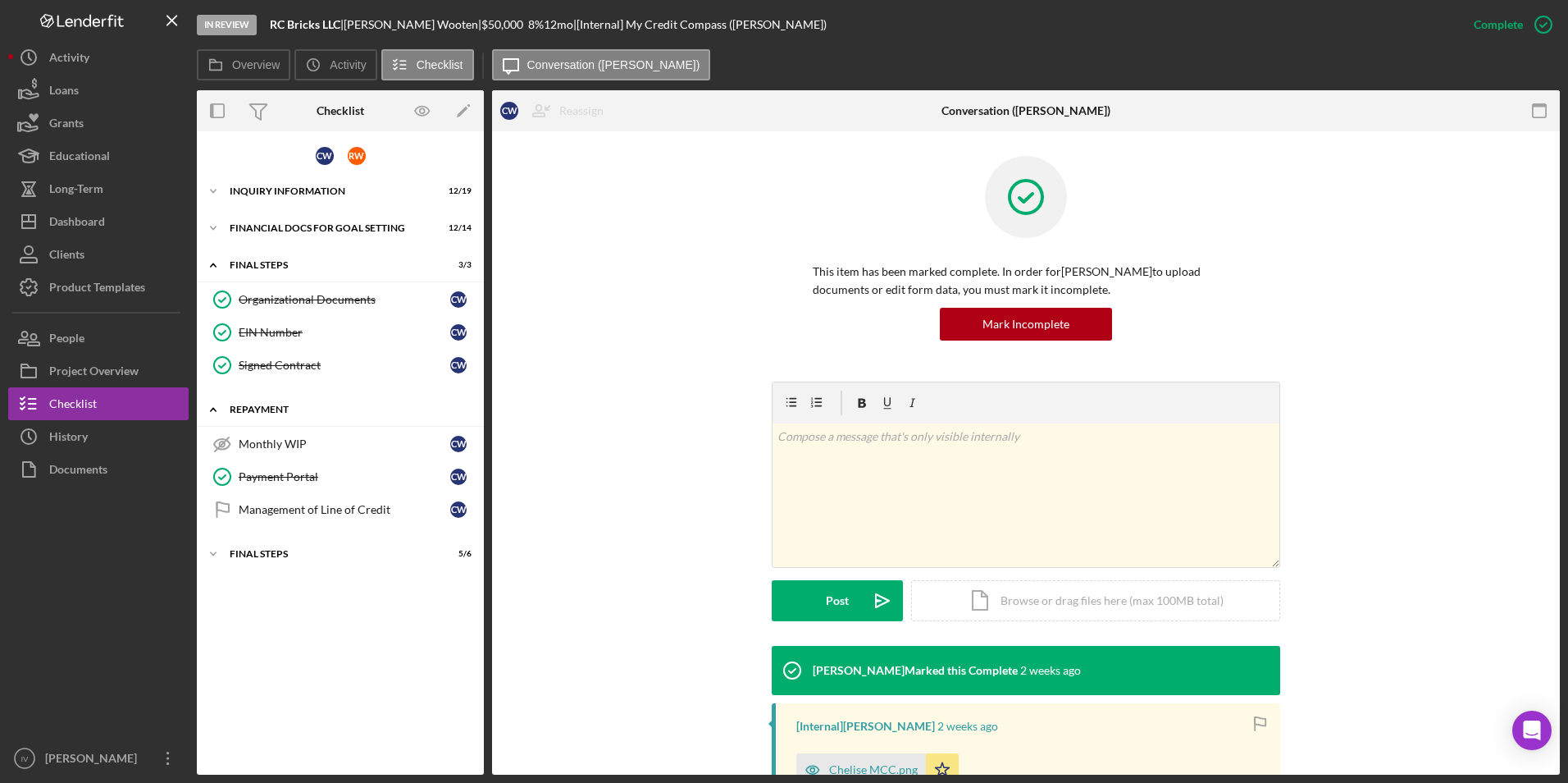
click at [251, 401] on div "Icon/Expander Repayment 1 / 3" at bounding box center [340, 410] width 287 height 34
click at [251, 451] on div "Icon/Expander Final Steps 5 / 6" at bounding box center [340, 446] width 287 height 33
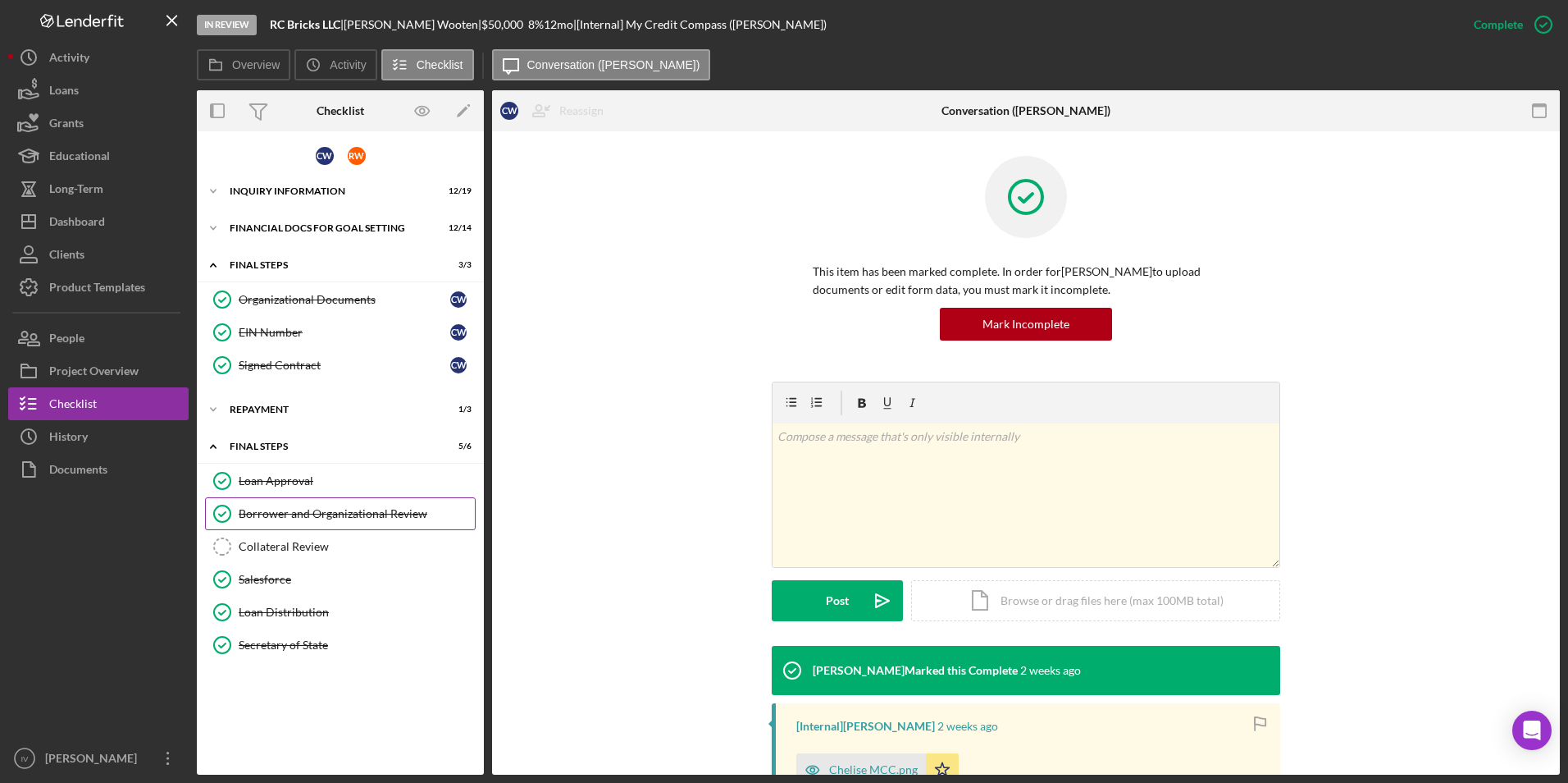
click at [261, 489] on link "Borrower and Organizational Review Borrower and Organizational Review" at bounding box center [340, 513] width 271 height 33
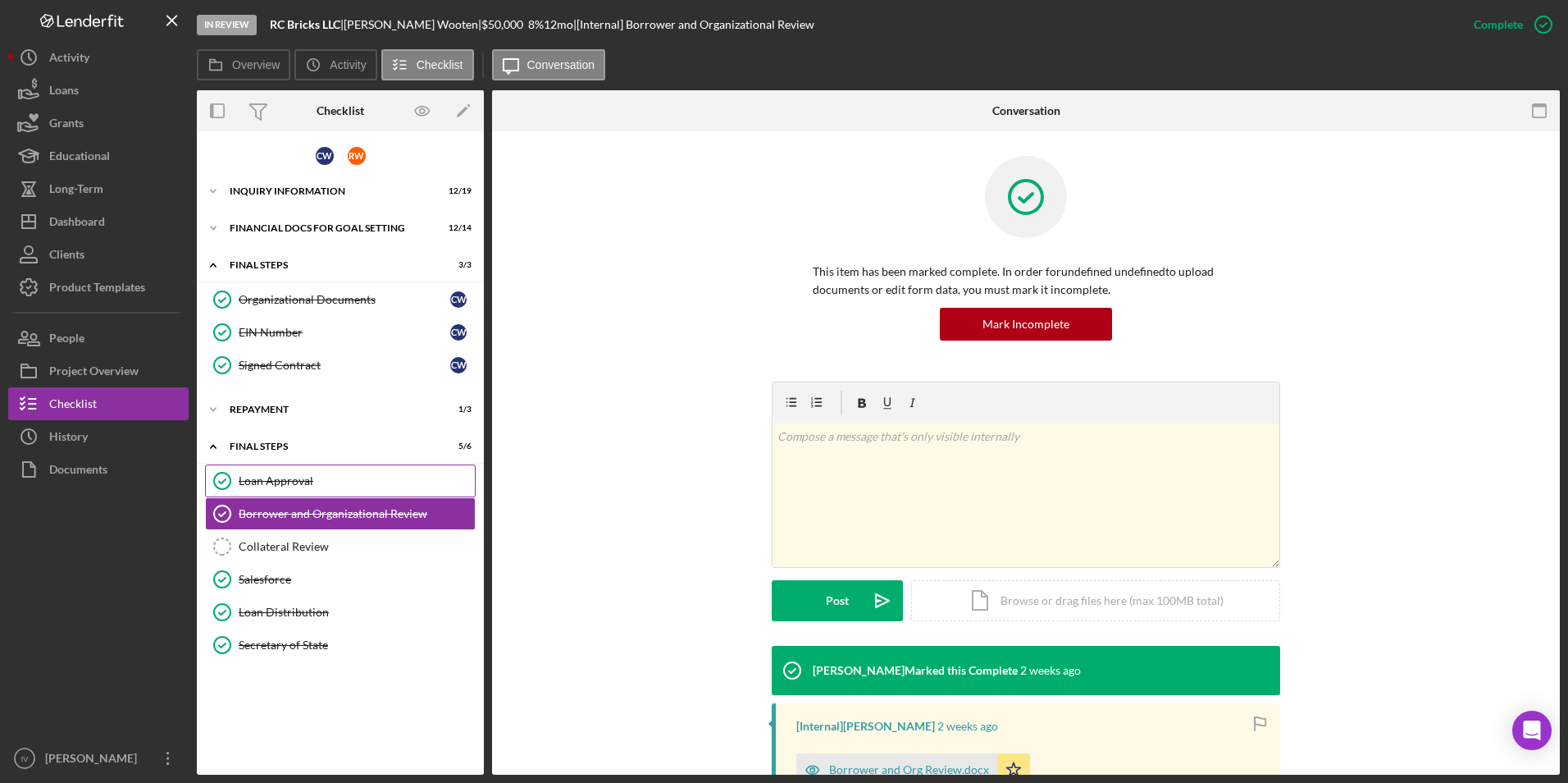
click at [277, 475] on div "Loan Approval" at bounding box center [357, 480] width 236 height 13
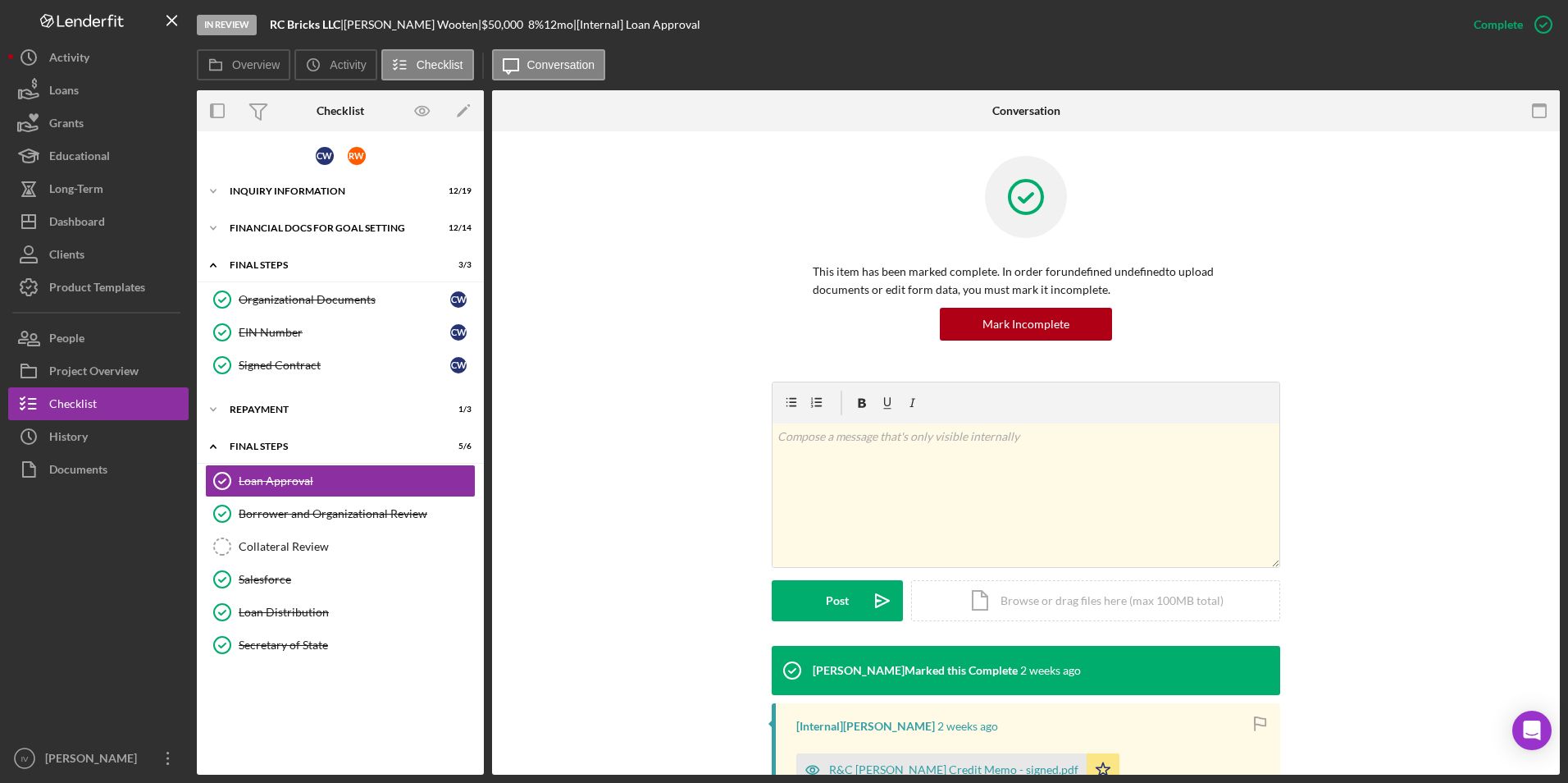
scroll to position [195, 0]
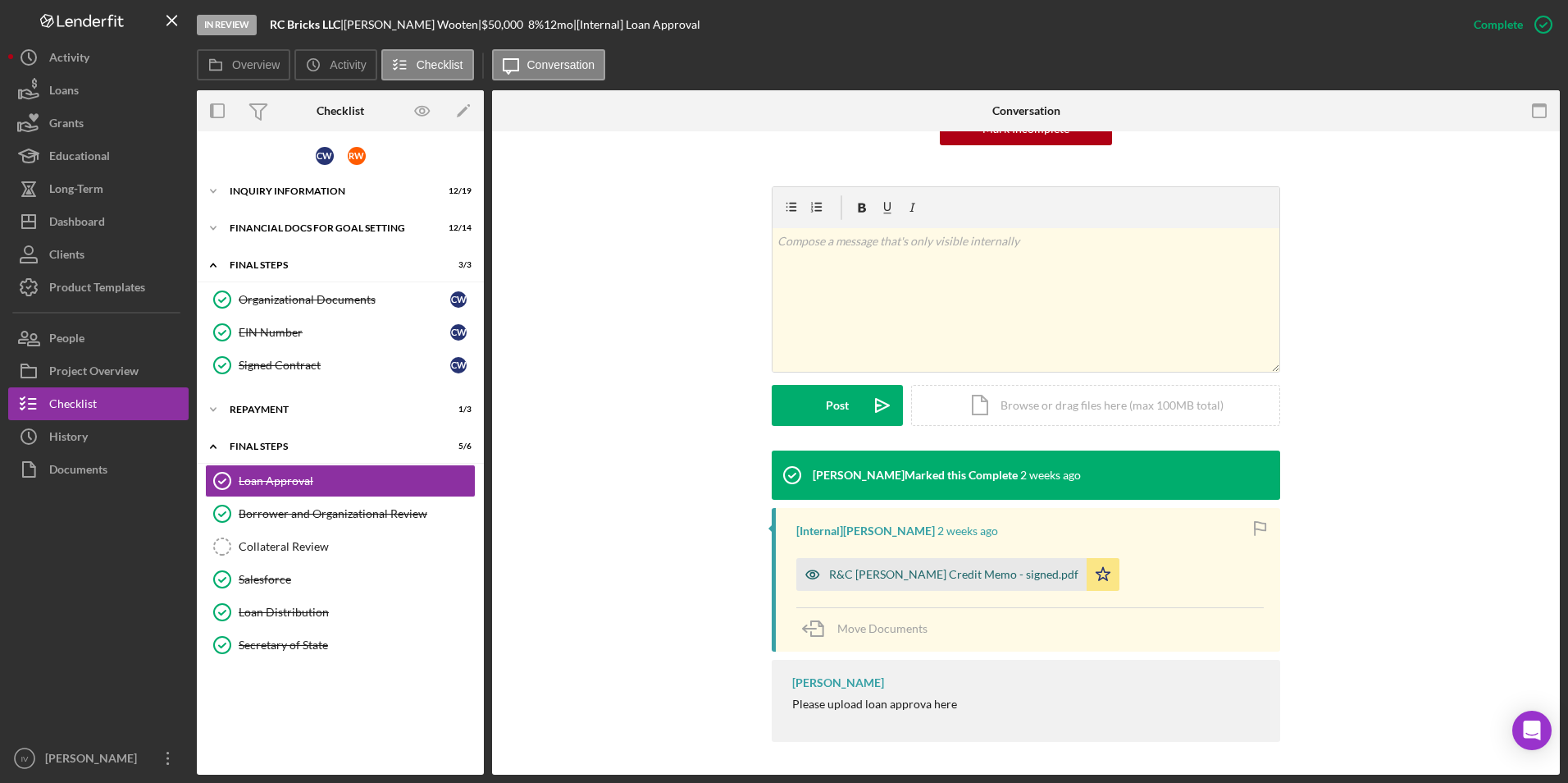
click at [755, 489] on div "R&C [PERSON_NAME] Credit Memo - signed.pdf" at bounding box center [952, 574] width 249 height 13
